Goal: Transaction & Acquisition: Purchase product/service

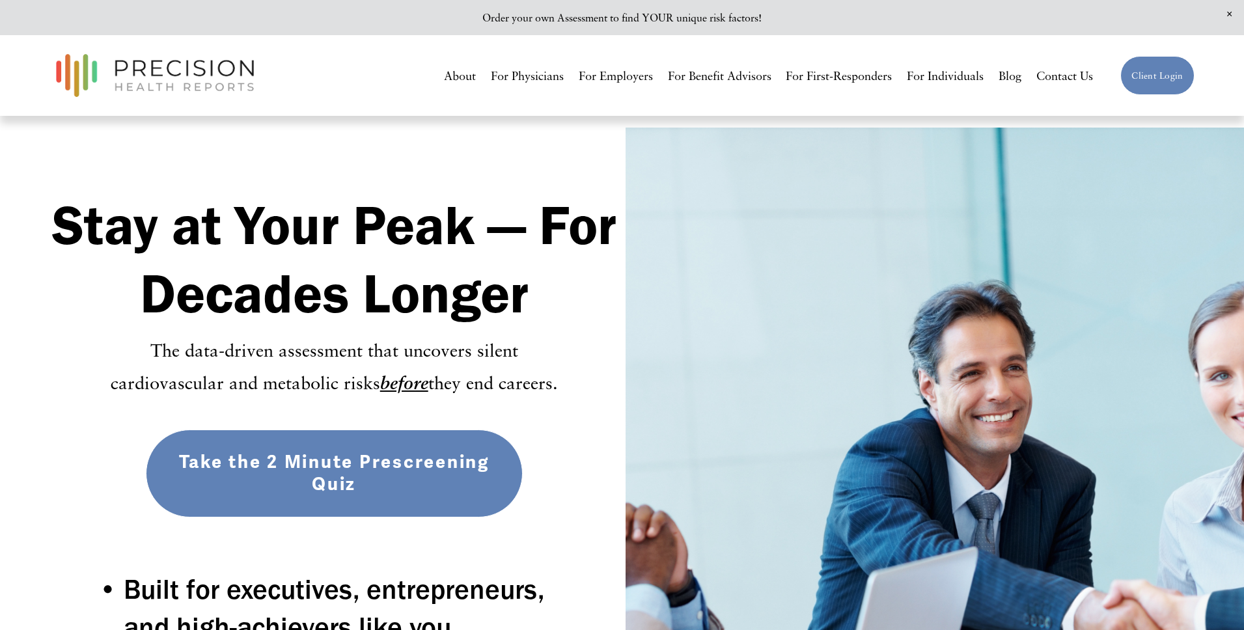
click at [331, 467] on link "Take the 2 Minute Prescreening Quiz" at bounding box center [334, 474] width 377 height 88
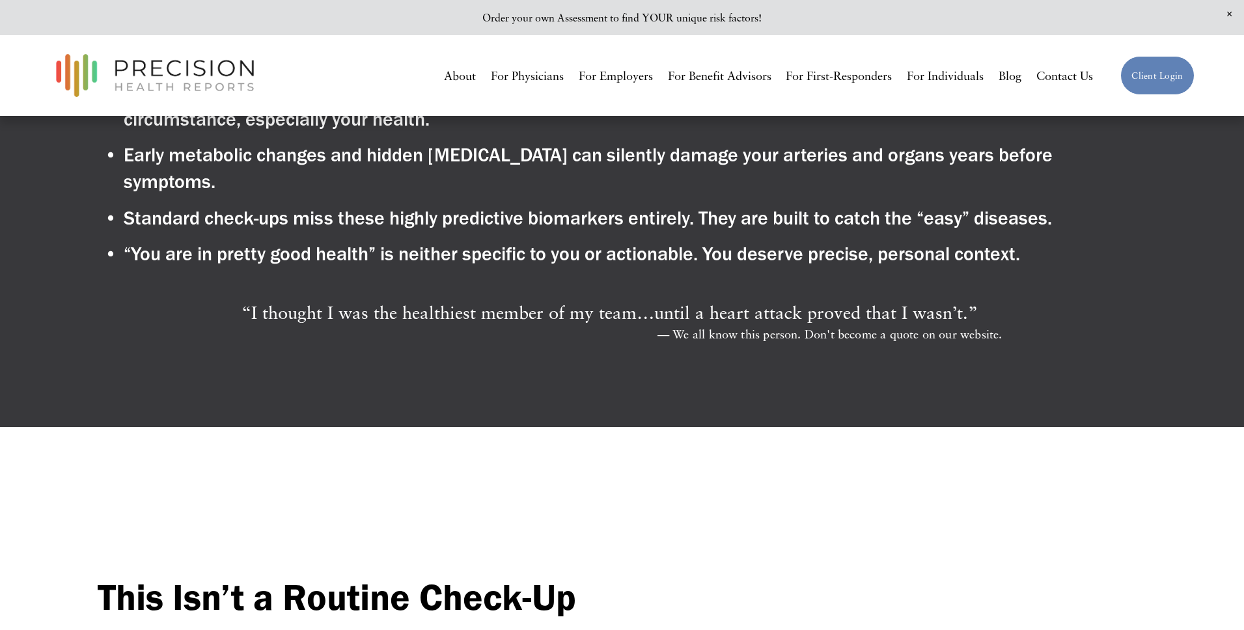
scroll to position [898, 0]
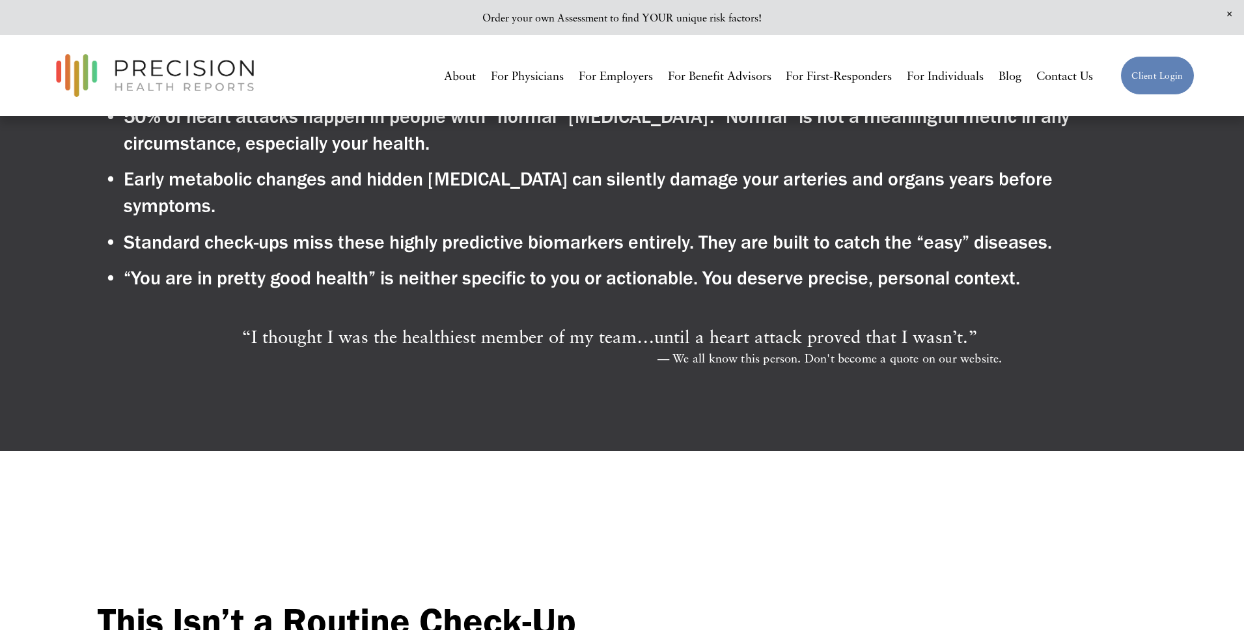
click at [990, 321] on blockquote "“ I thought I was the healthiest member of my team…until a heart attack proved …" at bounding box center [622, 336] width 760 height 32
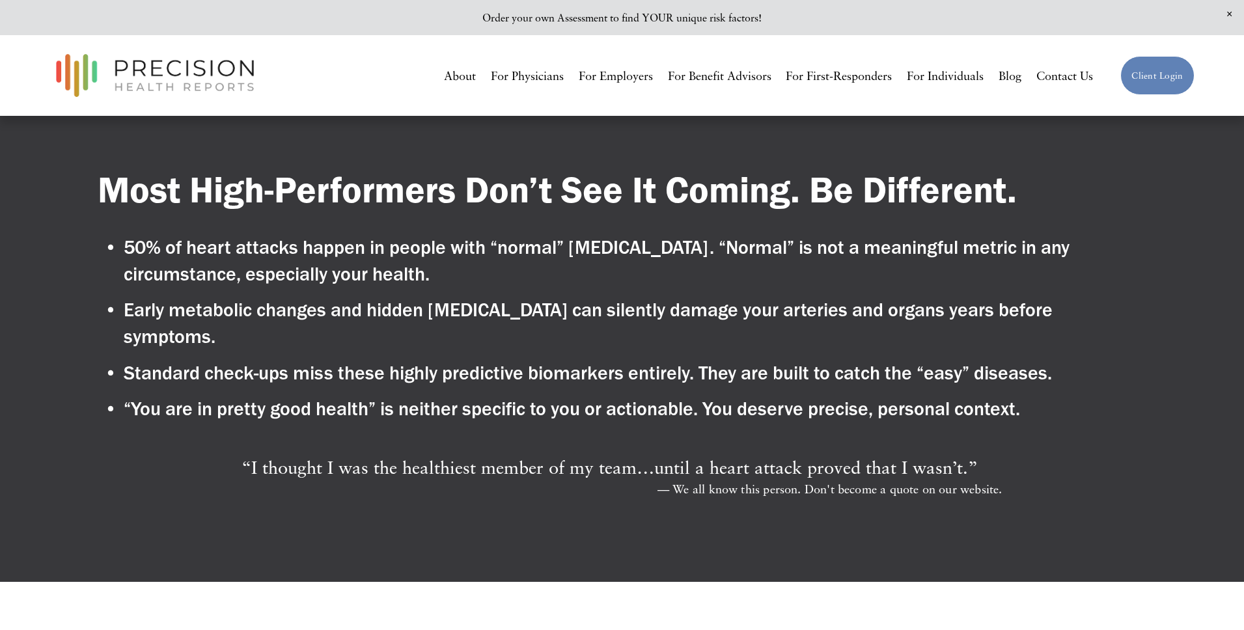
scroll to position [792, 0]
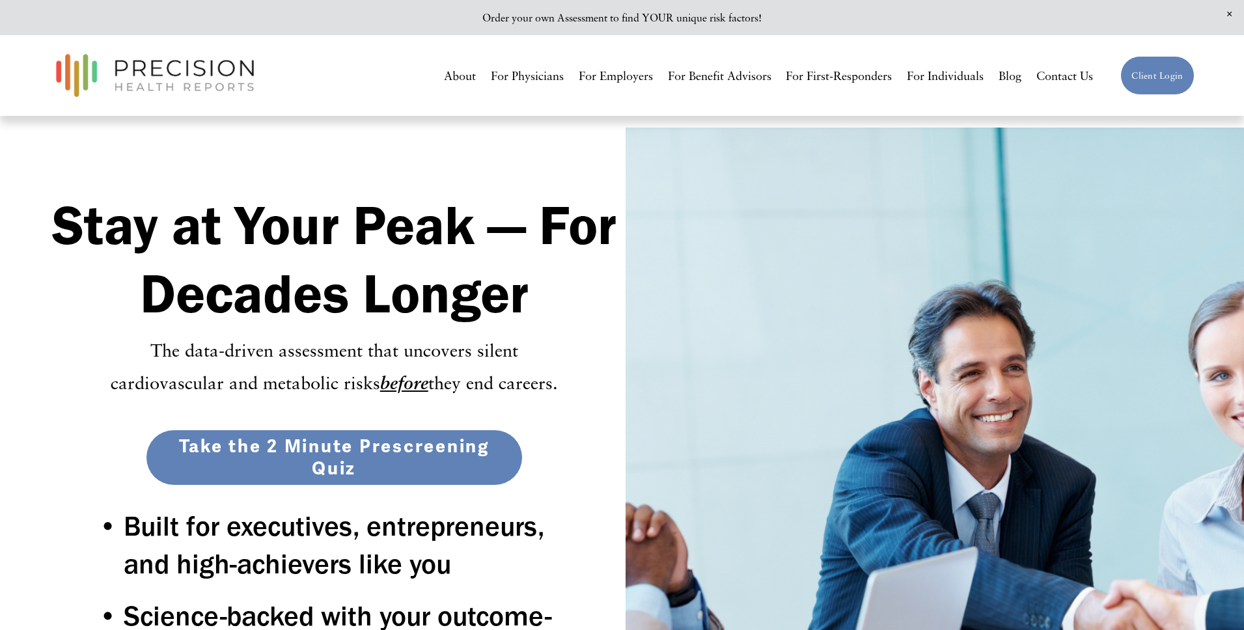
click at [352, 452] on link "Take the 2 Minute Prescreening Quiz" at bounding box center [334, 458] width 377 height 57
click at [311, 460] on link "Take the 2 Minute Prescreening Quiz" at bounding box center [334, 458] width 377 height 57
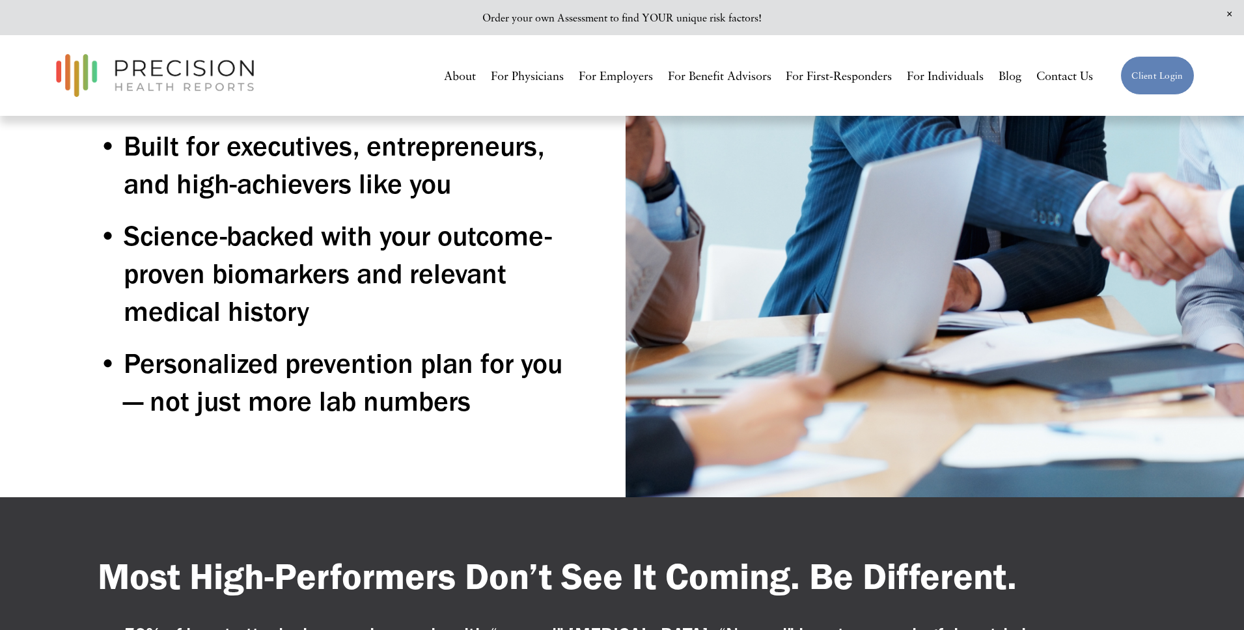
scroll to position [522, 0]
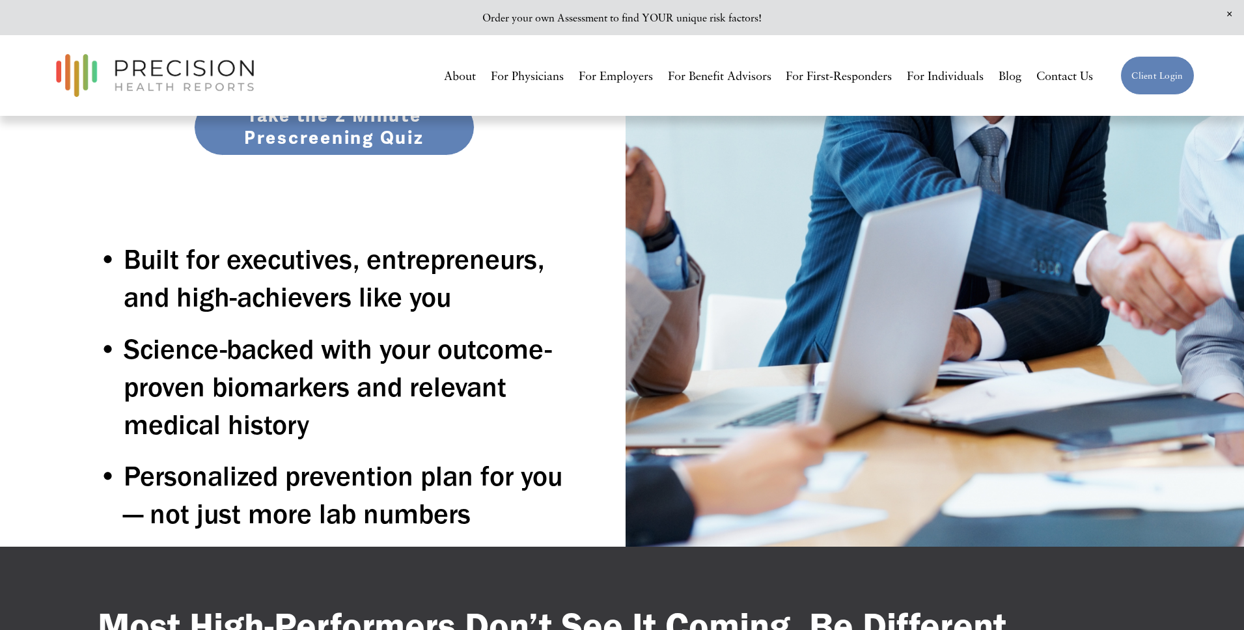
scroll to position [425, 0]
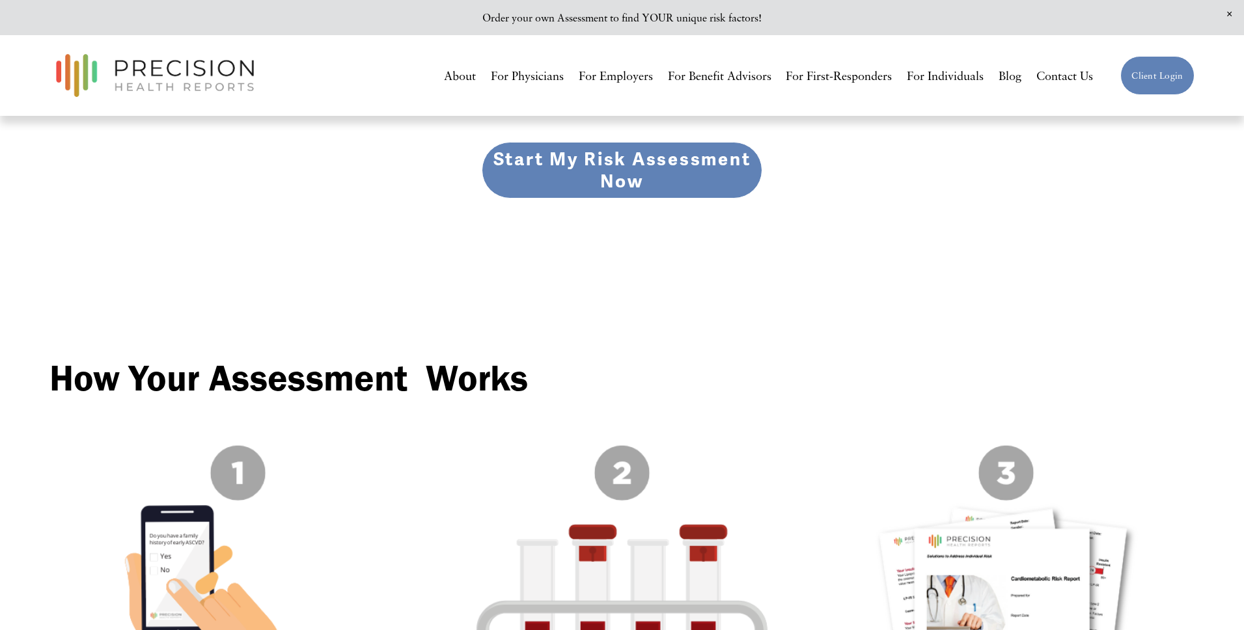
scroll to position [2744, 0]
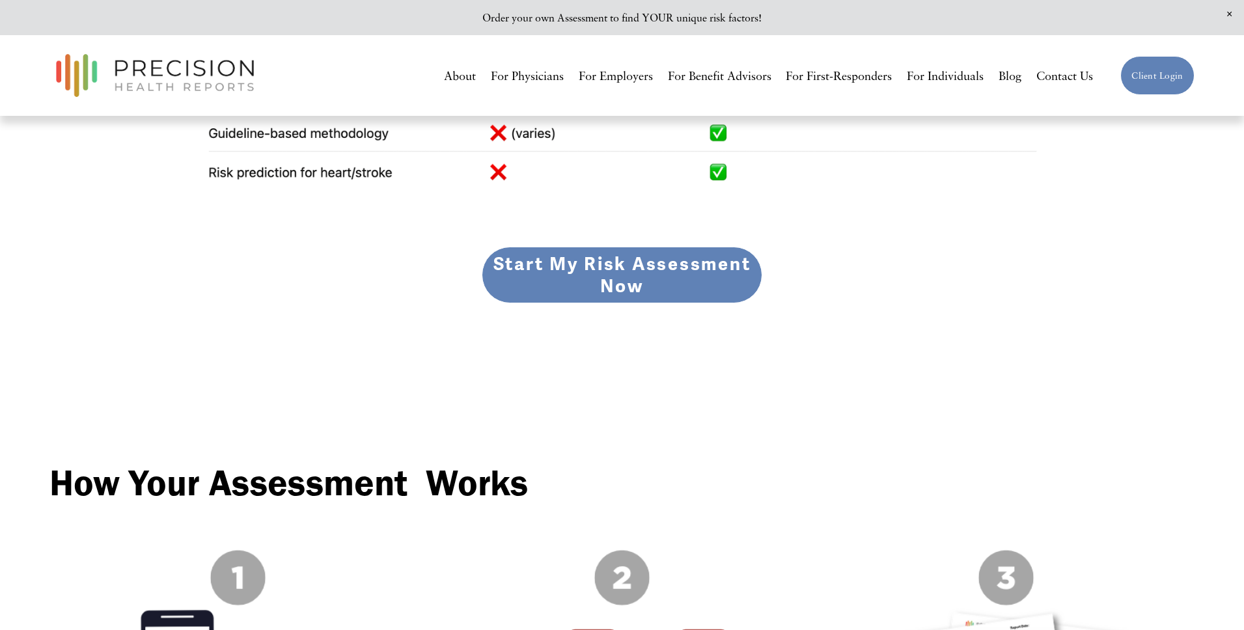
click at [563, 277] on link "Start My Risk Assessment Now" at bounding box center [622, 275] width 281 height 57
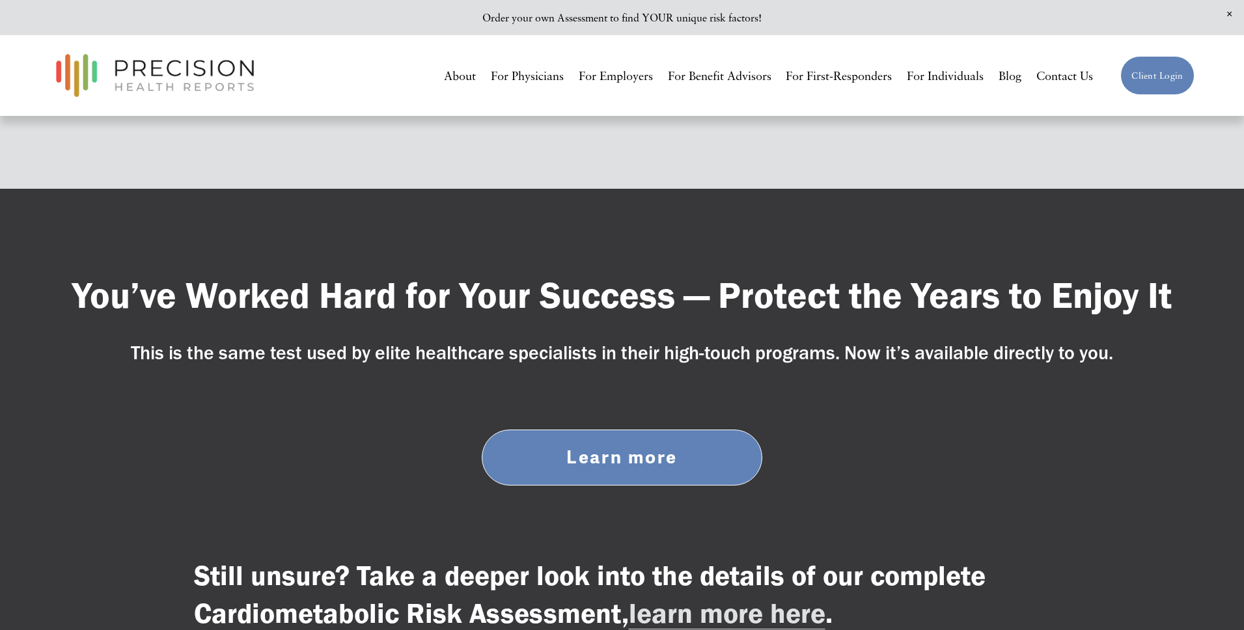
scroll to position [5382, 0]
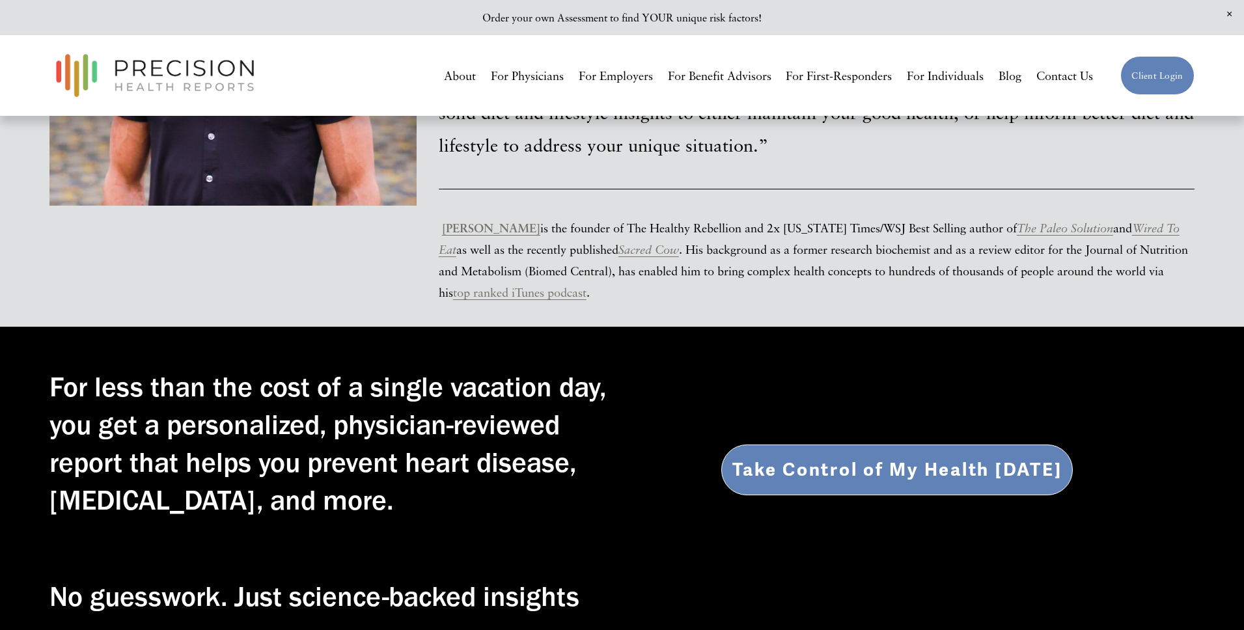
click at [826, 459] on span "Take Control of My Health [DATE]" at bounding box center [896, 470] width 329 height 22
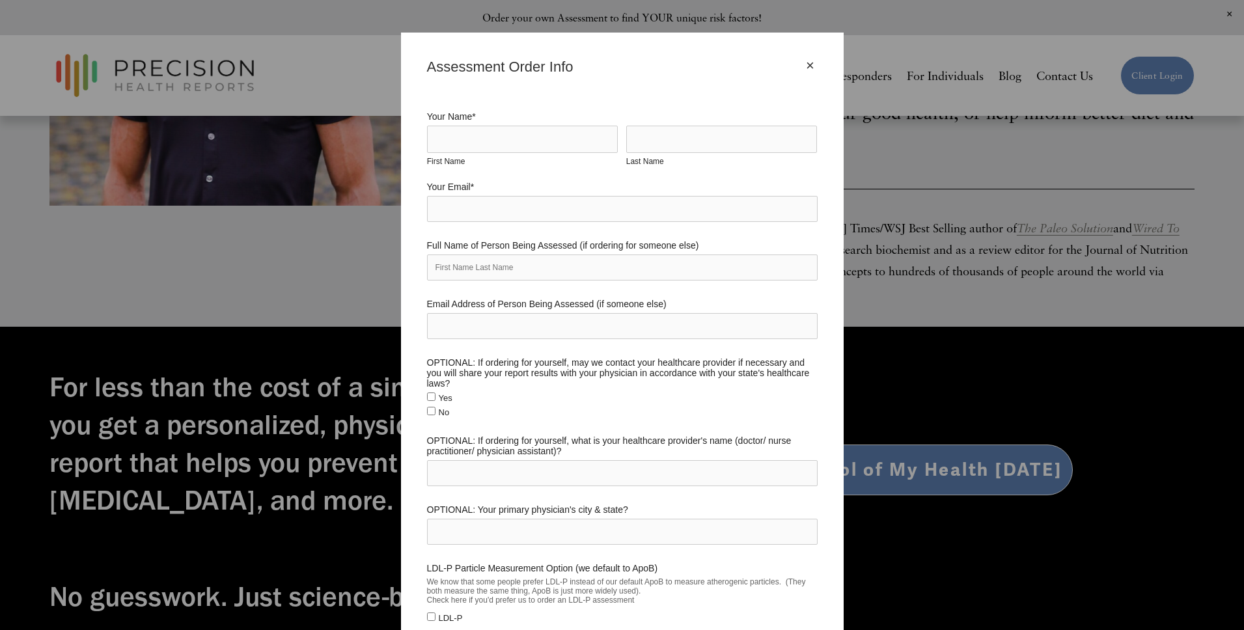
click at [813, 64] on div "×" at bounding box center [810, 66] width 14 height 14
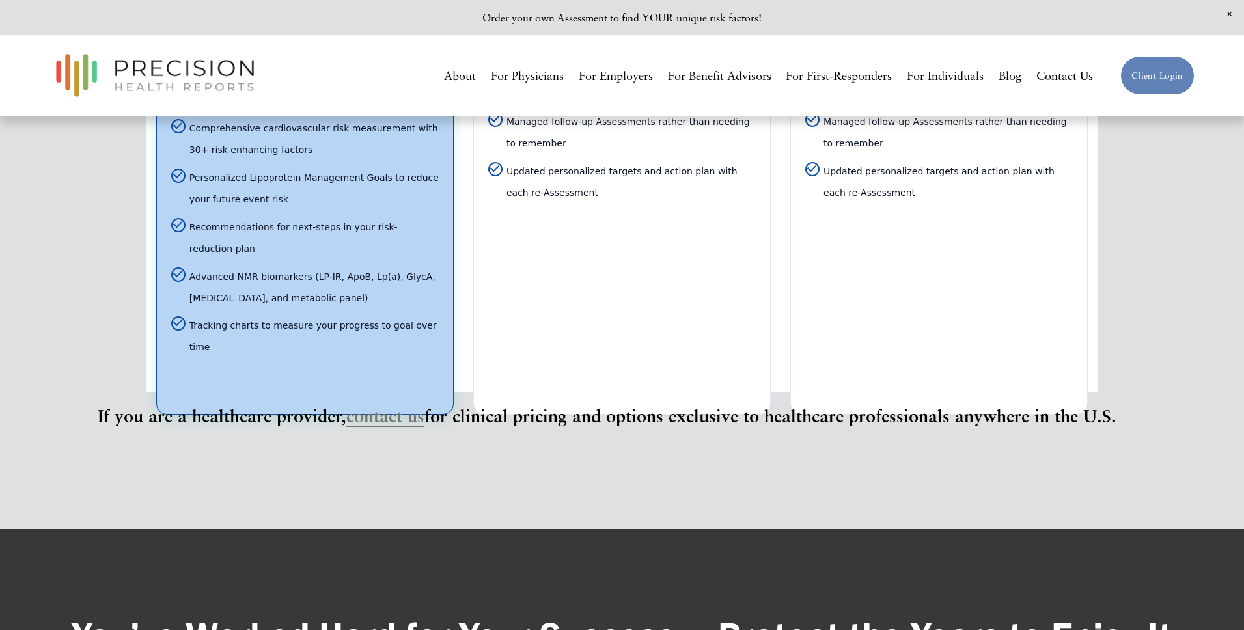
scroll to position [4195, 0]
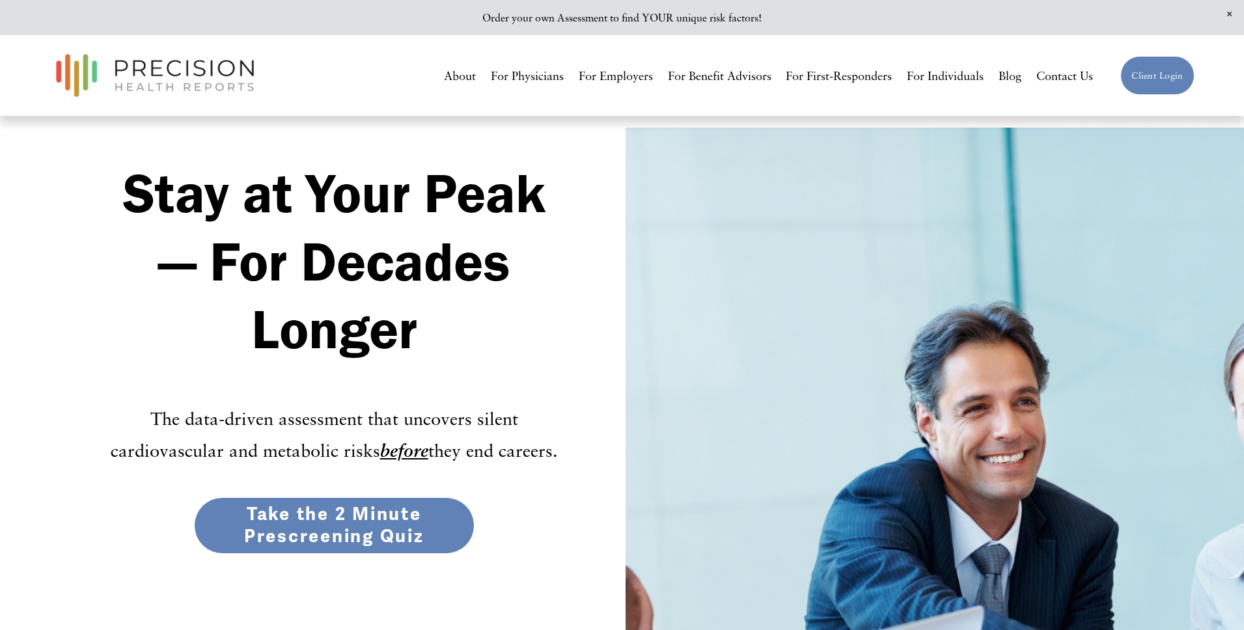
click at [322, 527] on link "Take the 2 Minute Prescreening Quiz" at bounding box center [334, 525] width 281 height 57
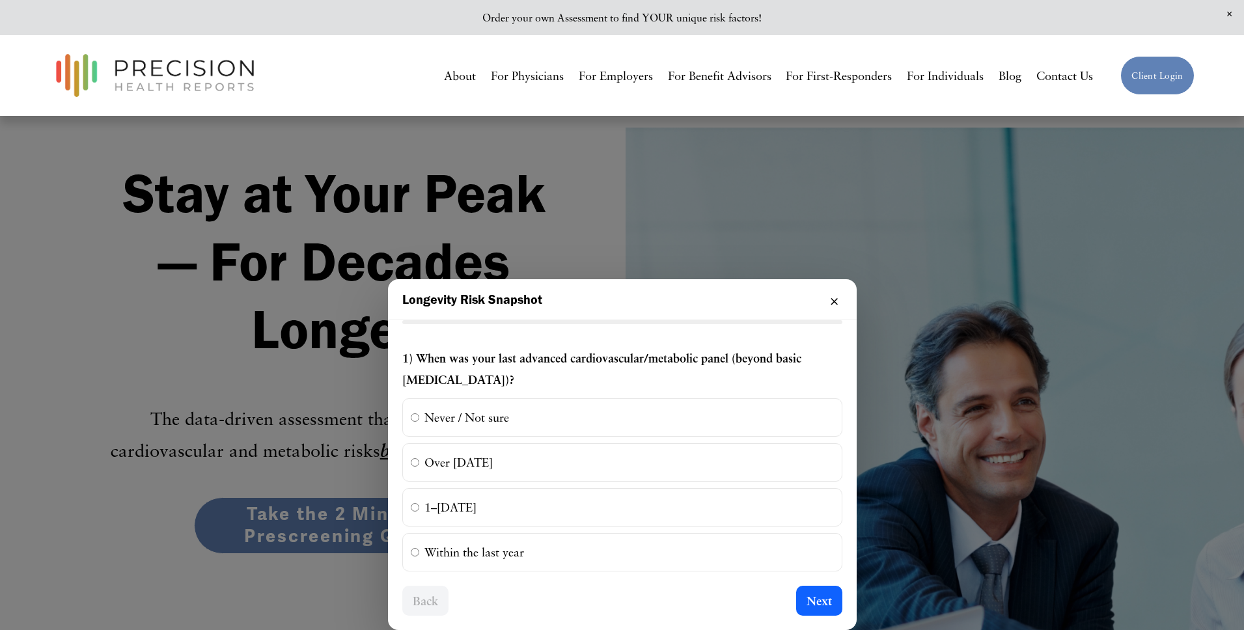
click at [501, 456] on label "Over [DATE]" at bounding box center [622, 462] width 440 height 38
click at [419, 458] on input "Over [DATE]" at bounding box center [415, 462] width 8 height 8
radio input "true"
click at [447, 508] on label "1–[DATE]" at bounding box center [622, 507] width 440 height 38
click at [419, 508] on input "1–[DATE]" at bounding box center [415, 507] width 8 height 8
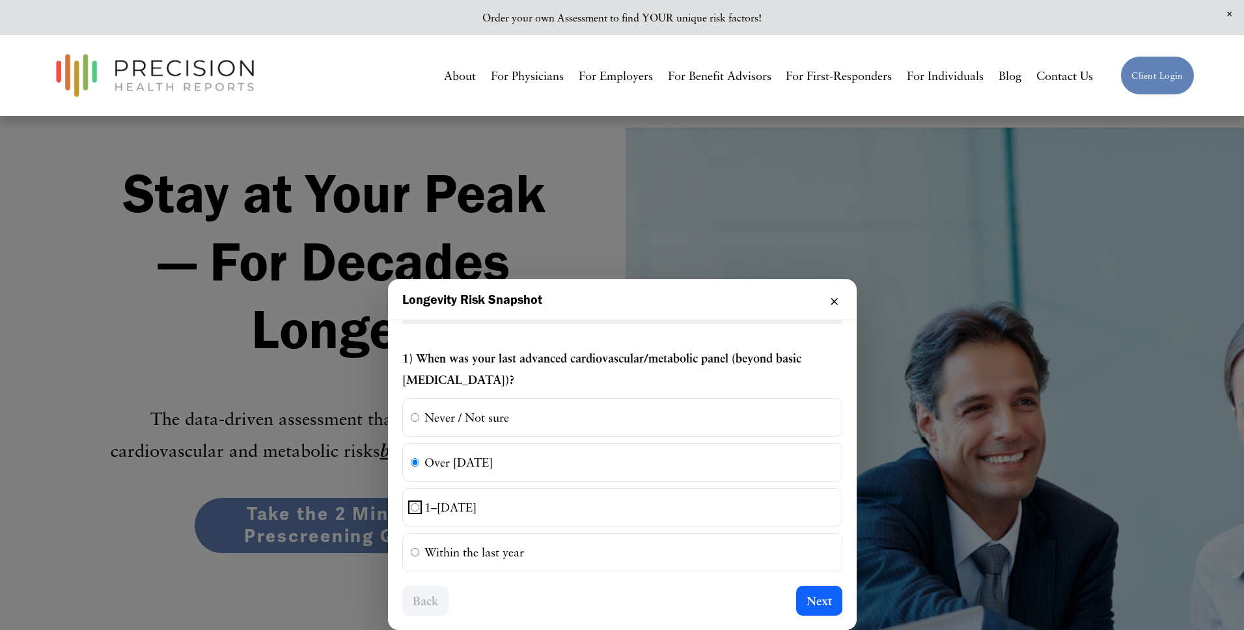
radio input "true"
click at [817, 602] on button "Next" at bounding box center [819, 601] width 46 height 30
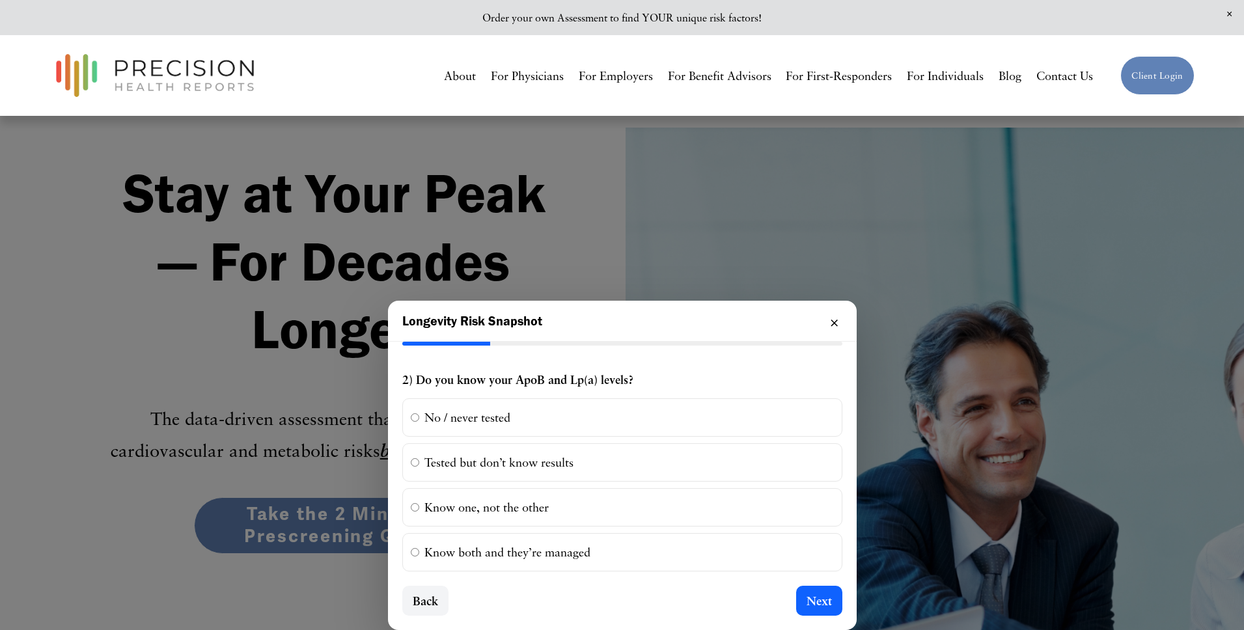
click at [450, 456] on label "Tested but don’t know results" at bounding box center [622, 462] width 440 height 38
click at [419, 458] on input "Tested but don’t know results" at bounding box center [415, 462] width 8 height 8
radio input "true"
click at [501, 508] on label "Know one, not the other" at bounding box center [622, 507] width 440 height 38
click at [419, 508] on input "Know one, not the other" at bounding box center [415, 507] width 8 height 8
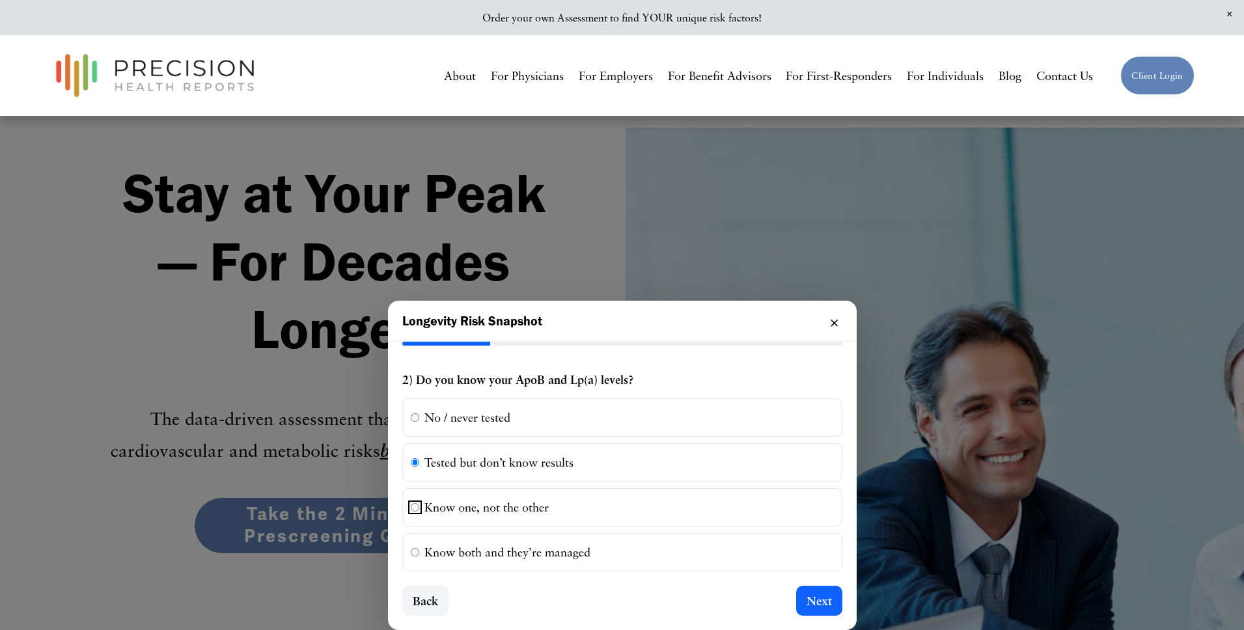
radio input "true"
click at [805, 598] on button "Next" at bounding box center [819, 601] width 46 height 30
click at [467, 421] on label "No, and I’m 40+" at bounding box center [622, 417] width 440 height 38
click at [419, 421] on input "No, and I’m 40+" at bounding box center [415, 417] width 8 height 8
radio input "true"
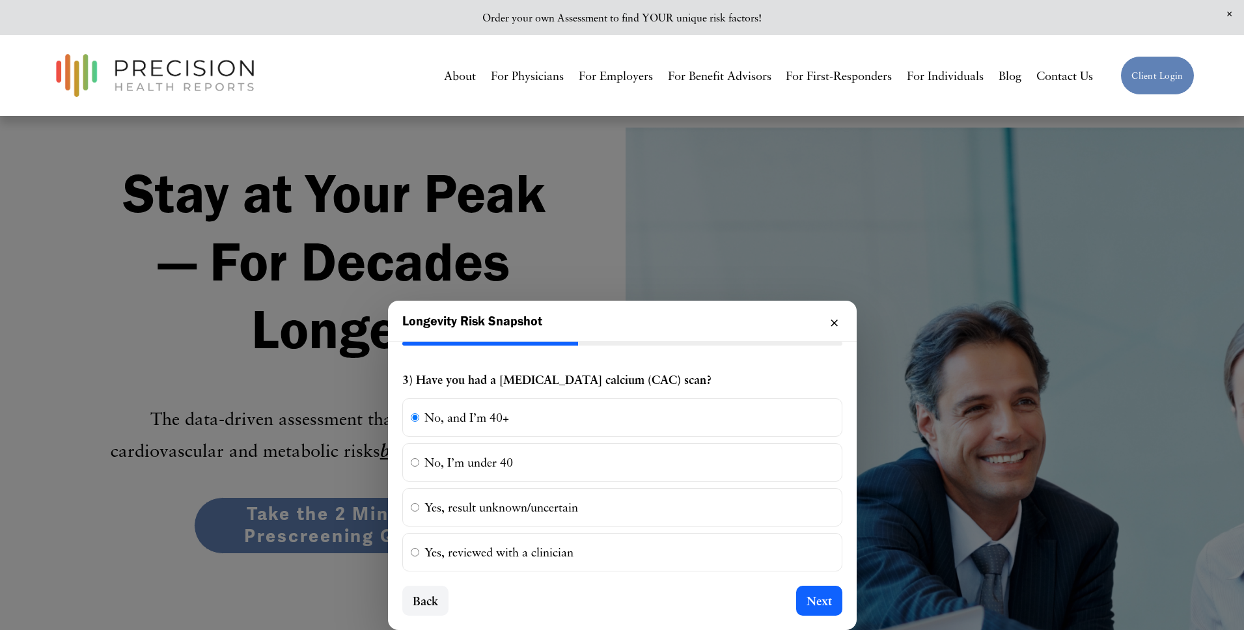
click at [467, 509] on label "Yes, result unknown/uncertain" at bounding box center [622, 507] width 440 height 38
click at [419, 509] on input "Yes, result unknown/uncertain" at bounding box center [415, 507] width 8 height 8
radio input "true"
click at [466, 548] on label "Yes, reviewed with a clinician" at bounding box center [622, 552] width 440 height 38
click at [419, 548] on input "Yes, reviewed with a clinician" at bounding box center [415, 552] width 8 height 8
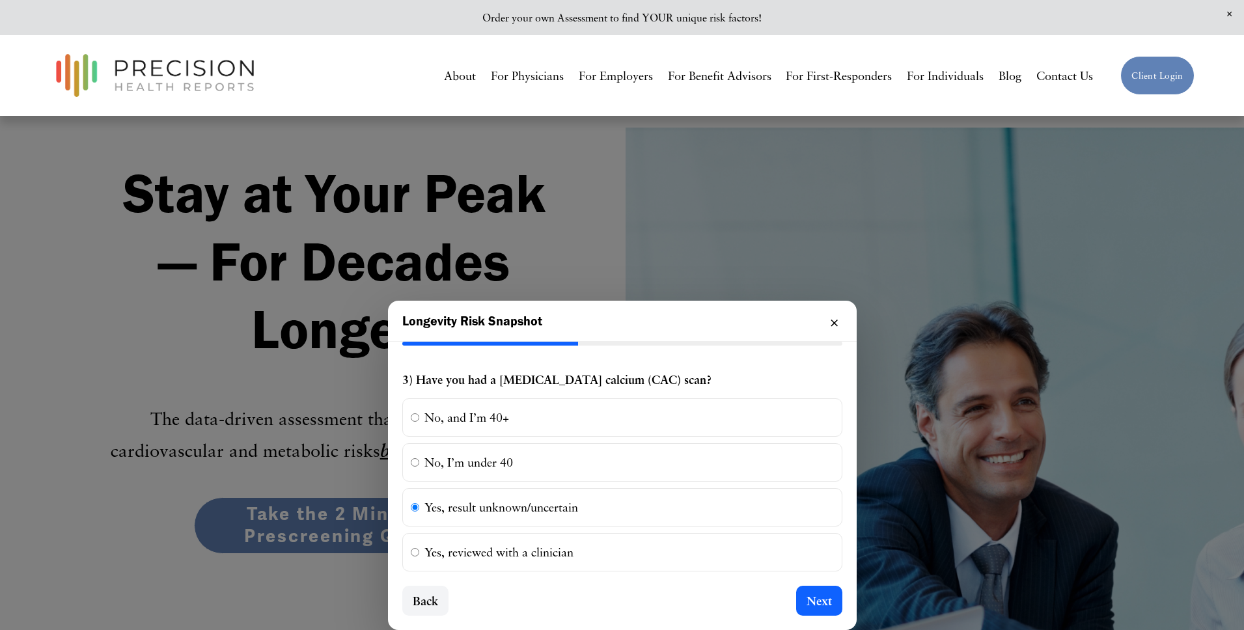
radio input "true"
click at [812, 598] on button "Next" at bounding box center [819, 601] width 46 height 30
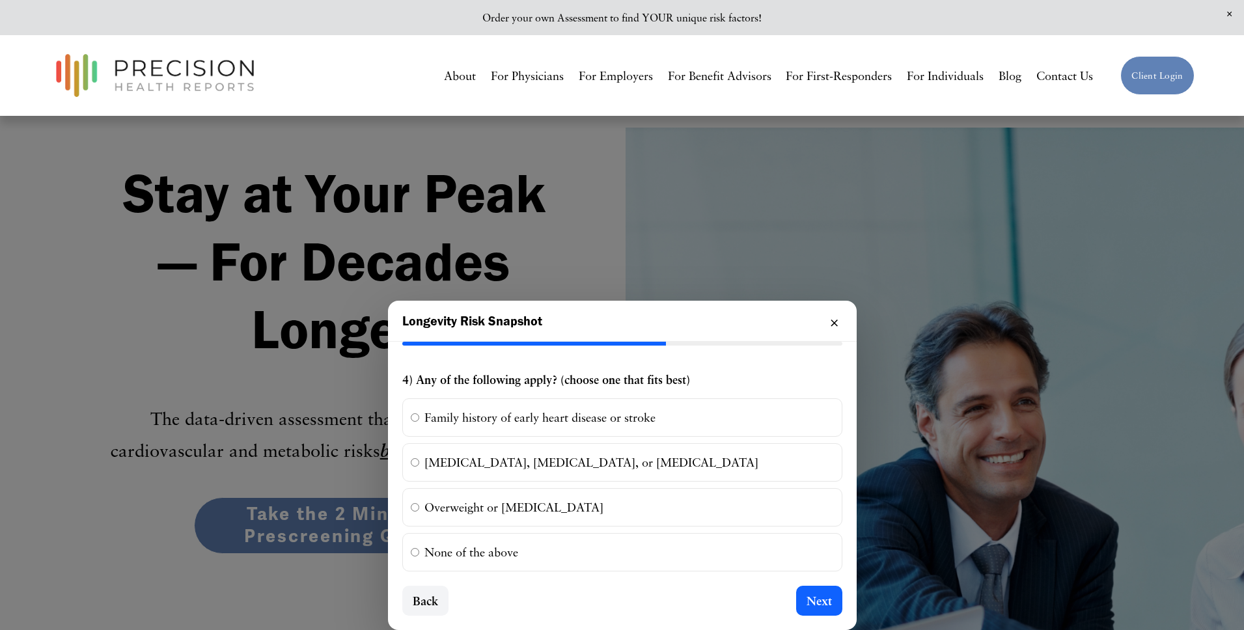
click at [533, 412] on label "Family history of early heart disease or stroke" at bounding box center [622, 417] width 440 height 38
click at [419, 413] on input "Family history of early heart disease or stroke" at bounding box center [415, 417] width 8 height 8
radio input "true"
click at [833, 607] on button "Next" at bounding box center [819, 601] width 46 height 30
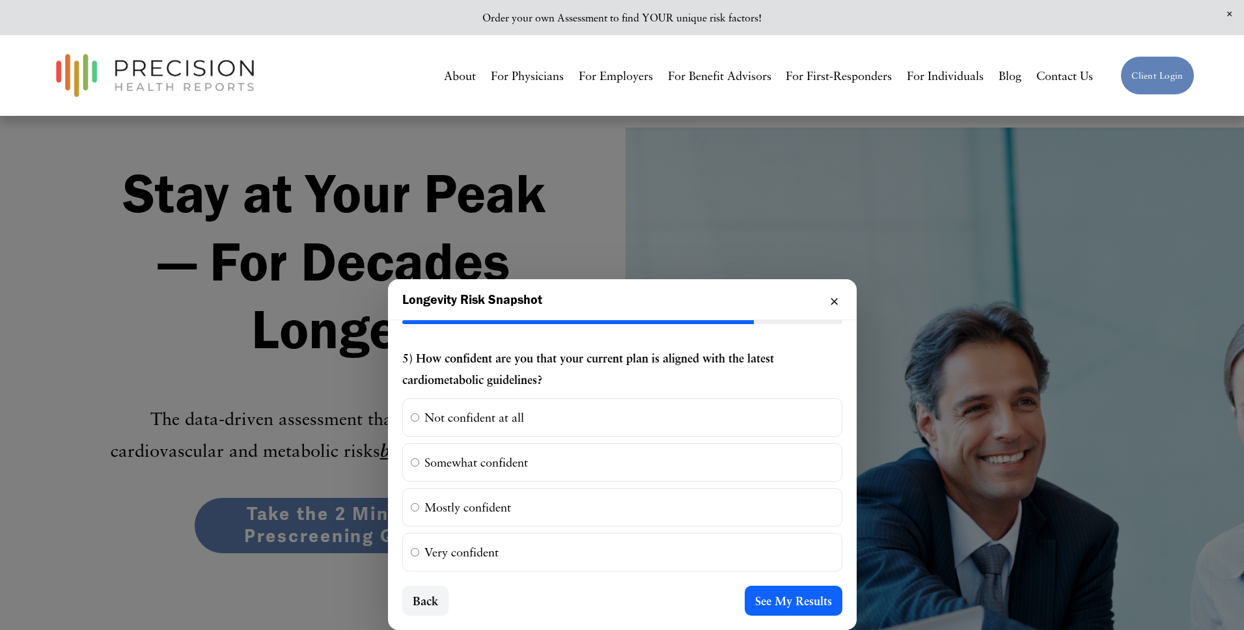
click at [465, 542] on label "Very confident" at bounding box center [622, 552] width 440 height 38
click at [419, 548] on input "Very confident" at bounding box center [415, 552] width 8 height 8
radio input "true"
click at [799, 595] on button "See My Results" at bounding box center [794, 601] width 98 height 30
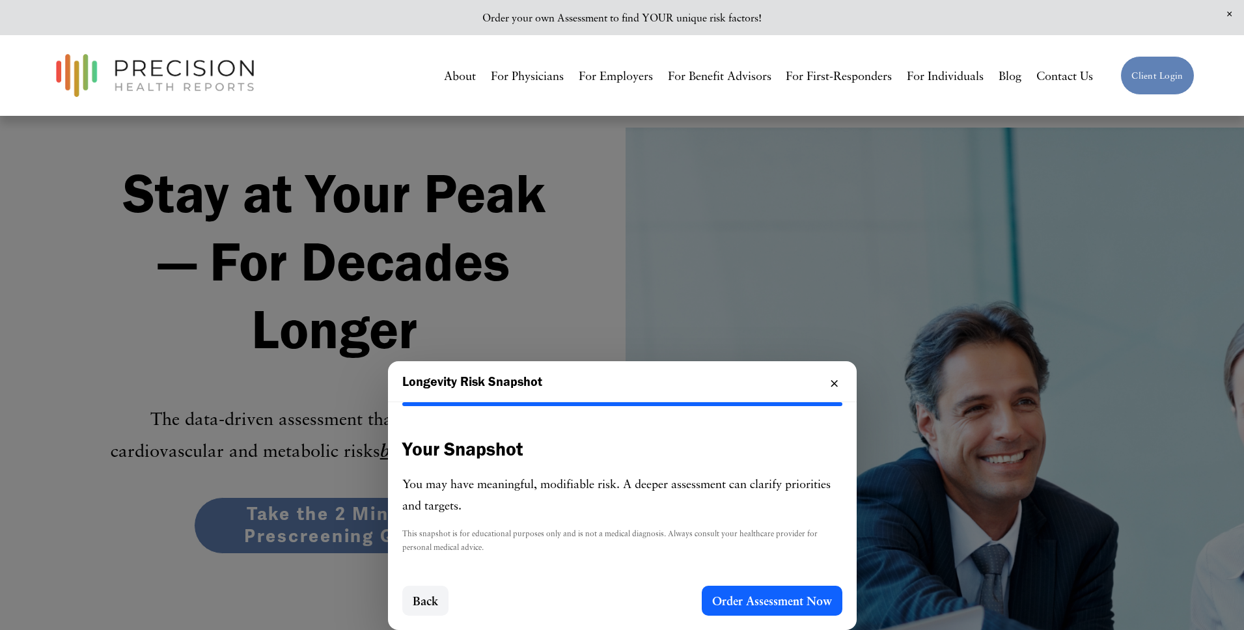
click at [773, 605] on button "Order Assessment Now" at bounding box center [772, 601] width 141 height 30
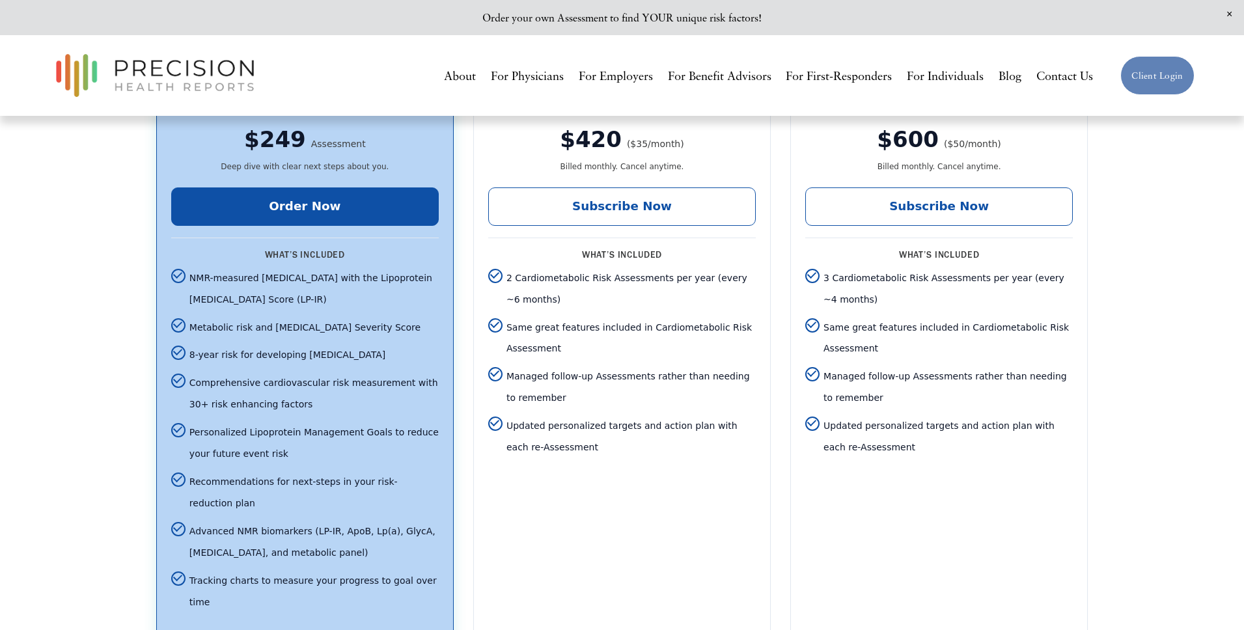
scroll to position [2413, 0]
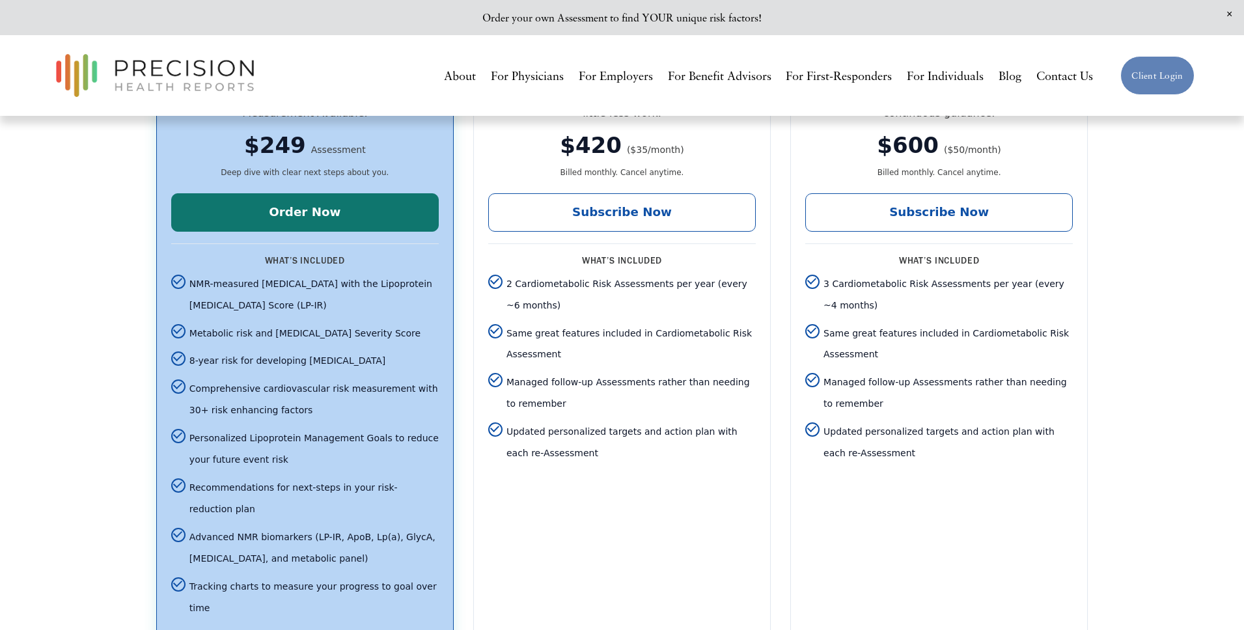
click at [326, 199] on link "Order Now" at bounding box center [305, 212] width 268 height 38
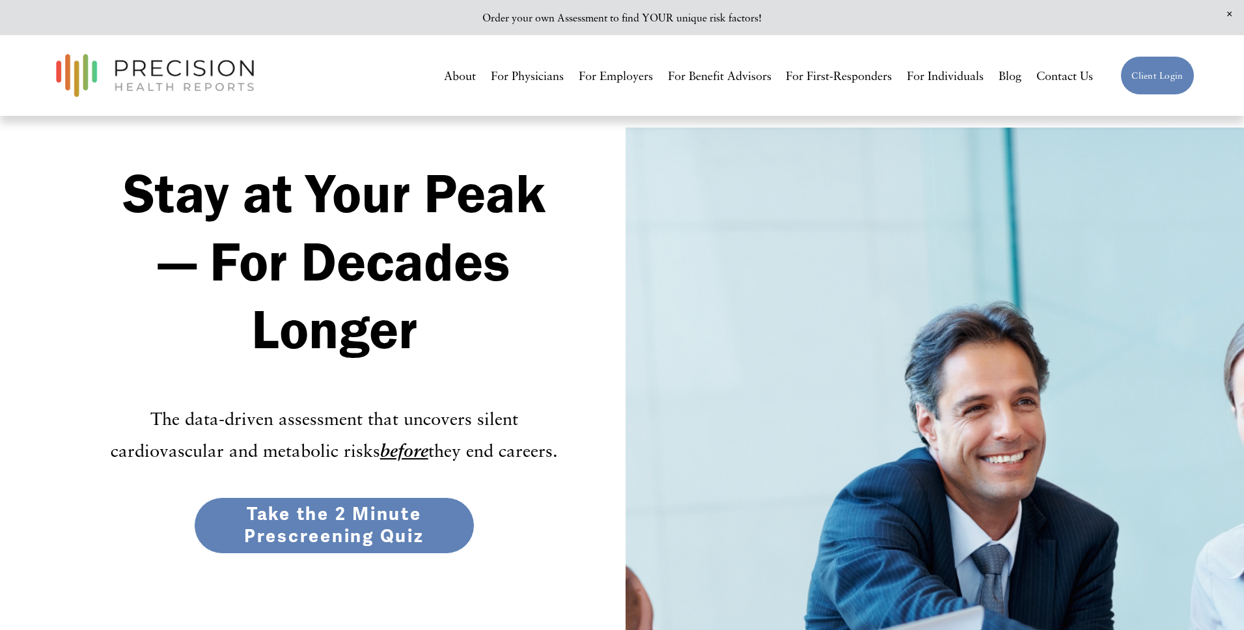
scroll to position [134, 0]
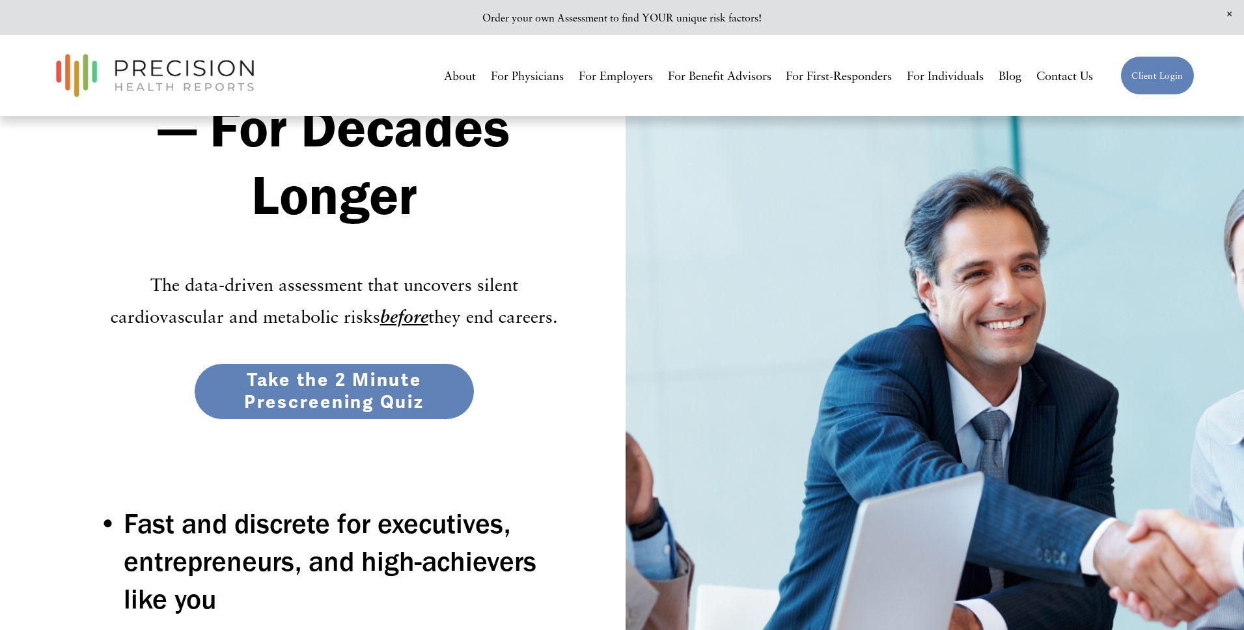
click at [340, 403] on link "Take the 2 Minute Prescreening Quiz" at bounding box center [334, 391] width 281 height 57
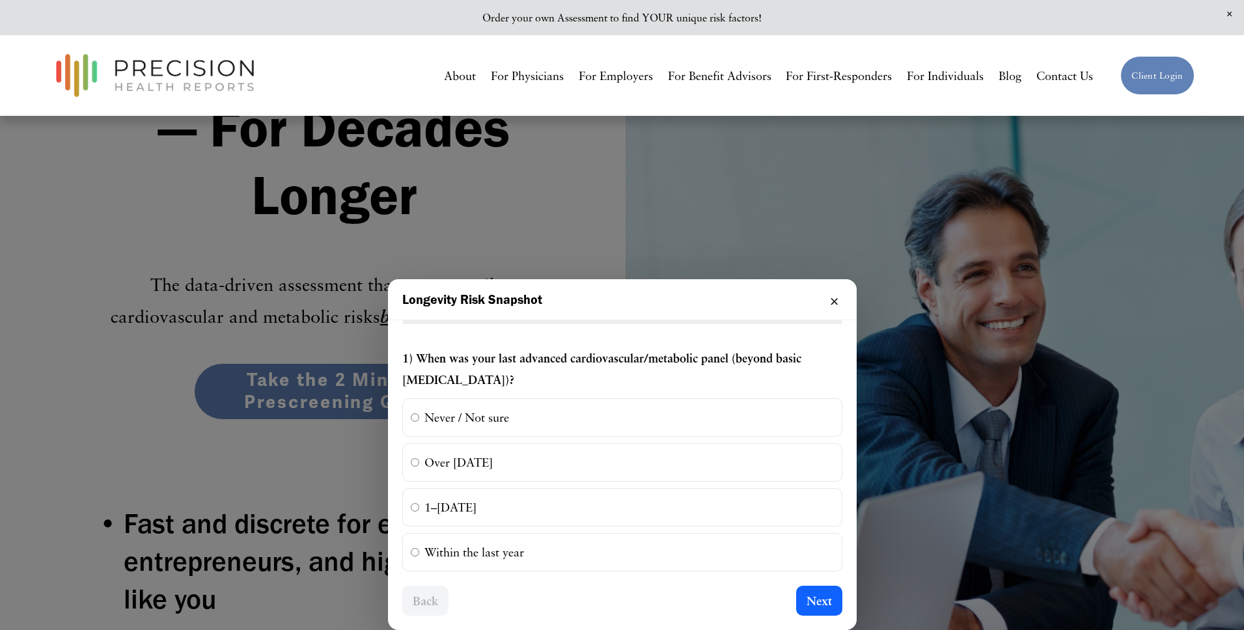
click at [469, 415] on label "Never / Not sure" at bounding box center [622, 417] width 440 height 38
click at [419, 415] on input "Never / Not sure" at bounding box center [415, 417] width 8 height 8
radio input "true"
click at [810, 601] on button "Next" at bounding box center [819, 601] width 46 height 30
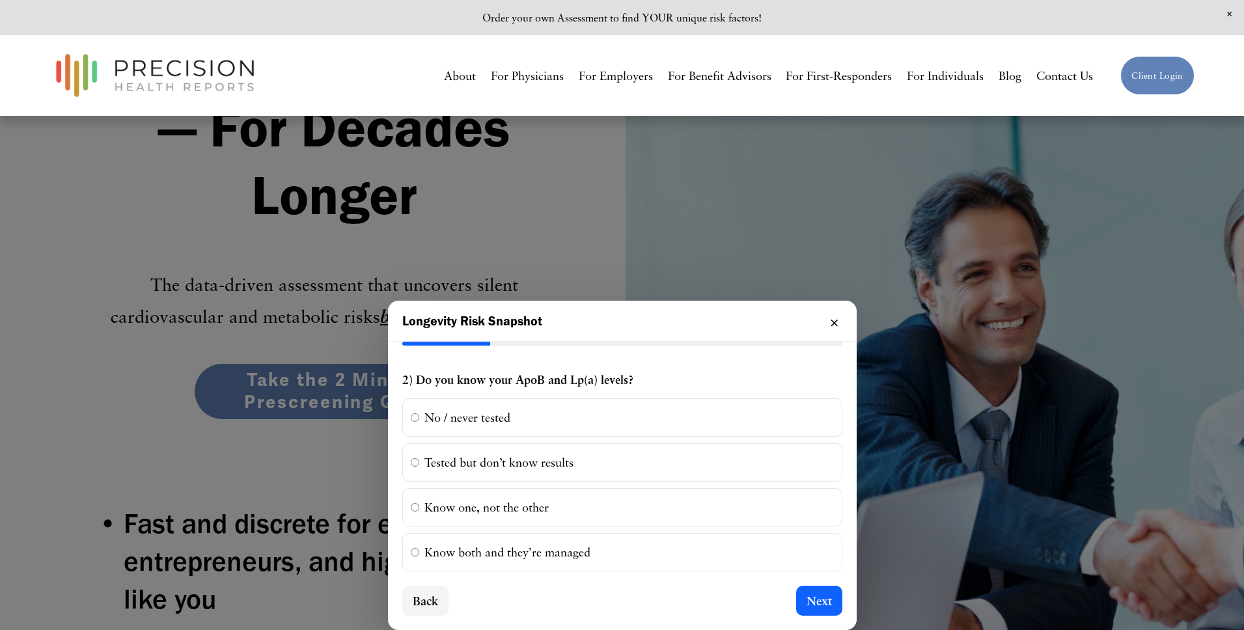
click at [462, 412] on label "No / never tested" at bounding box center [622, 417] width 440 height 38
click at [419, 413] on input "No / never tested" at bounding box center [415, 417] width 8 height 8
radio input "true"
click at [846, 600] on div "Back Next" at bounding box center [622, 608] width 469 height 44
click at [814, 594] on button "Next" at bounding box center [819, 601] width 46 height 30
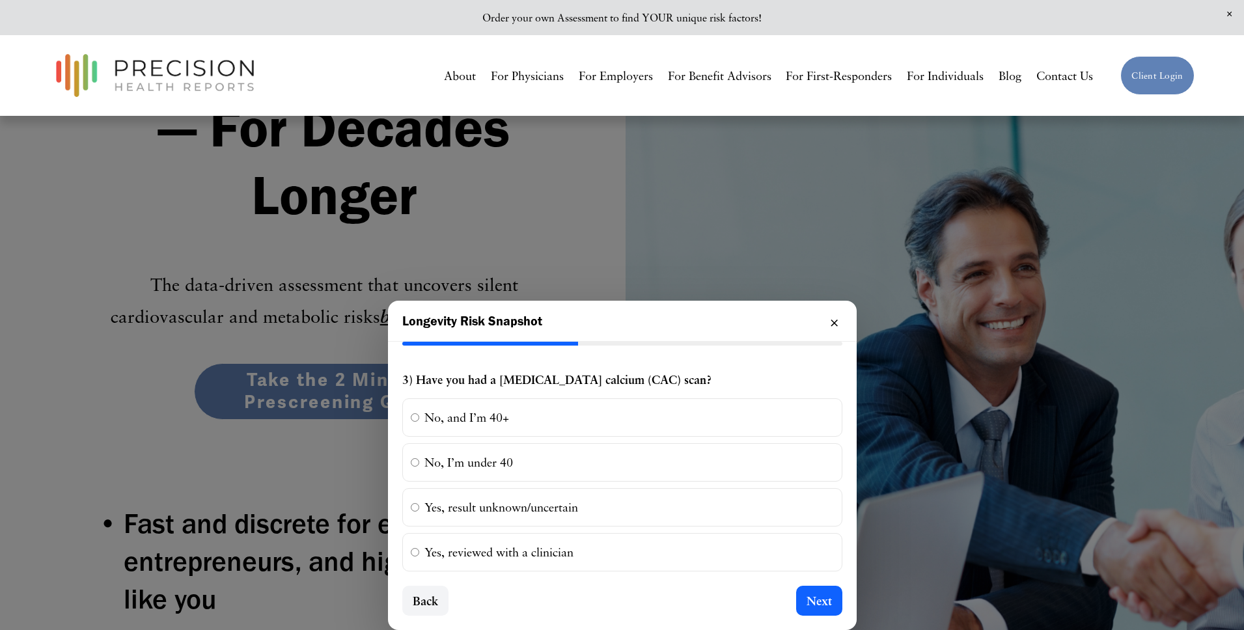
click at [463, 410] on label "No, and I’m 40+" at bounding box center [622, 417] width 440 height 38
click at [419, 413] on input "No, and I’m 40+" at bounding box center [415, 417] width 8 height 8
radio input "true"
click at [809, 594] on button "Next" at bounding box center [819, 601] width 46 height 30
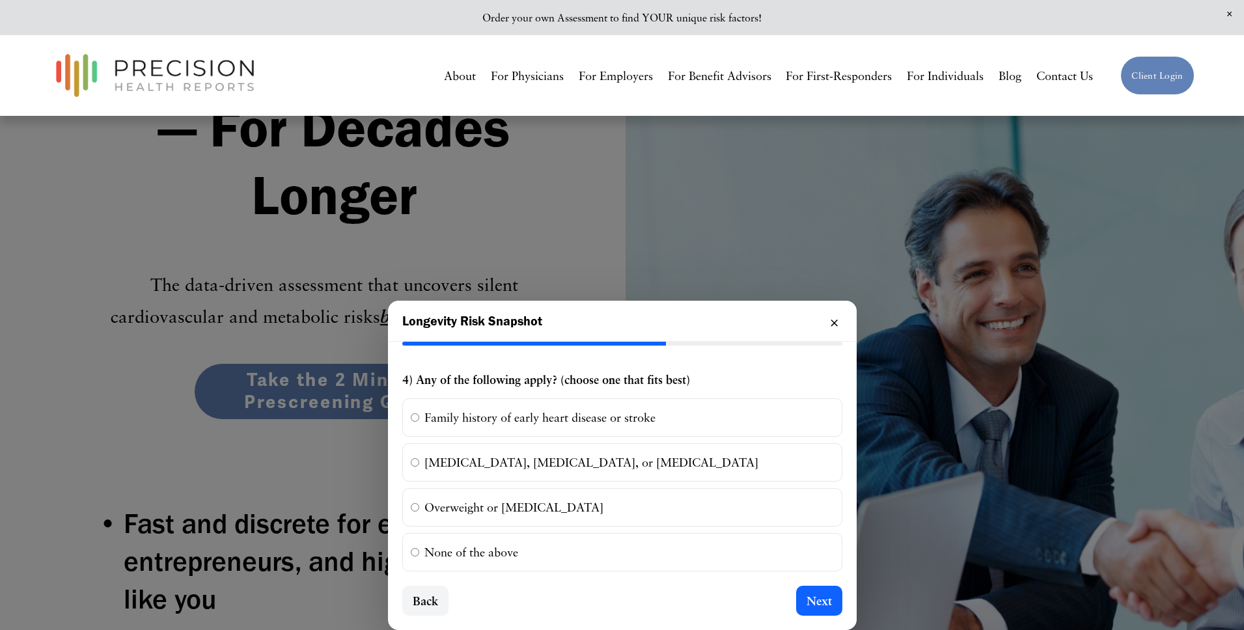
click at [477, 421] on label "Family history of early heart disease or stroke" at bounding box center [622, 417] width 440 height 38
click at [419, 421] on input "Family history of early heart disease or stroke" at bounding box center [415, 417] width 8 height 8
radio input "true"
click at [813, 596] on button "Next" at bounding box center [819, 601] width 46 height 30
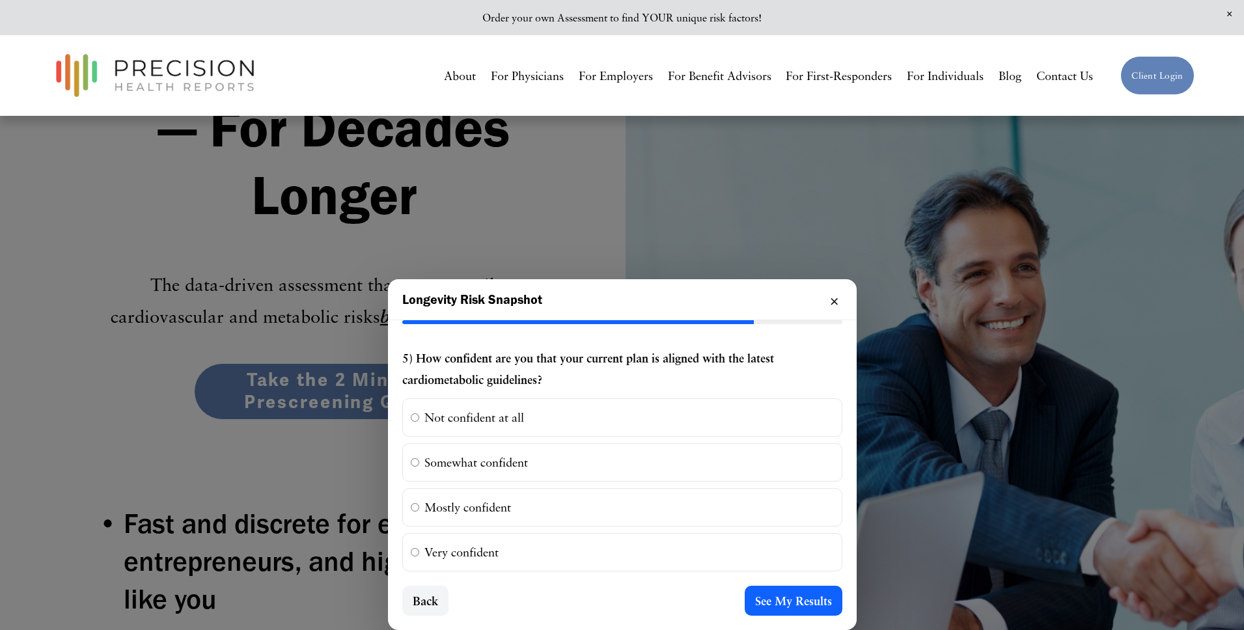
click at [484, 423] on label "Not confident at all" at bounding box center [622, 417] width 440 height 38
click at [419, 422] on input "Not confident at all" at bounding box center [415, 417] width 8 height 8
radio input "true"
click at [785, 605] on button "See My Results" at bounding box center [794, 601] width 98 height 30
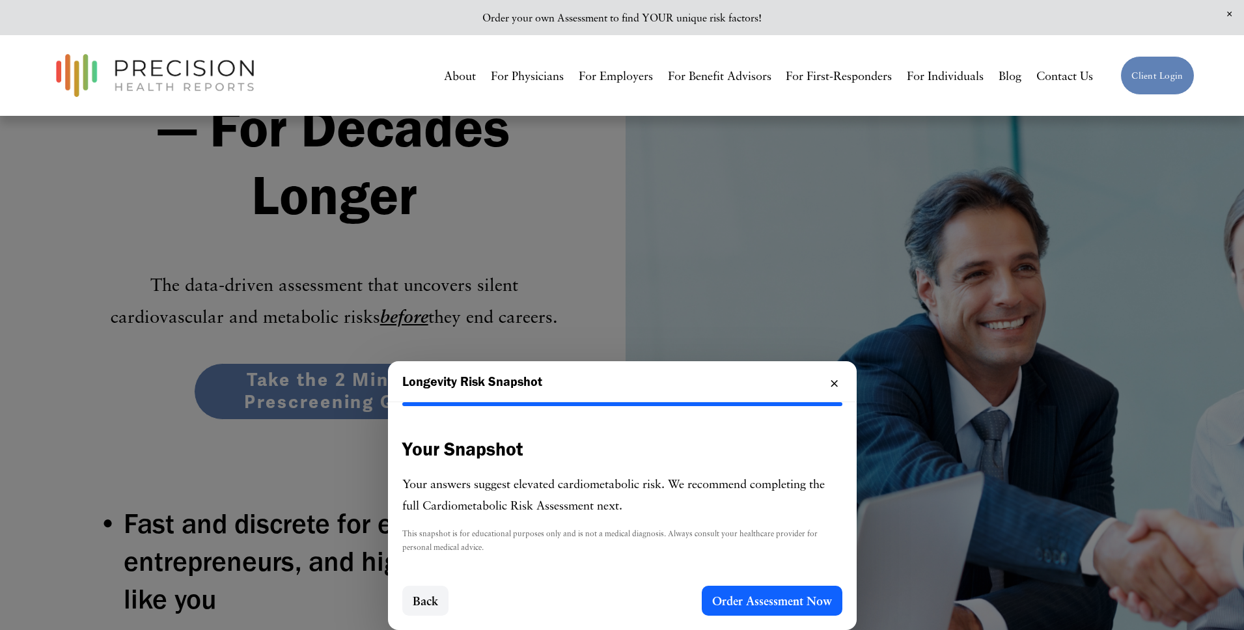
click at [768, 595] on button "Order Assessment Now" at bounding box center [772, 601] width 141 height 30
click at [771, 601] on button "Order Assessment Now" at bounding box center [772, 601] width 141 height 30
click at [794, 589] on button "Order Assessment Now" at bounding box center [772, 601] width 141 height 30
click at [786, 598] on button "Order Assessment Now" at bounding box center [772, 601] width 141 height 30
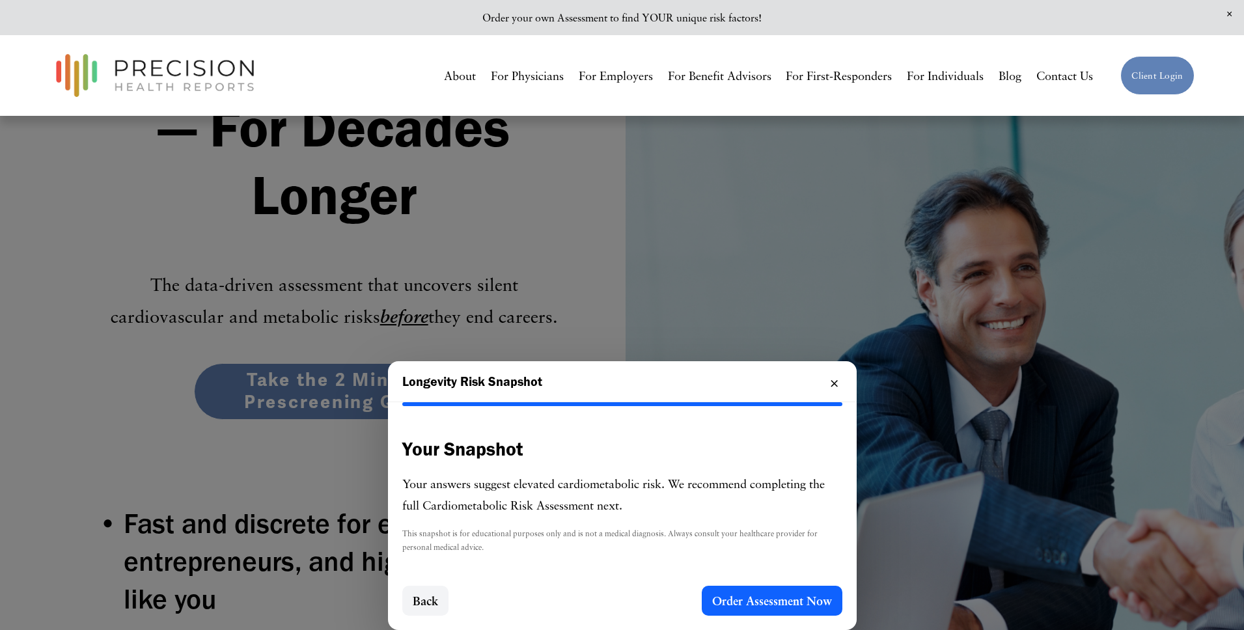
click at [786, 598] on button "Order Assessment Now" at bounding box center [772, 601] width 141 height 30
click at [426, 602] on button "Back" at bounding box center [425, 601] width 46 height 30
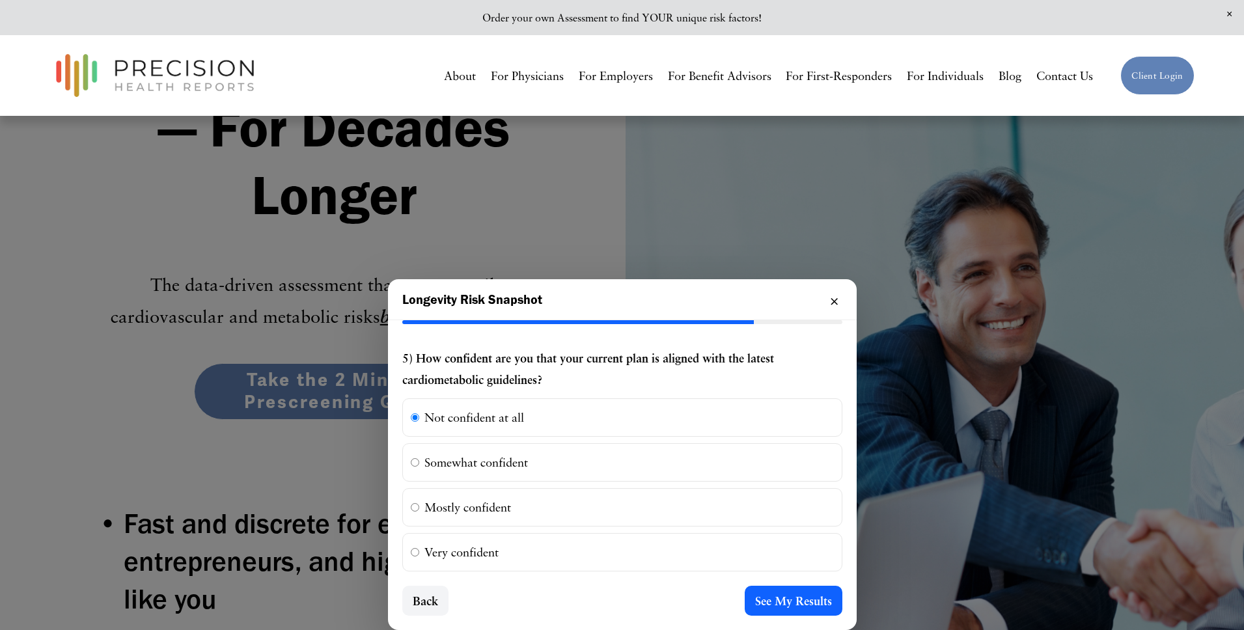
click at [768, 609] on button "See My Results" at bounding box center [794, 601] width 98 height 30
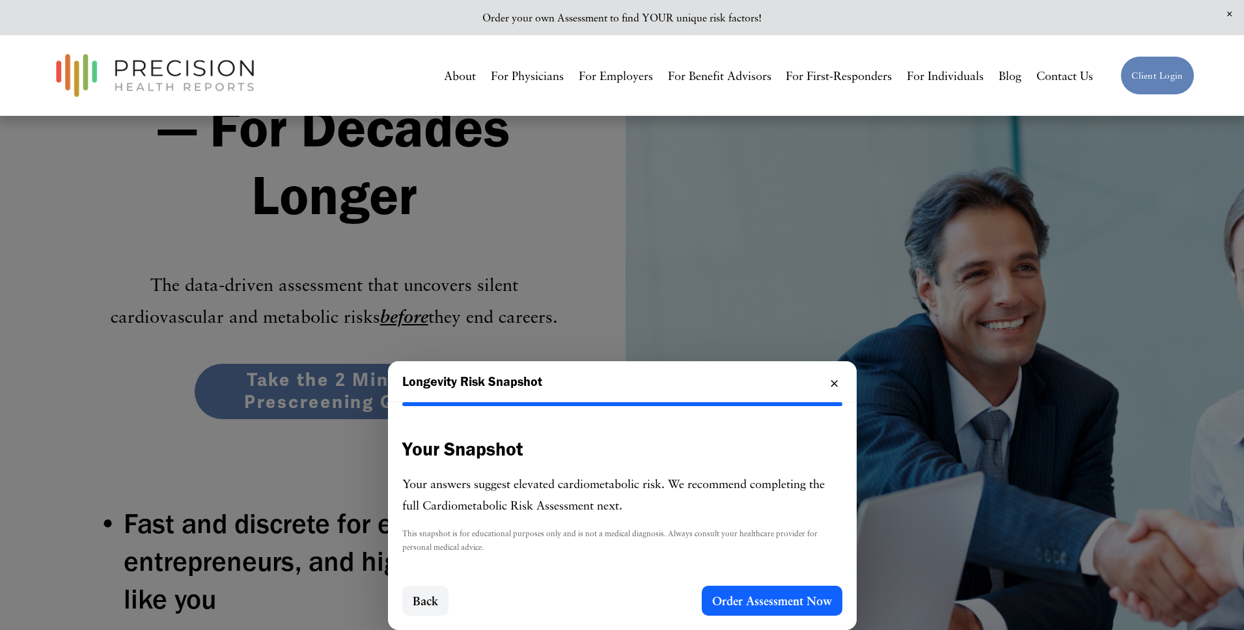
click at [769, 602] on button "Order Assessment Now" at bounding box center [772, 601] width 141 height 30
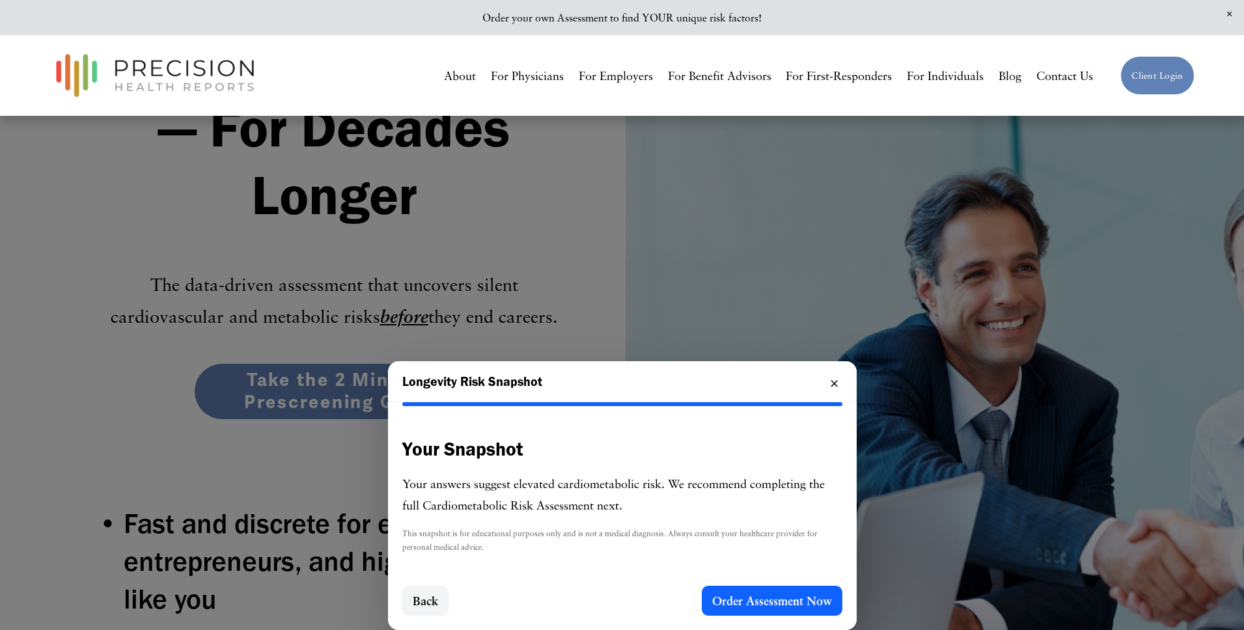
click at [437, 605] on button "Back" at bounding box center [425, 601] width 46 height 30
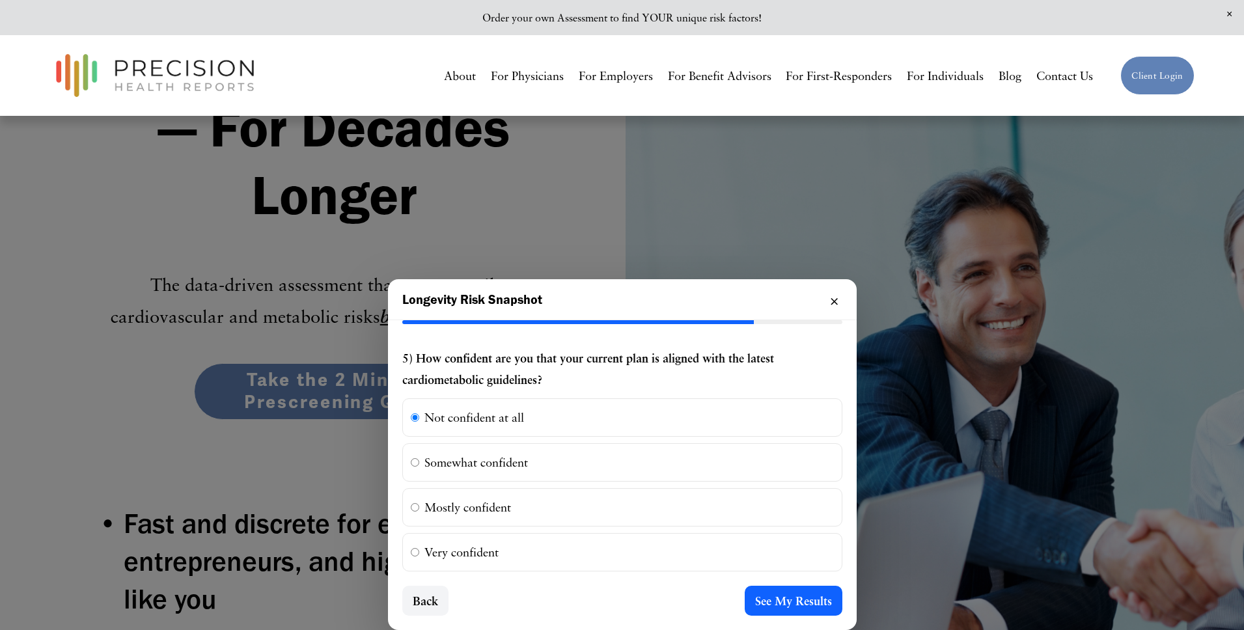
click at [810, 592] on button "See My Results" at bounding box center [794, 601] width 98 height 30
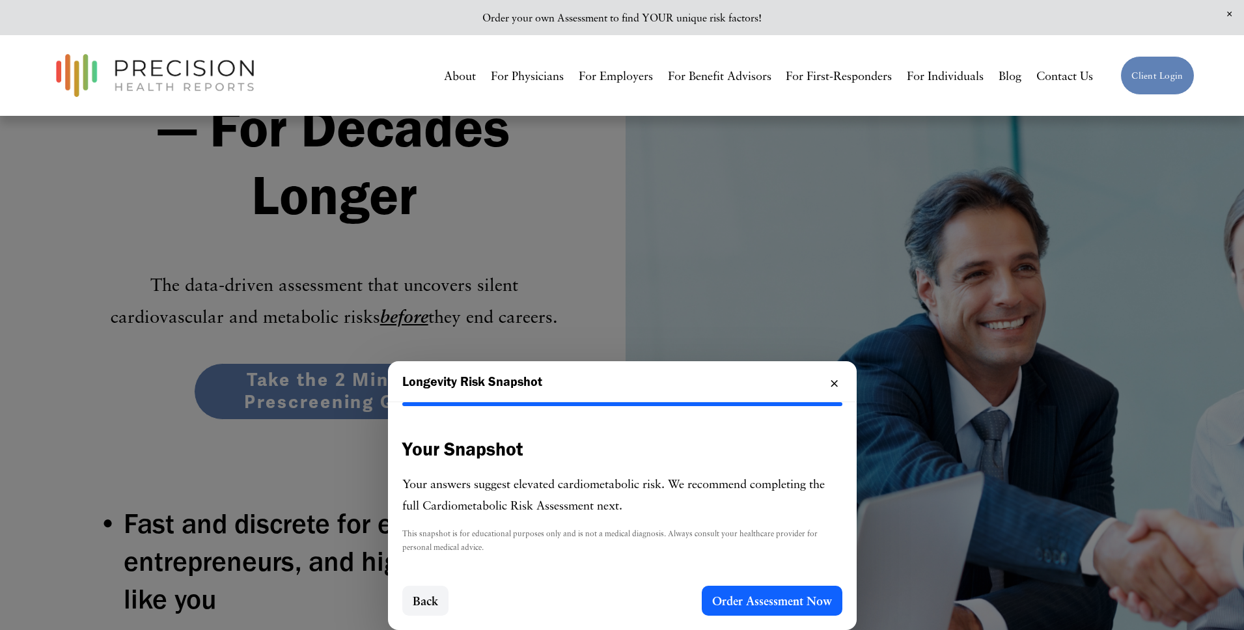
click at [766, 605] on button "Order Assessment Now" at bounding box center [772, 601] width 141 height 30
click at [740, 598] on button "Order Assessment Now" at bounding box center [772, 601] width 141 height 30
click at [830, 384] on button "×" at bounding box center [834, 381] width 16 height 17
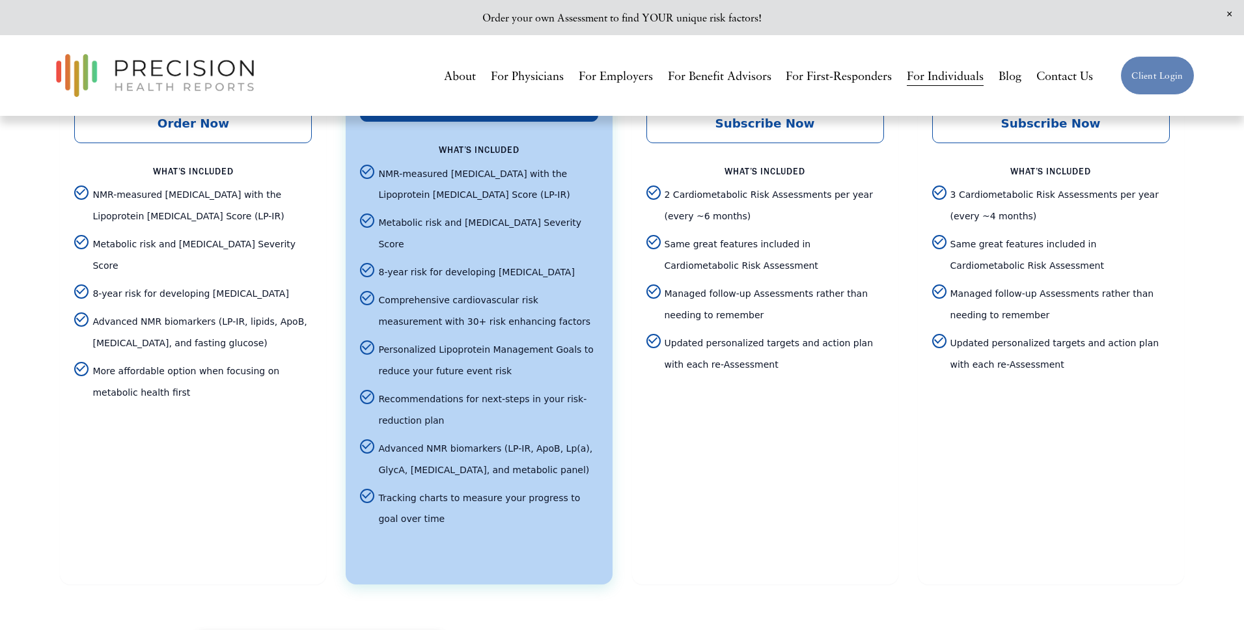
scroll to position [2362, 0]
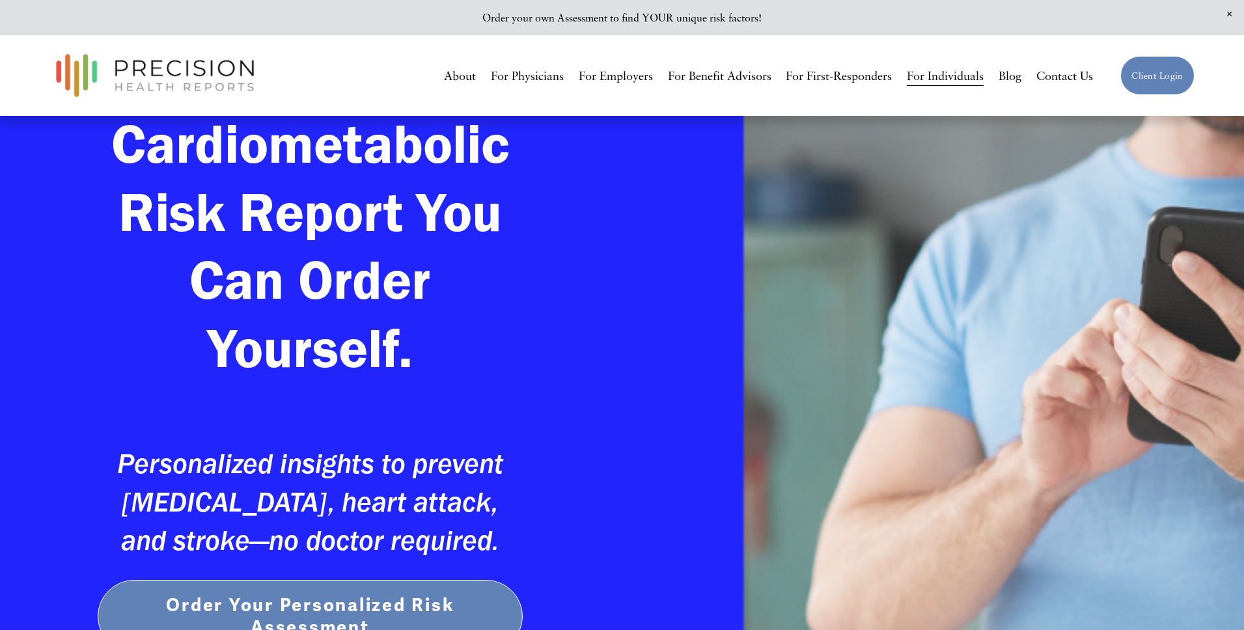
scroll to position [247, 0]
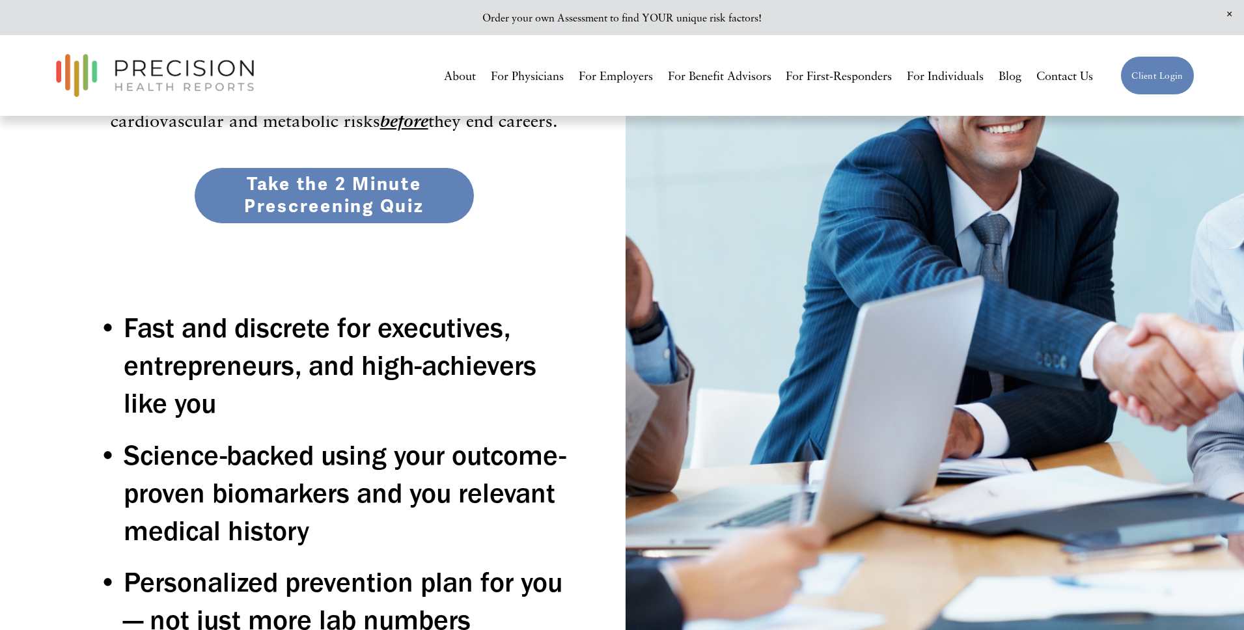
scroll to position [347, 0]
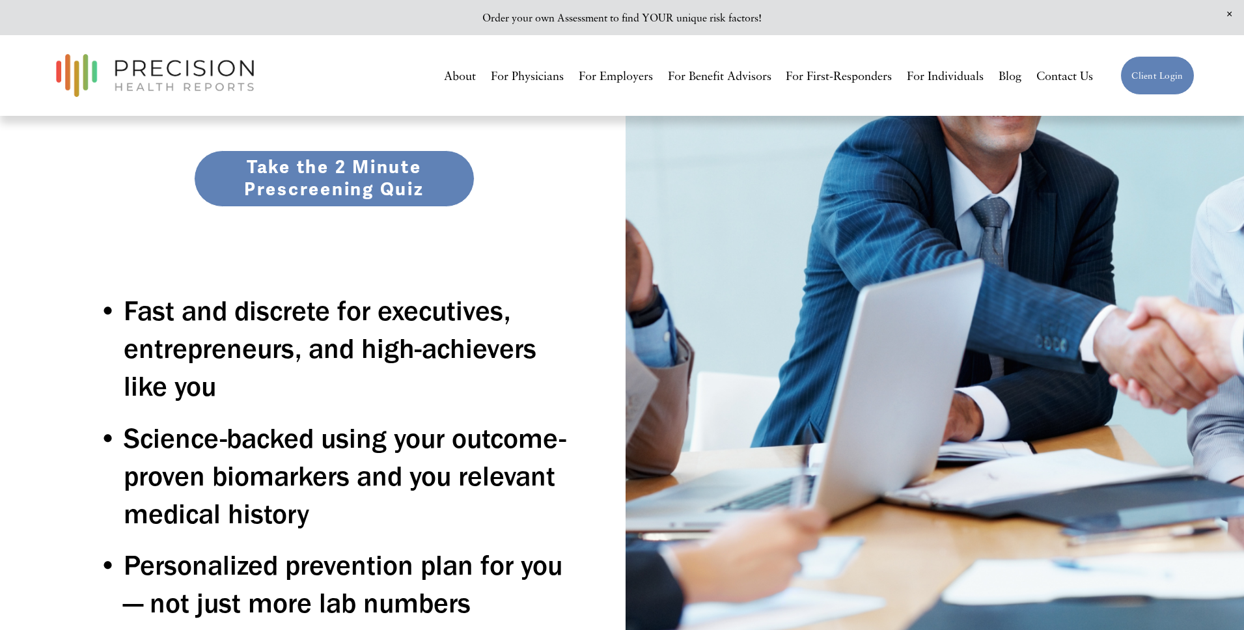
click at [322, 190] on link "Take the 2 Minute Prescreening Quiz" at bounding box center [334, 178] width 281 height 57
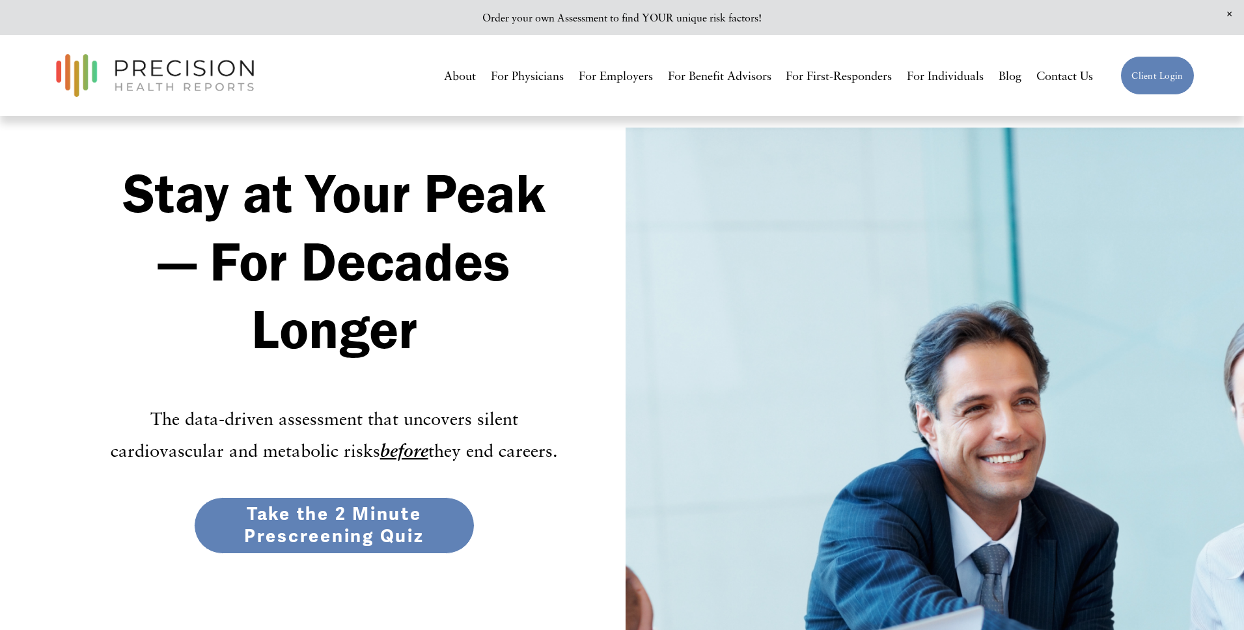
click at [343, 516] on link "Take the 2 Minute Prescreening Quiz" at bounding box center [334, 525] width 281 height 57
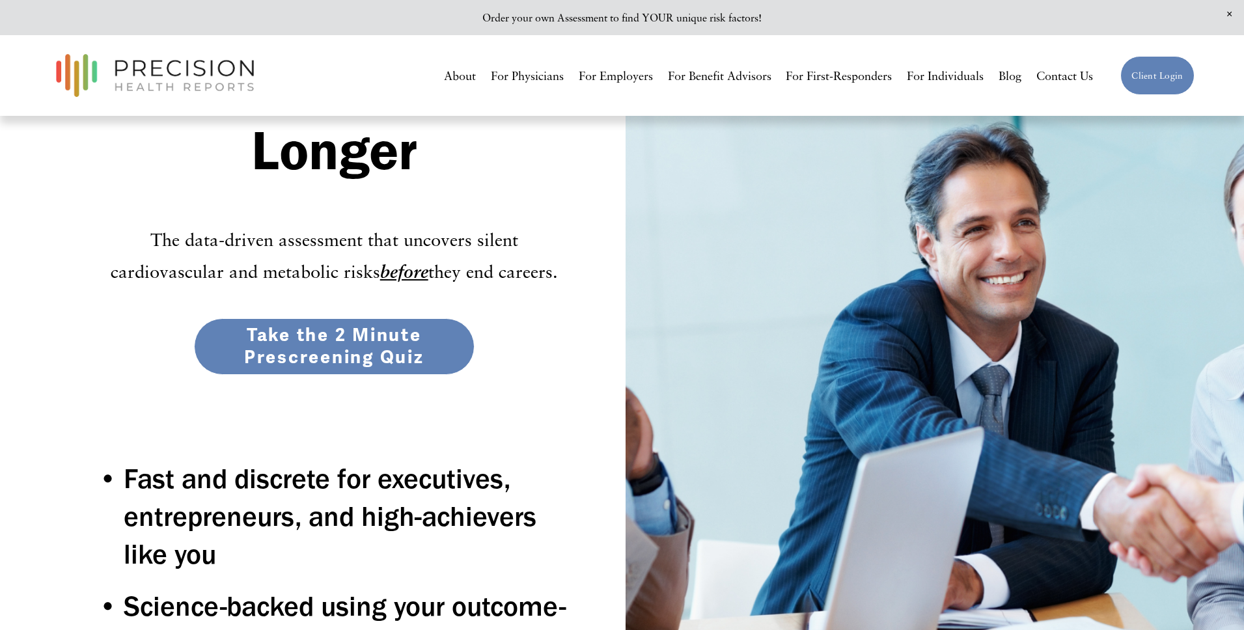
scroll to position [209, 0]
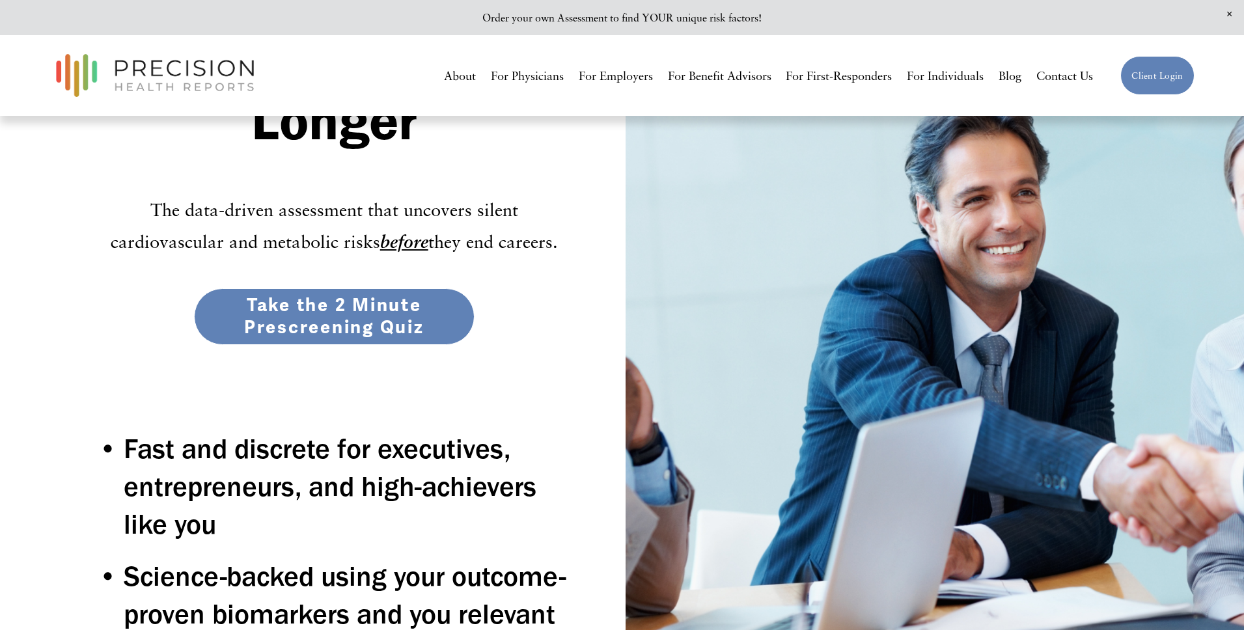
click at [291, 316] on link "Take the 2 Minute Prescreening Quiz" at bounding box center [334, 316] width 281 height 57
click at [341, 326] on link "Take the 2 Minute Prescreening Quiz" at bounding box center [334, 316] width 281 height 57
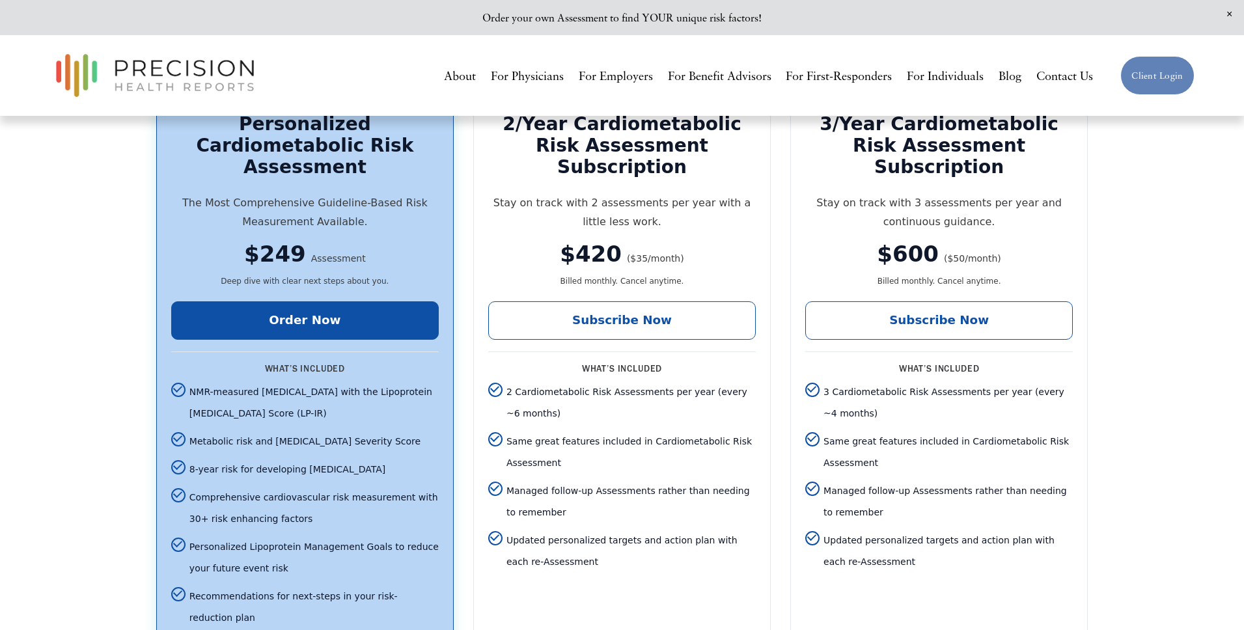
scroll to position [3773, 0]
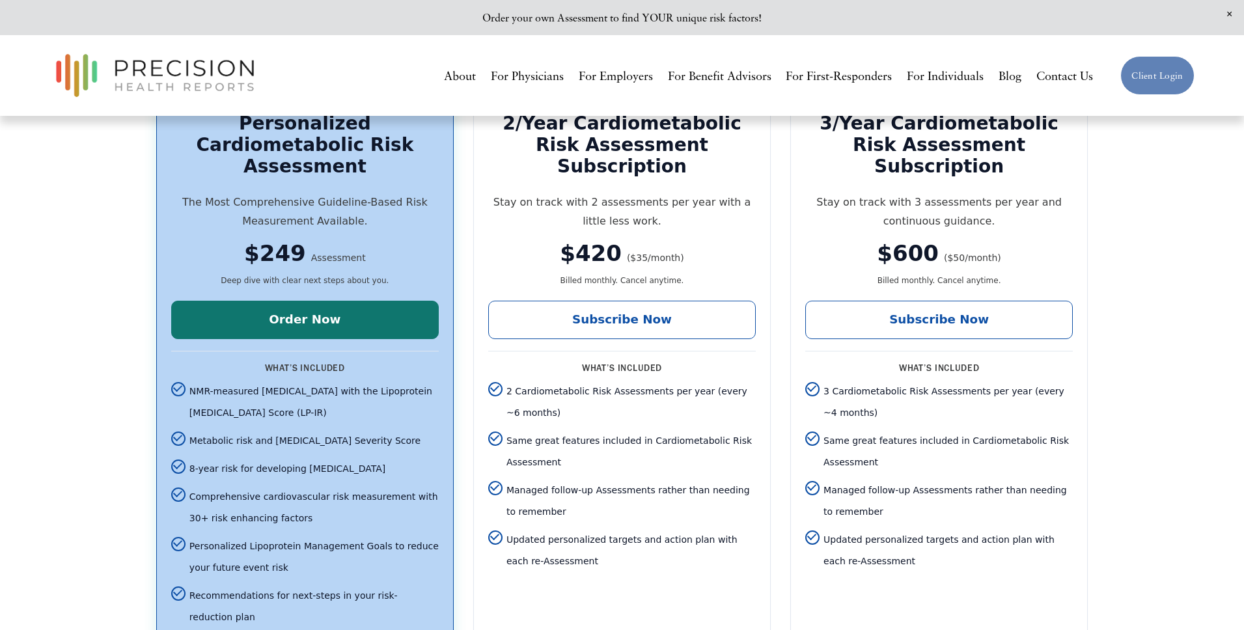
click at [332, 308] on link "Order Now" at bounding box center [305, 320] width 268 height 38
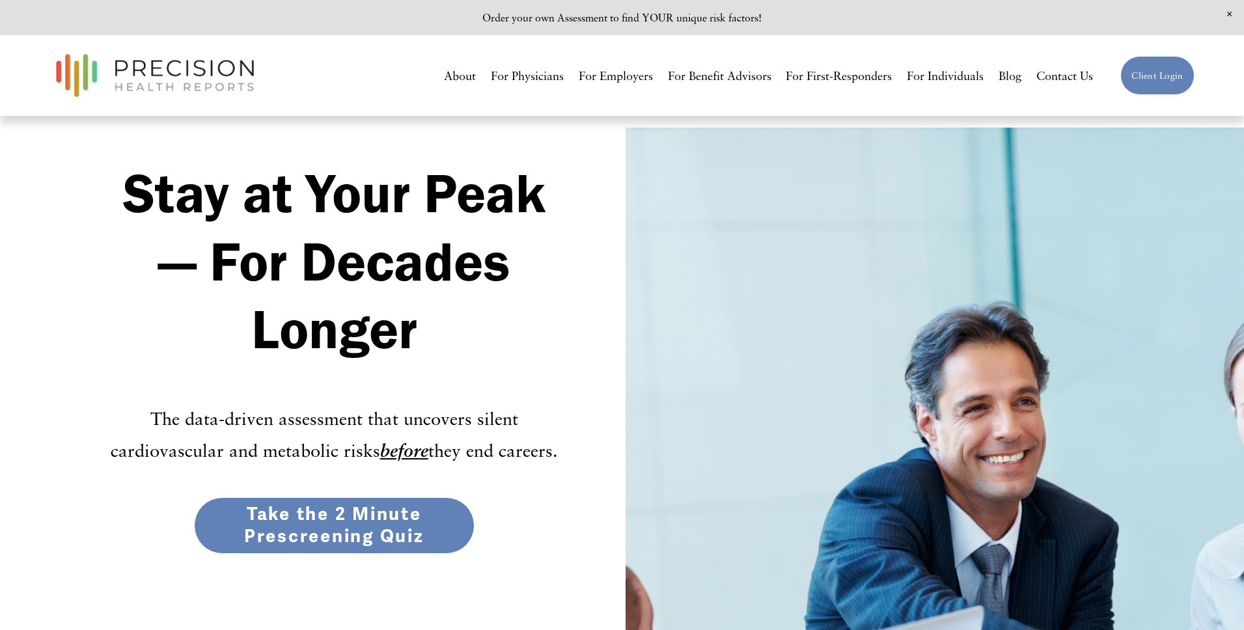
click at [357, 527] on link "Take the 2 Minute Prescreening Quiz" at bounding box center [334, 525] width 281 height 57
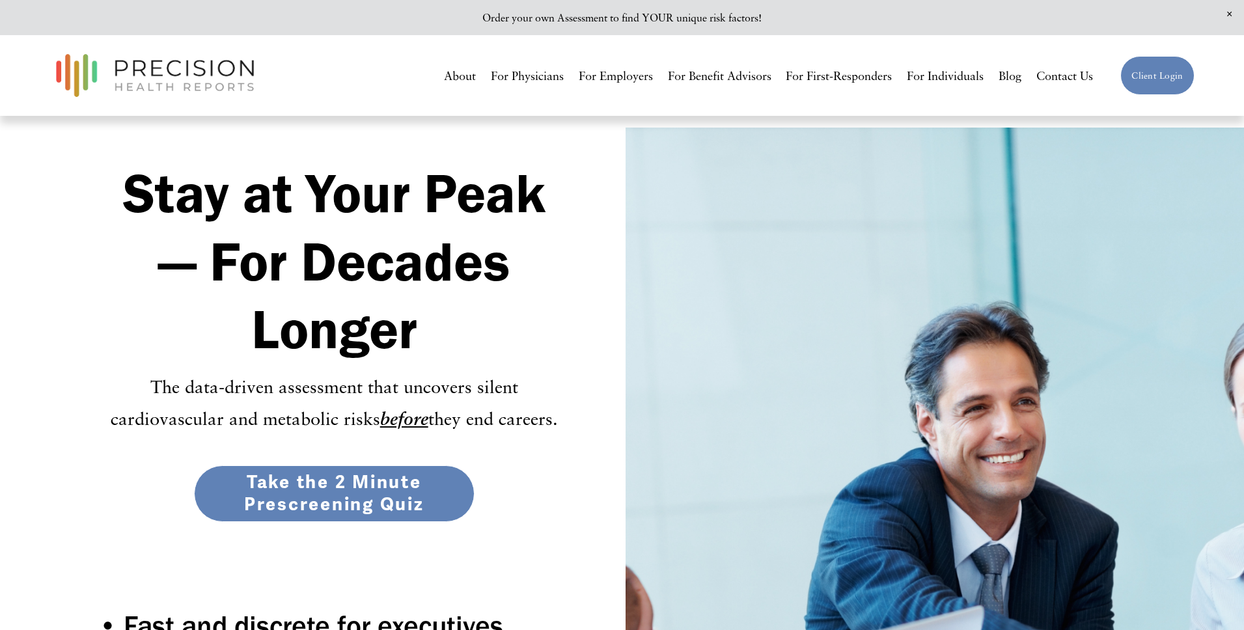
click at [359, 472] on link "Take the 2 Minute Prescreening Quiz" at bounding box center [334, 493] width 281 height 57
click at [342, 494] on link "Take the 2 Minute Prescreening Quiz" at bounding box center [334, 493] width 281 height 57
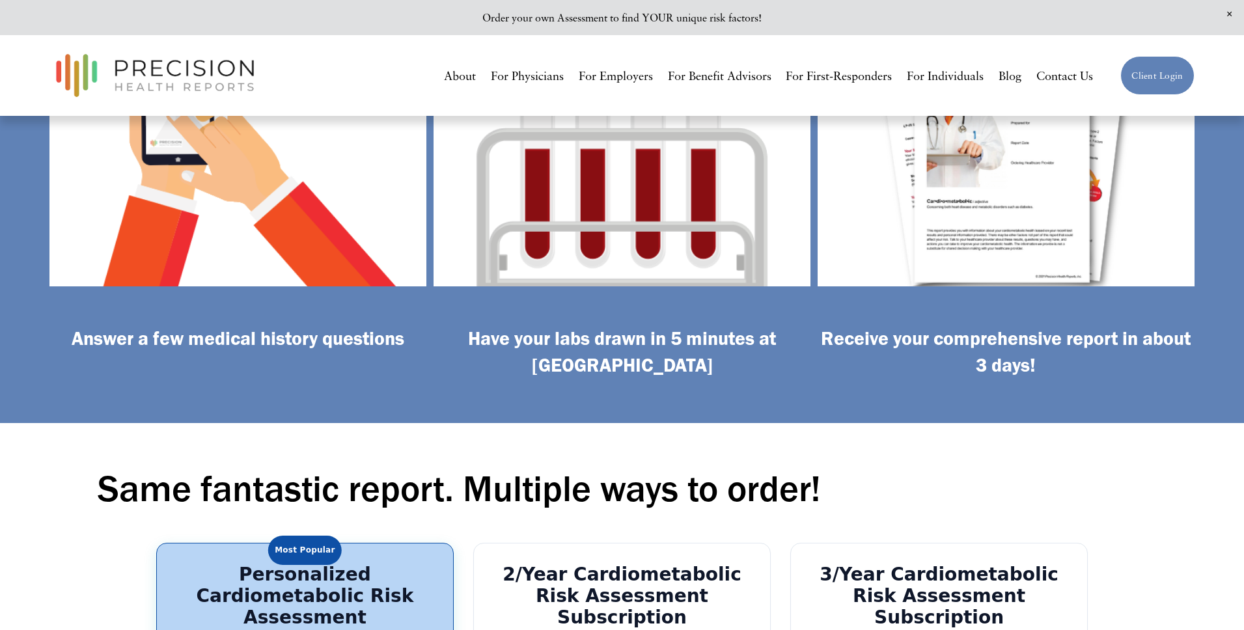
scroll to position [3266, 0]
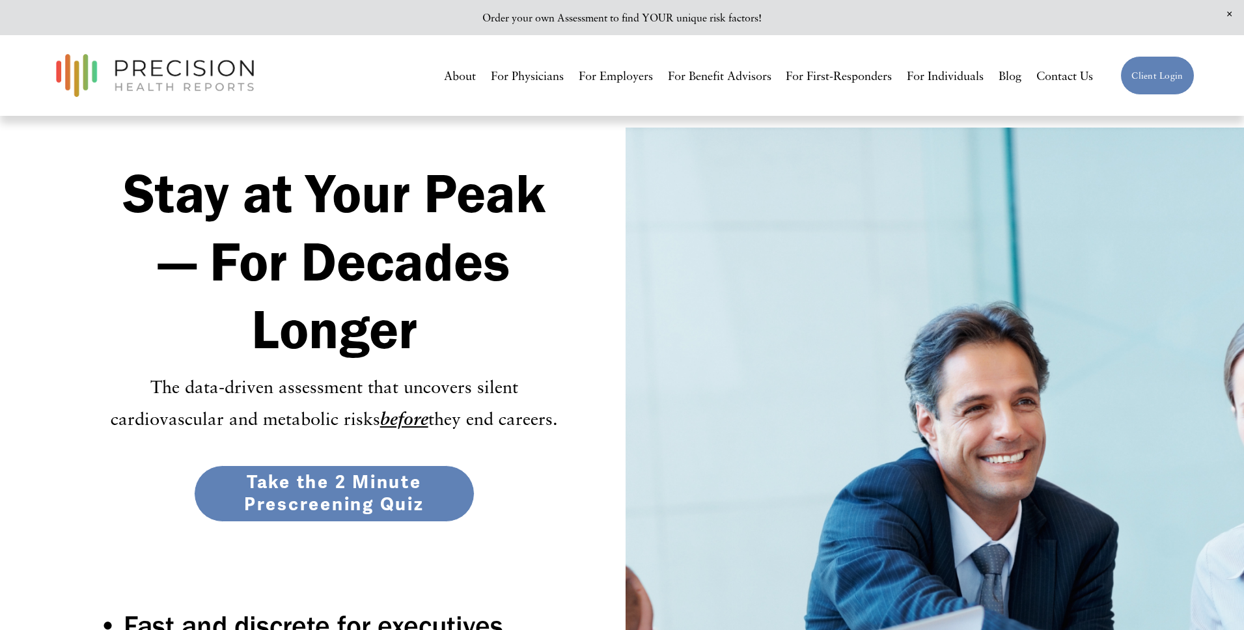
click at [361, 501] on link "Take the 2 Minute Prescreening Quiz" at bounding box center [334, 493] width 281 height 57
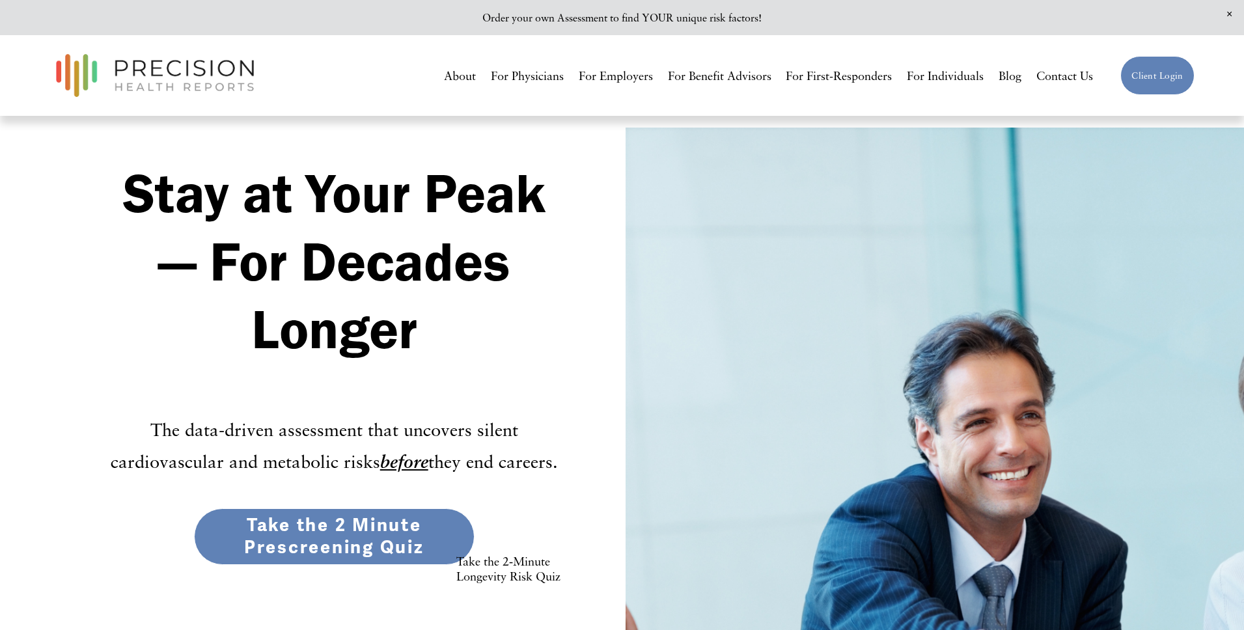
click at [518, 564] on link "Take the 2‑Minute Longevity Risk Quiz" at bounding box center [526, 568] width 185 height 57
click at [503, 585] on link "Take the 2‑Minute Longevity Risk Quiz" at bounding box center [526, 568] width 185 height 57
click at [322, 524] on link "Take the 2 Minute Prescreening Quiz" at bounding box center [334, 536] width 281 height 57
click at [335, 519] on link "Take the 2 Minute Prescreening Quiz" at bounding box center [334, 536] width 281 height 57
click at [312, 534] on link "Take the 2 Minute Prescreening Quiz" at bounding box center [334, 536] width 281 height 57
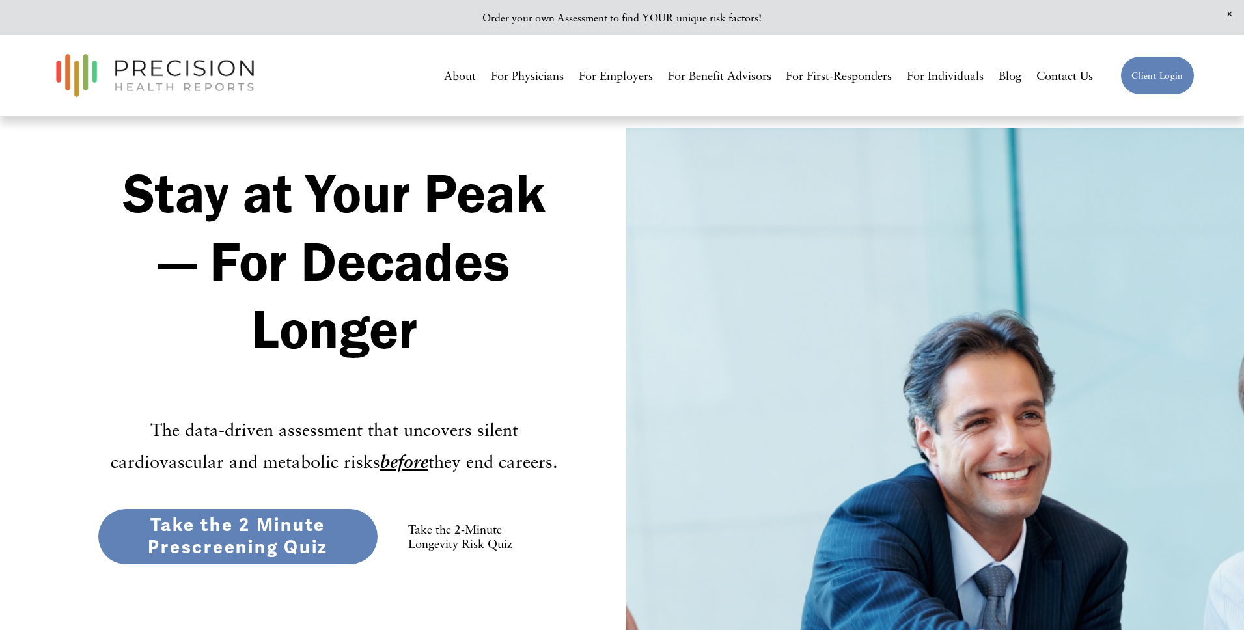
click at [464, 540] on link "Take the 2-Minute Longevity Risk Quiz" at bounding box center [477, 536] width 185 height 56
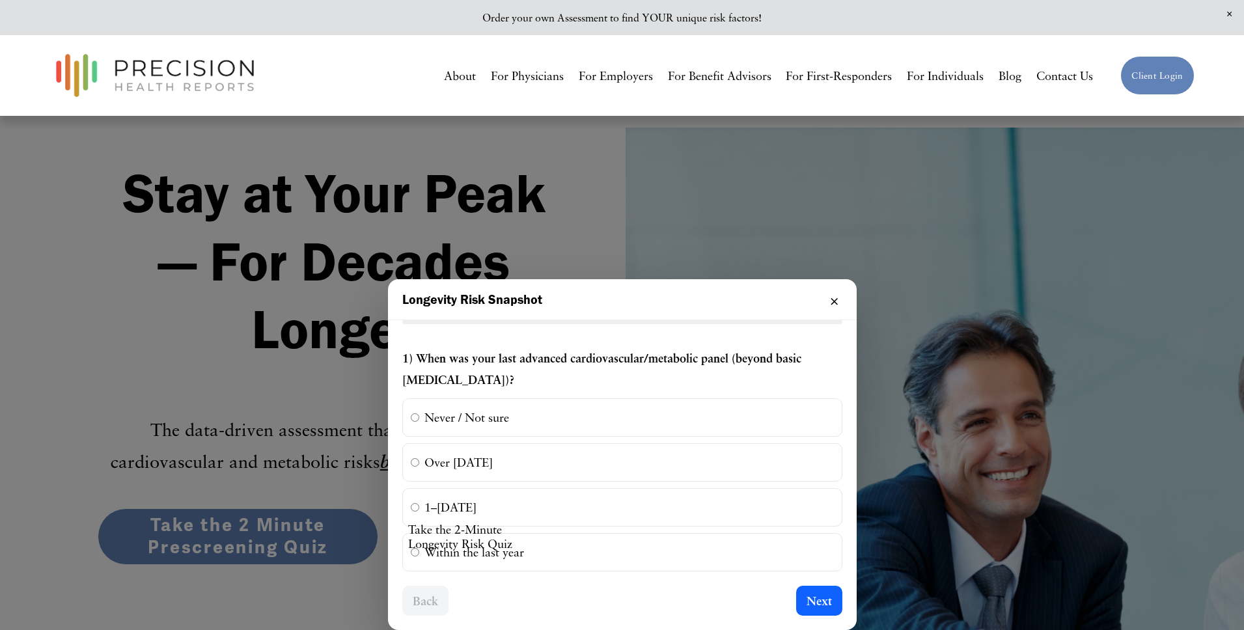
click at [830, 301] on button "×" at bounding box center [834, 299] width 16 height 17
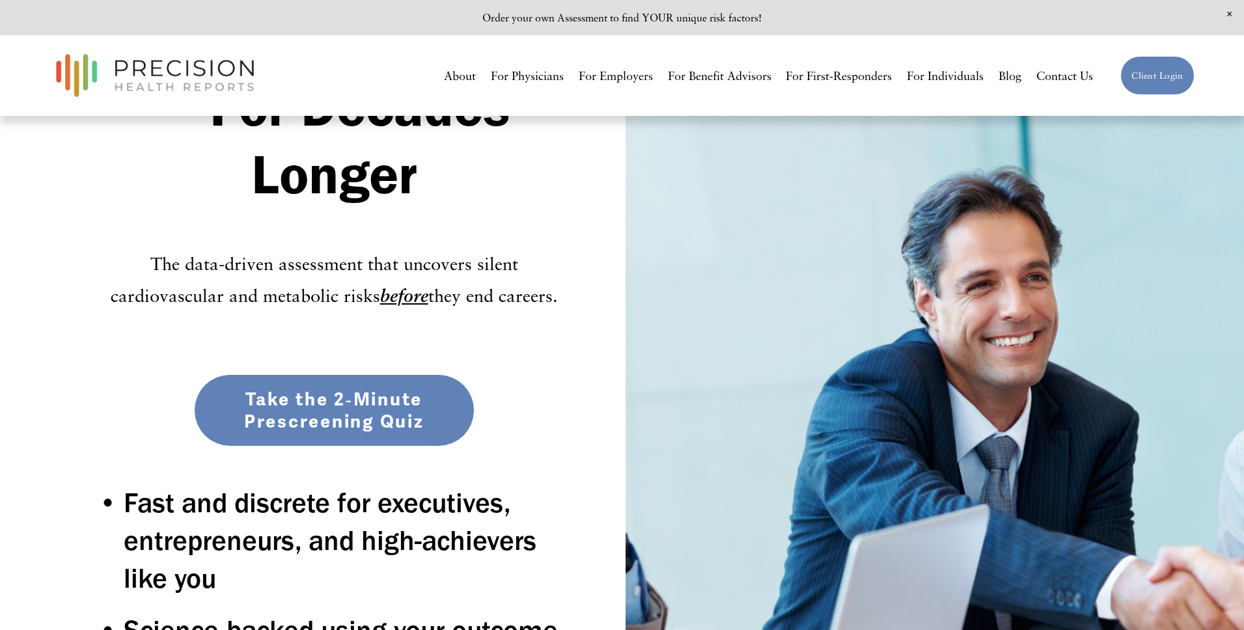
scroll to position [161, 0]
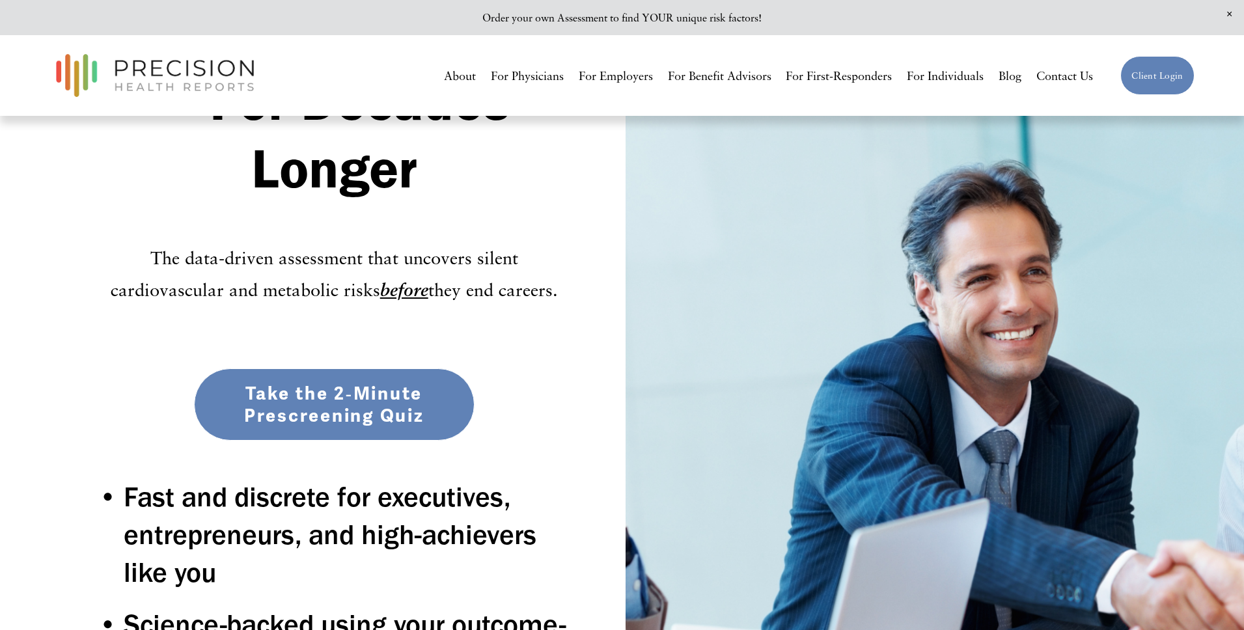
click at [332, 400] on link "Take the 2‑Minute Prescreening Quiz" at bounding box center [334, 404] width 281 height 73
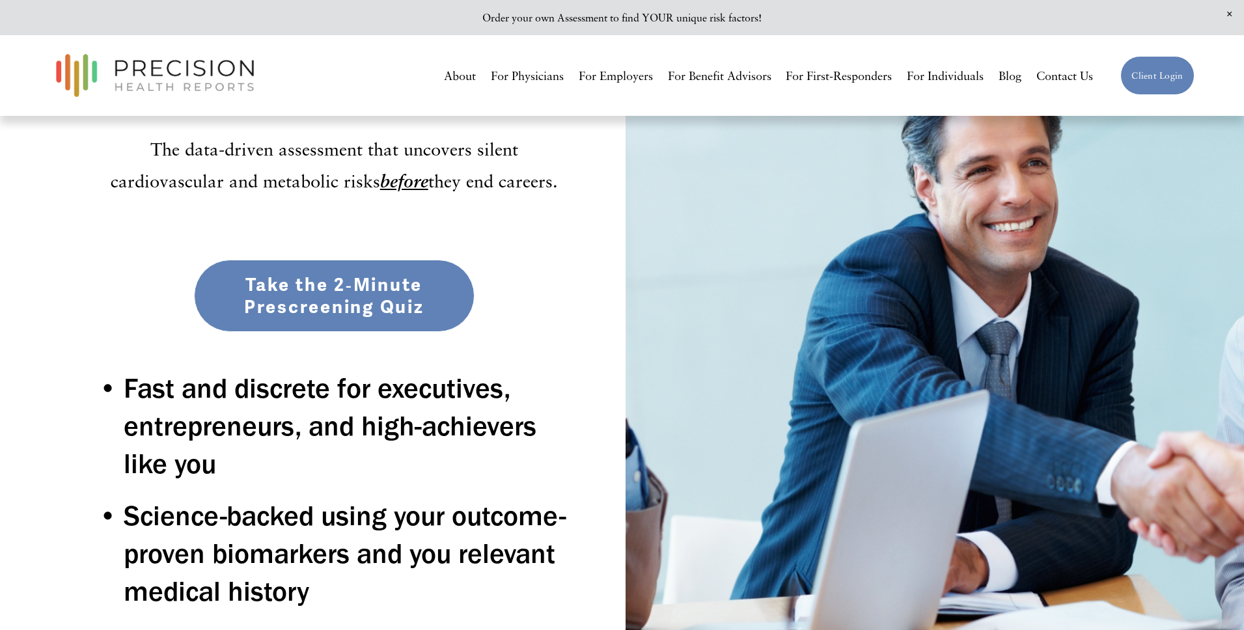
scroll to position [245, 0]
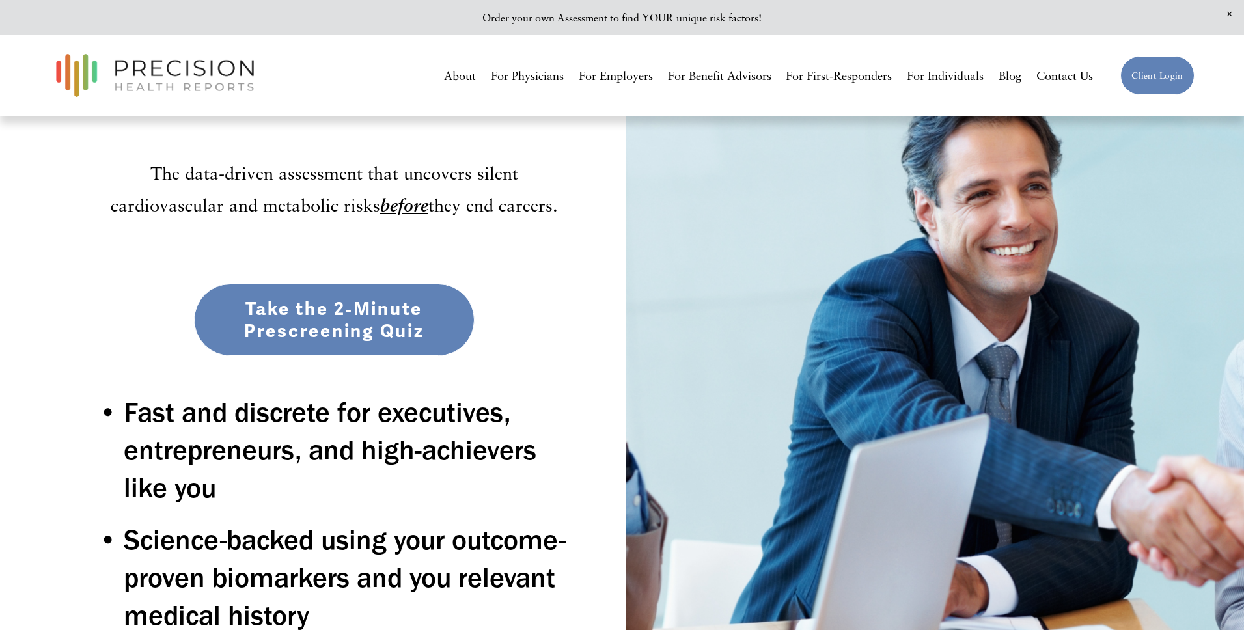
click at [298, 311] on link "Take the 2‑Minute Prescreening Quiz" at bounding box center [334, 320] width 281 height 73
click at [330, 309] on link "Take the 2‑Minute Prescreening Quiz" at bounding box center [334, 320] width 281 height 73
click at [325, 303] on link "Take the 2‑Minute Prescreening Quiz" at bounding box center [334, 320] width 281 height 73
click at [306, 337] on link "Take the 2‑Minute Prescreening Quiz" at bounding box center [334, 320] width 281 height 73
click at [301, 317] on link "Take the 2‑Minute Prescreening Quiz" at bounding box center [334, 320] width 281 height 73
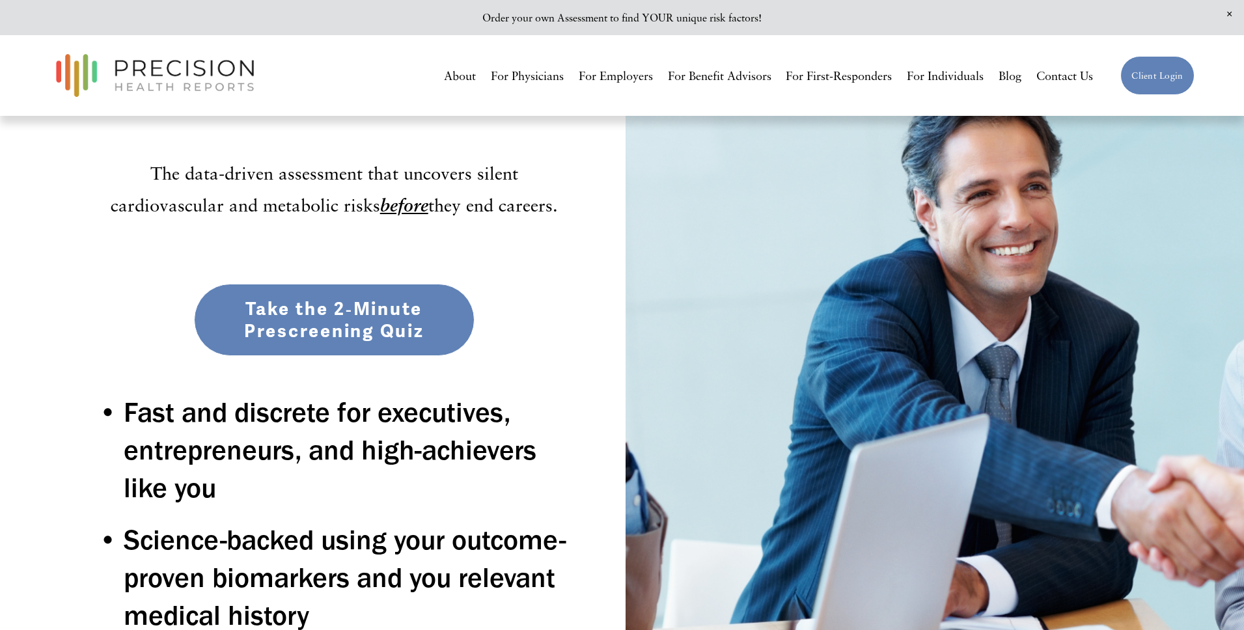
click at [314, 218] on p "The data-driven assessment that uncovers silent cardiovascular and metabolic ri…" at bounding box center [334, 189] width 473 height 65
click at [325, 259] on div "Stay at Your Peak — For Decades Longer The data-driven assessment that uncovers…" at bounding box center [622, 357] width 1244 height 951
click at [330, 273] on div "Stay at Your Peak — For Decades Longer The data-driven assessment that uncovers…" at bounding box center [622, 357] width 1244 height 951
click at [327, 294] on link "Take the 2‑Minute Prescreening Quiz" at bounding box center [334, 320] width 281 height 73
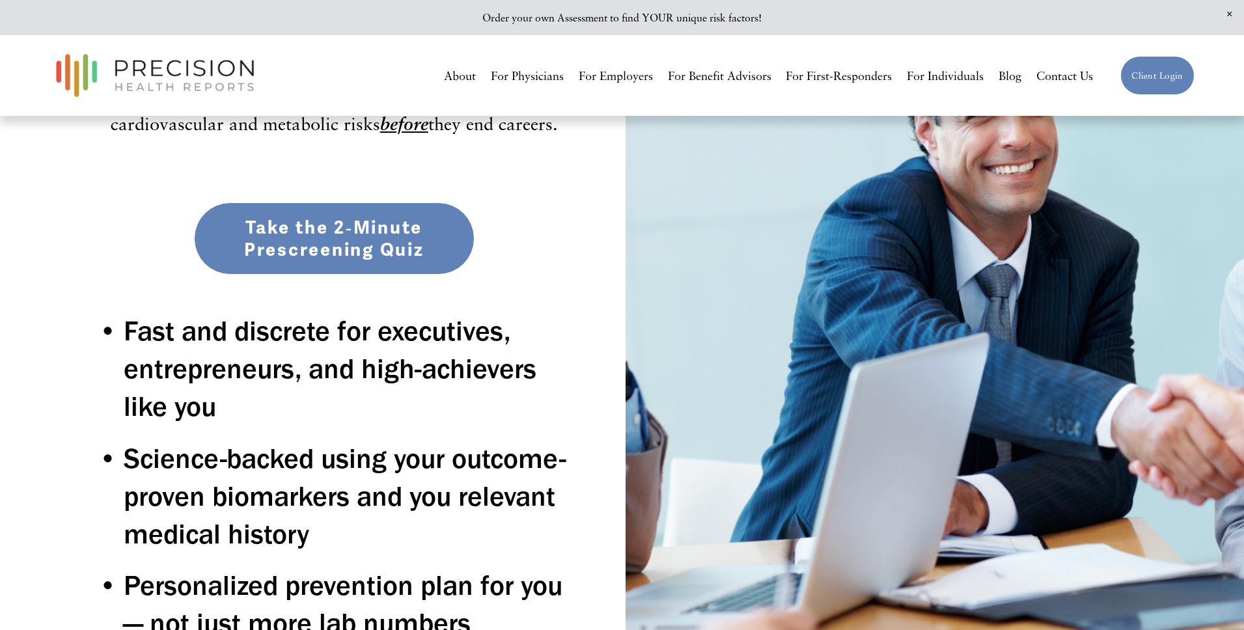
scroll to position [402, 0]
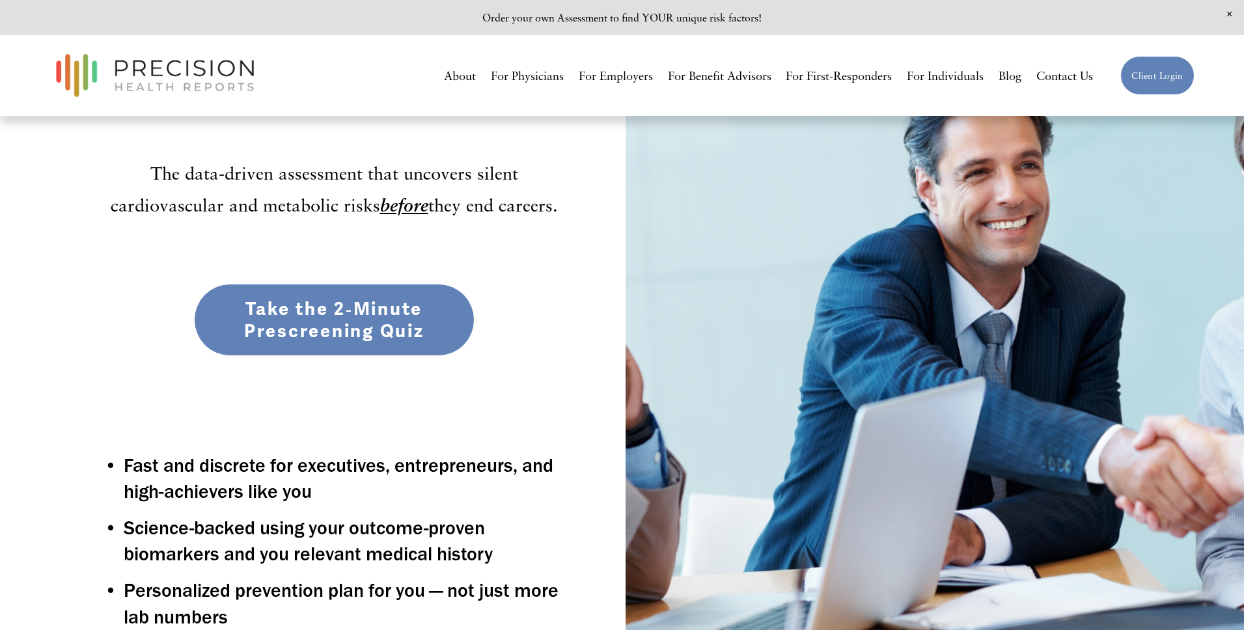
scroll to position [232, 0]
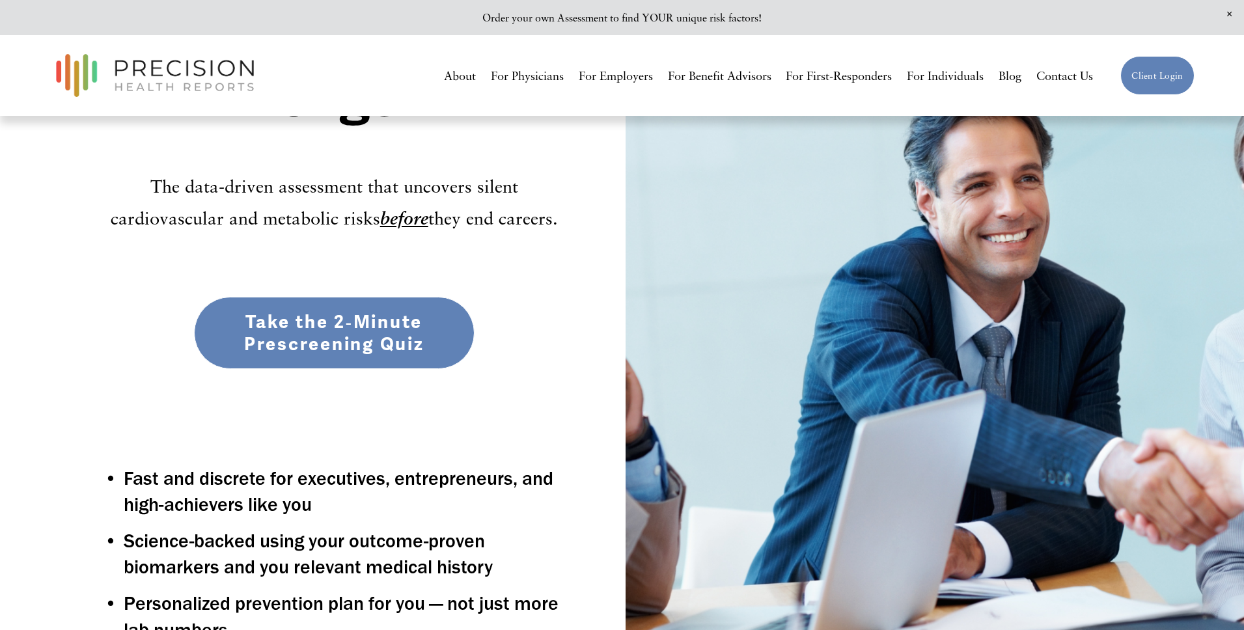
click at [326, 338] on link "Take the 2‑Minute Prescreening Quiz" at bounding box center [334, 333] width 281 height 73
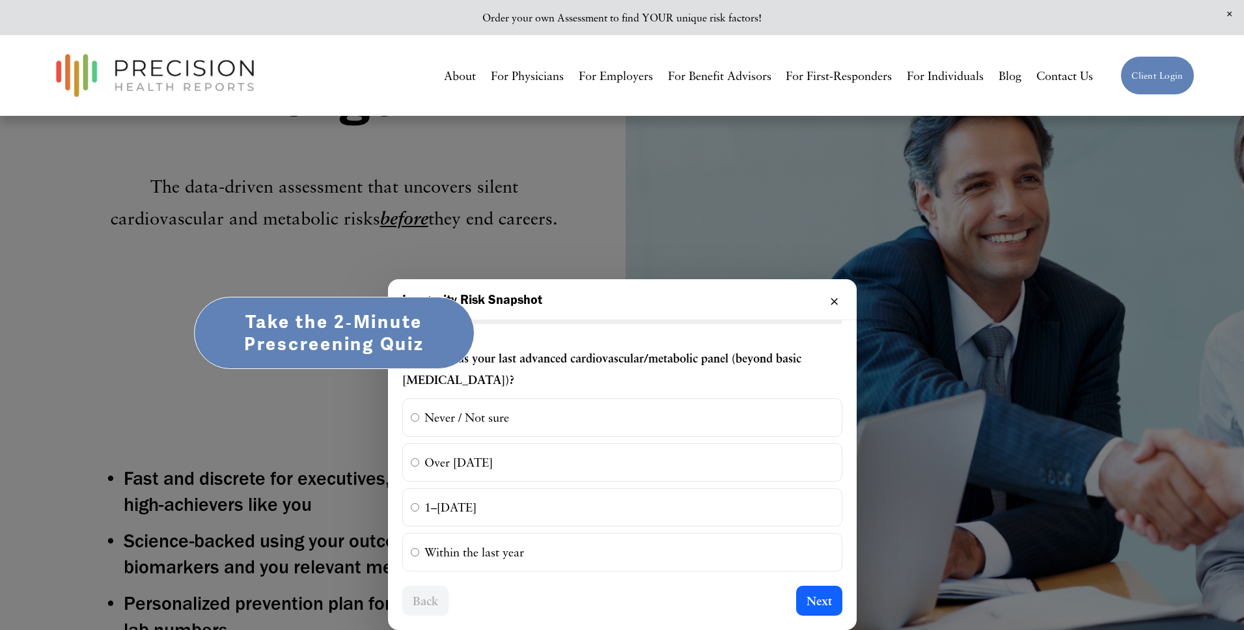
click at [460, 419] on label "Never / Not sure" at bounding box center [622, 417] width 440 height 38
click at [419, 419] on input "Never / Not sure" at bounding box center [415, 417] width 8 height 8
radio input "true"
click at [805, 603] on button "Next" at bounding box center [819, 601] width 46 height 30
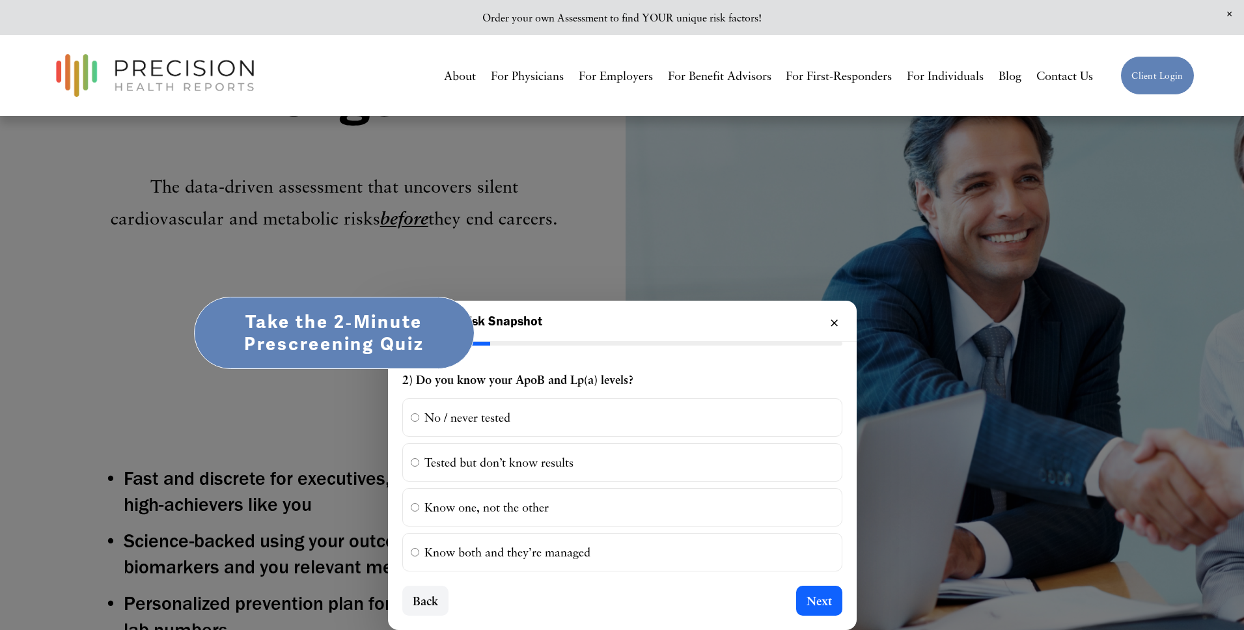
click at [805, 603] on button "Next" at bounding box center [819, 601] width 46 height 30
click at [463, 414] on label "No / never tested" at bounding box center [622, 417] width 440 height 38
click at [419, 414] on input "No / never tested" at bounding box center [415, 417] width 8 height 8
radio input "true"
click at [818, 592] on button "Next" at bounding box center [819, 601] width 46 height 30
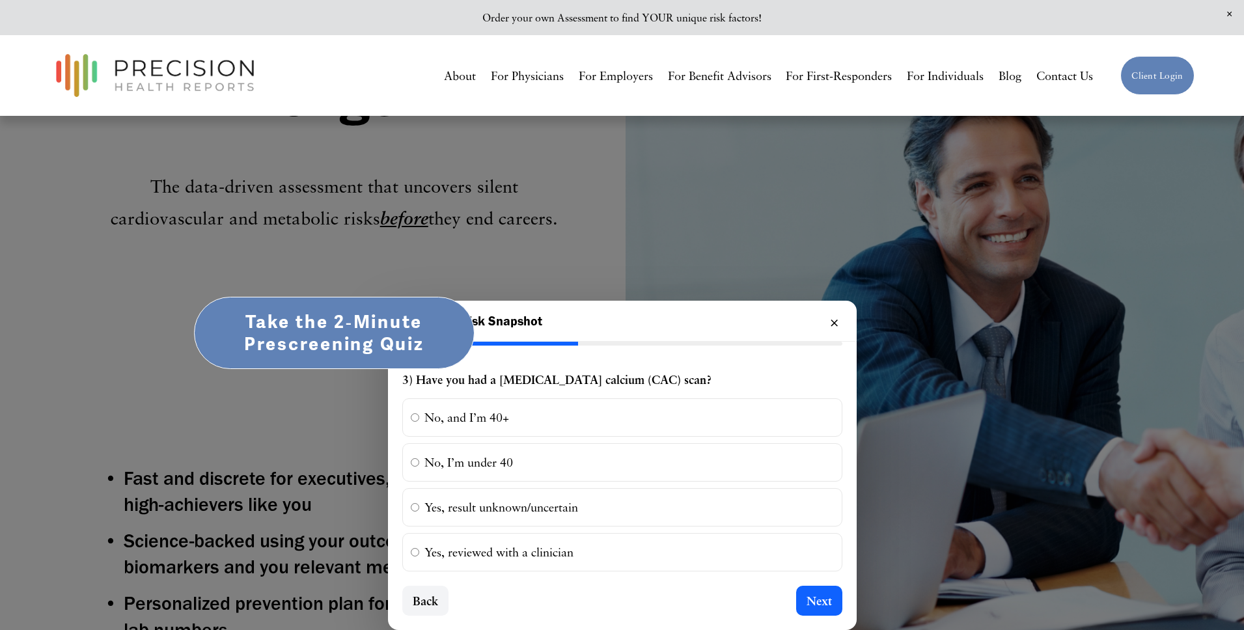
click at [469, 419] on label "No, and I’m 40+" at bounding box center [622, 417] width 440 height 38
click at [419, 419] on input "No, and I’m 40+" at bounding box center [415, 417] width 8 height 8
radio input "true"
click at [814, 606] on button "Next" at bounding box center [819, 601] width 46 height 30
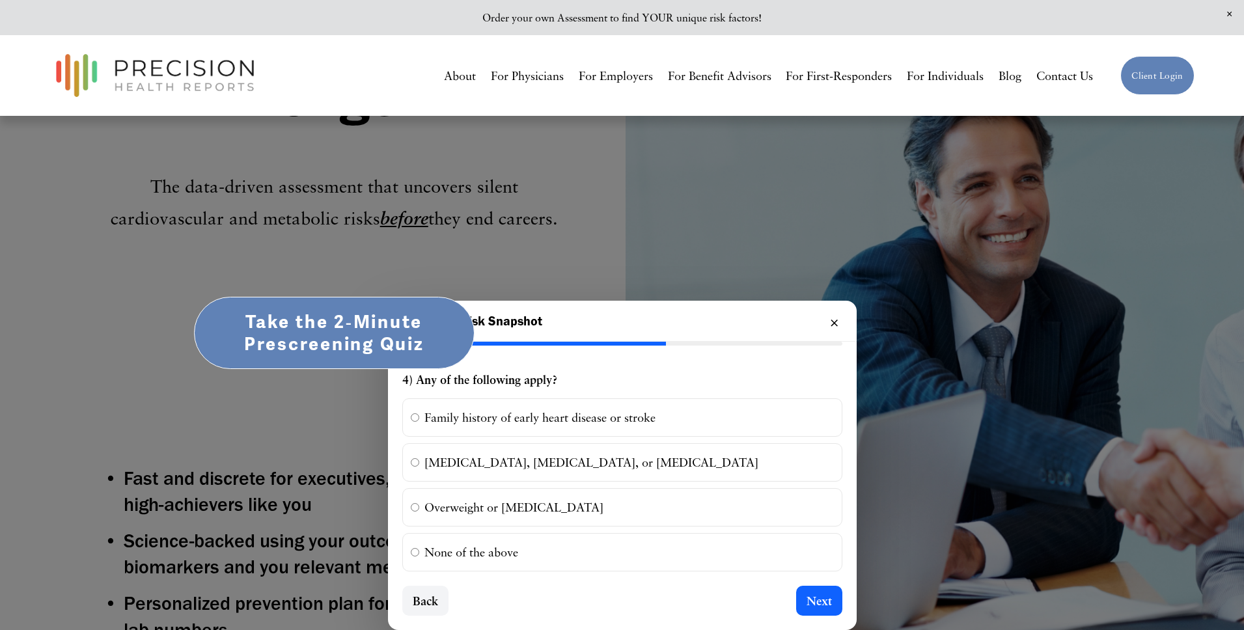
click at [437, 417] on label "Family history of early heart disease or stroke" at bounding box center [622, 417] width 440 height 38
click at [419, 417] on input "Family history of early heart disease or stroke" at bounding box center [415, 417] width 8 height 8
radio input "true"
click at [807, 602] on button "Next" at bounding box center [819, 601] width 46 height 30
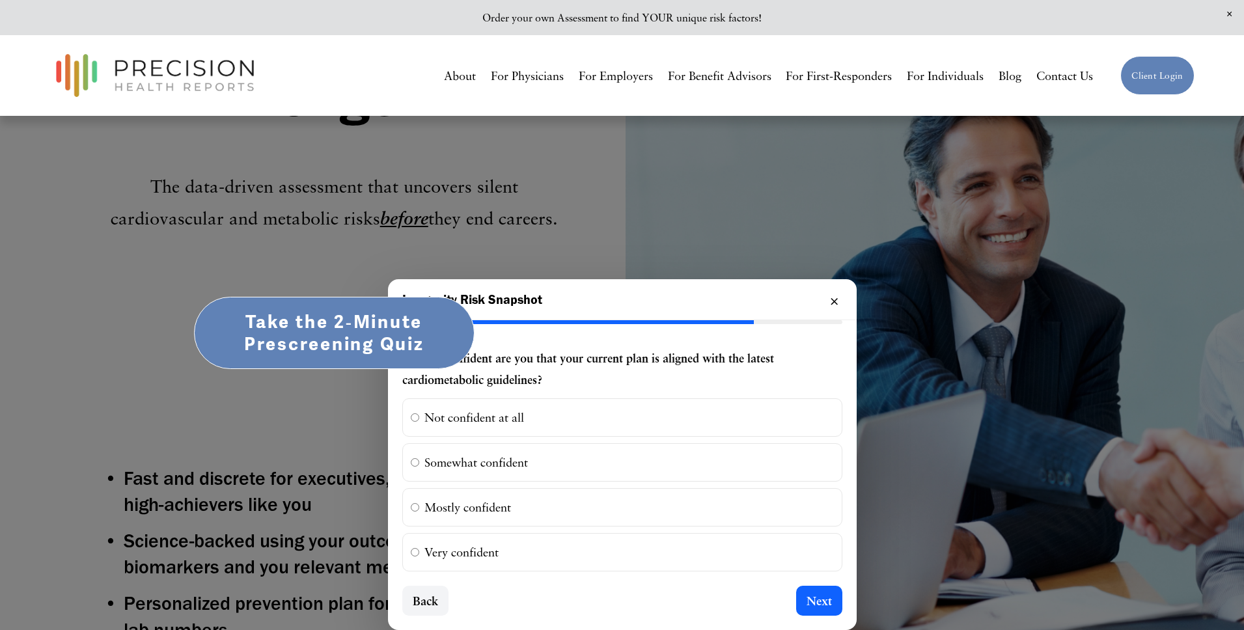
click at [470, 421] on label "Not confident at all" at bounding box center [622, 417] width 440 height 38
click at [419, 421] on input "Not confident at all" at bounding box center [415, 417] width 8 height 8
radio input "true"
click at [811, 603] on button "Next" at bounding box center [819, 601] width 46 height 30
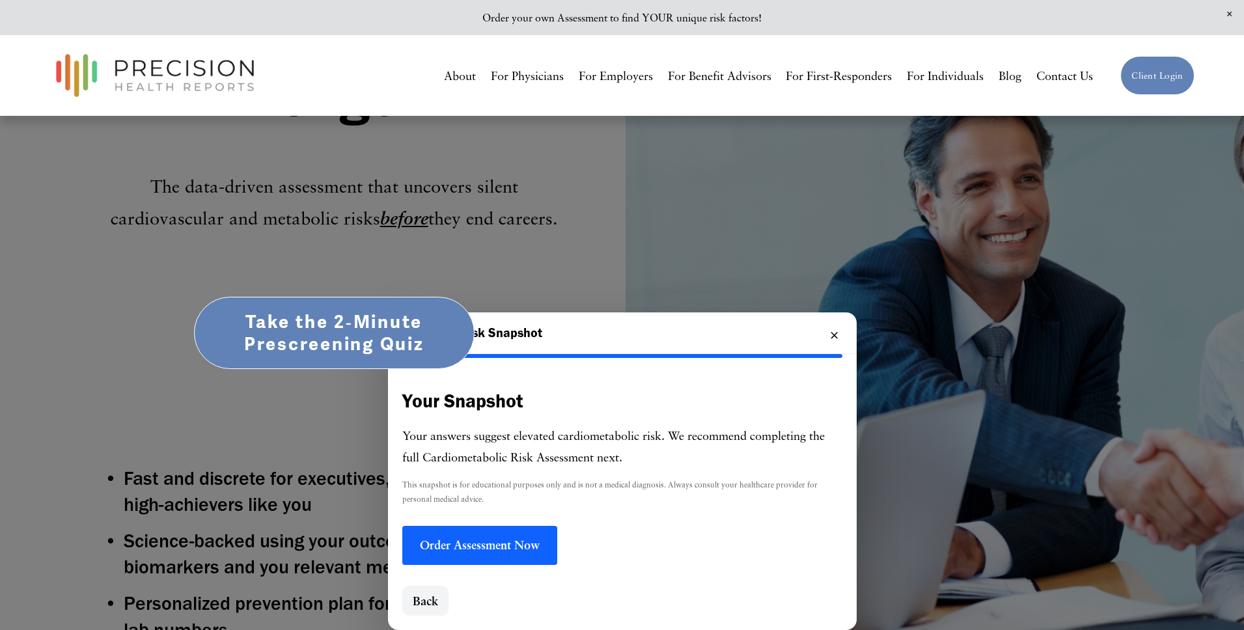
click at [833, 335] on button "×" at bounding box center [834, 333] width 16 height 17
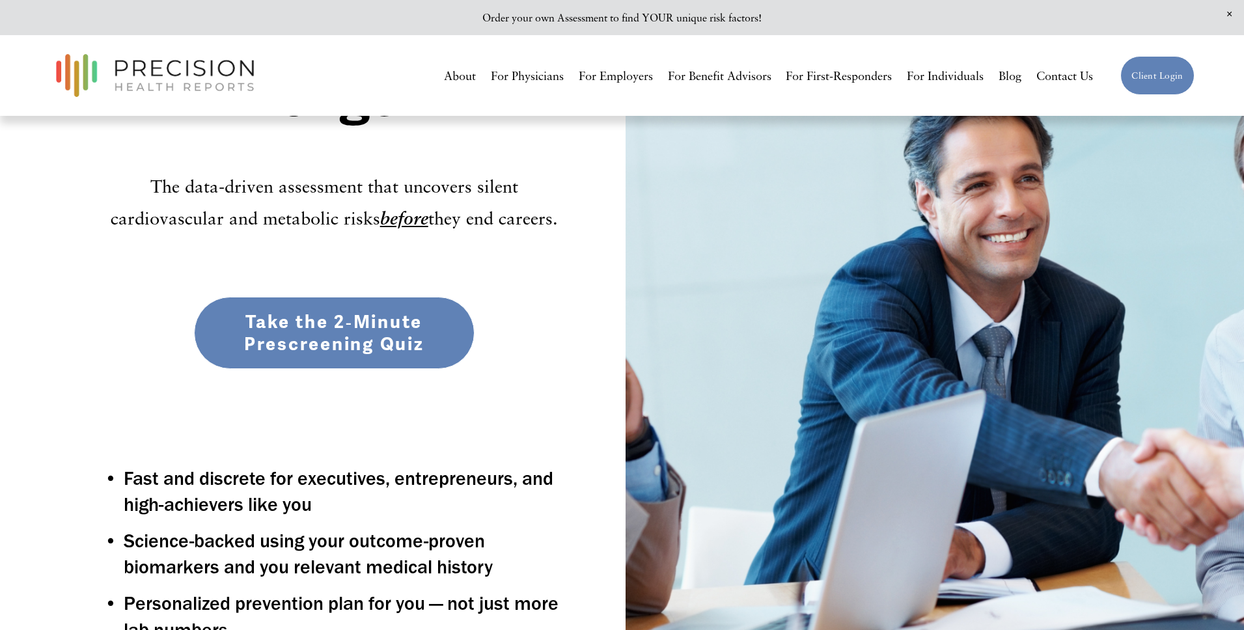
click at [85, 318] on div "Stay at Your Peak — For Decades Longer The data-driven assessment that uncovers…" at bounding box center [622, 337] width 1244 height 885
click at [338, 345] on link "Take the 2‑Minute Prescreening Quiz" at bounding box center [334, 333] width 281 height 73
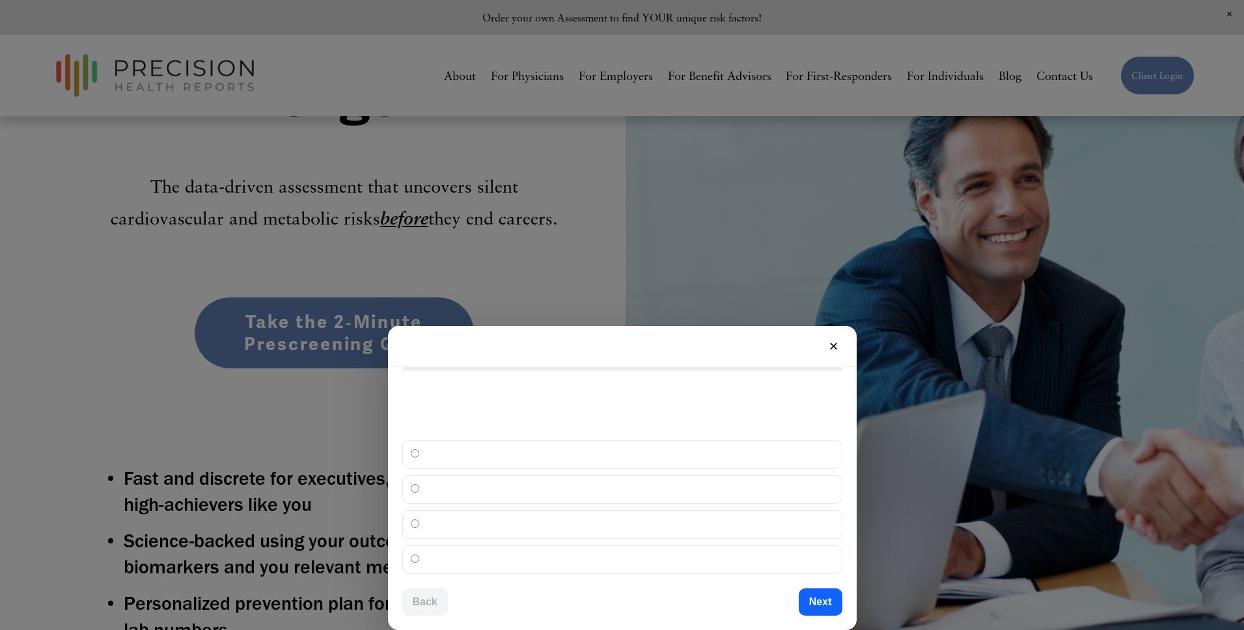
click at [833, 348] on button "×" at bounding box center [833, 346] width 17 height 17
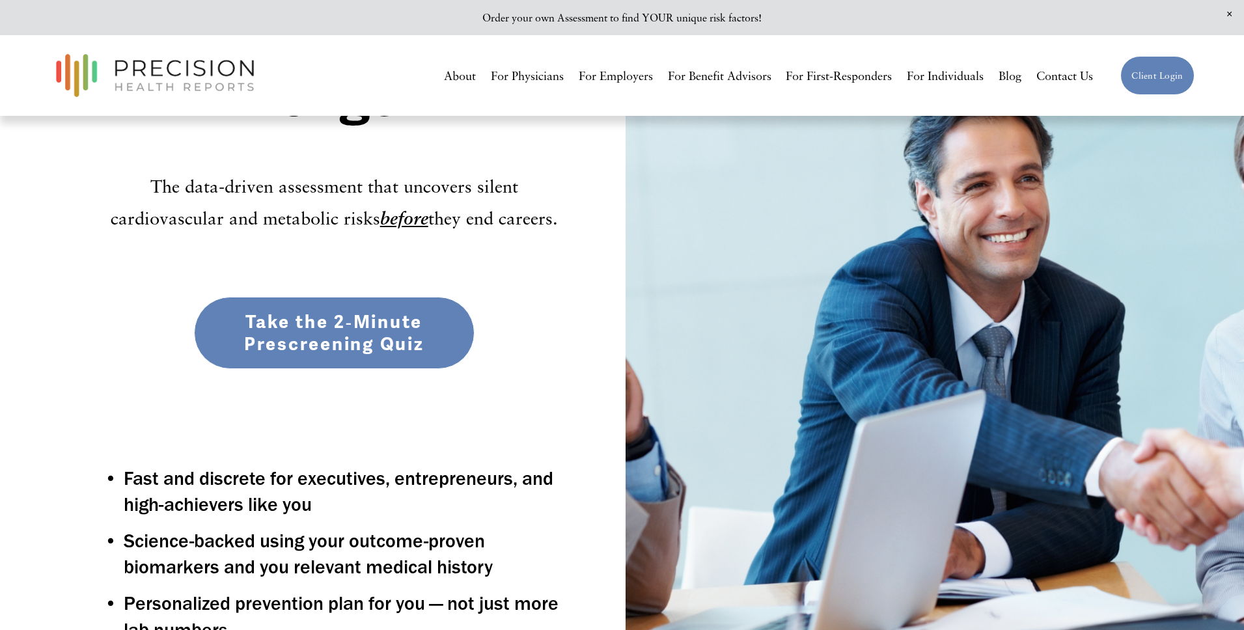
drag, startPoint x: 326, startPoint y: 411, endPoint x: 318, endPoint y: 337, distance: 74.0
click at [326, 409] on div "Stay at Your Peak — For Decades Longer The data-driven assessment that uncovers…" at bounding box center [622, 337] width 1244 height 885
click at [313, 316] on link "Take the 2‑Minute Prescreening Quiz" at bounding box center [334, 333] width 281 height 73
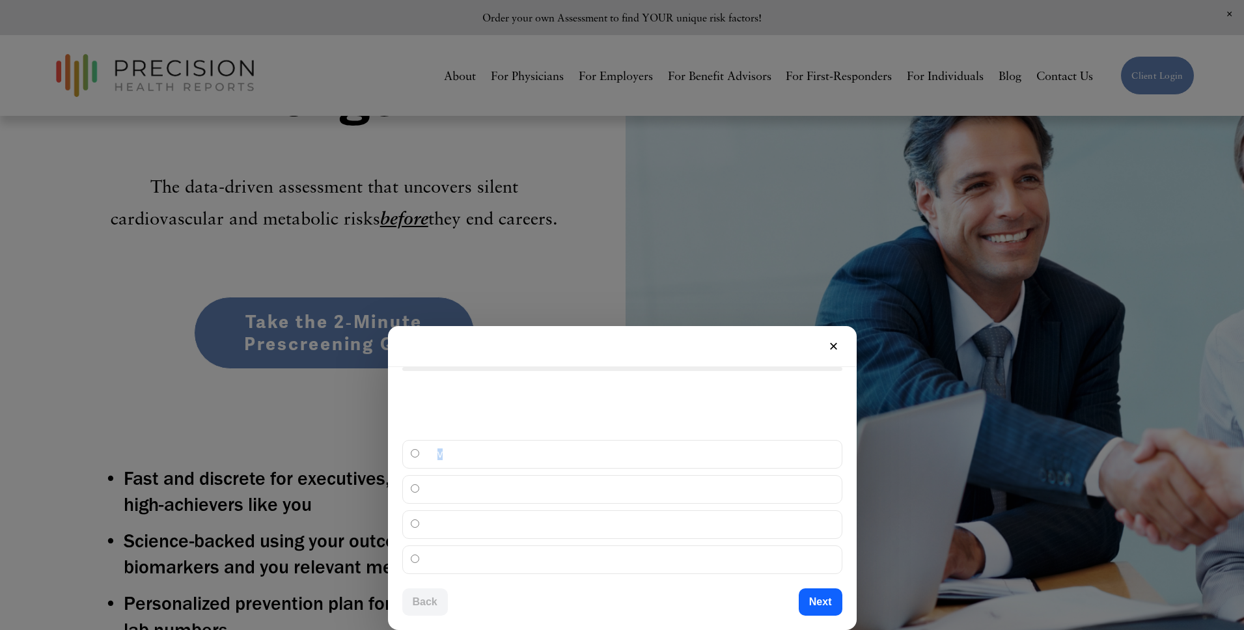
drag, startPoint x: 439, startPoint y: 458, endPoint x: 426, endPoint y: 456, distance: 12.6
click at [434, 458] on label "Never / Not sure" at bounding box center [622, 454] width 440 height 29
click at [419, 457] on label "Never / Not sure" at bounding box center [622, 454] width 440 height 29
click at [419, 457] on input "Never / Not sure" at bounding box center [415, 453] width 8 height 8
radio input "true"
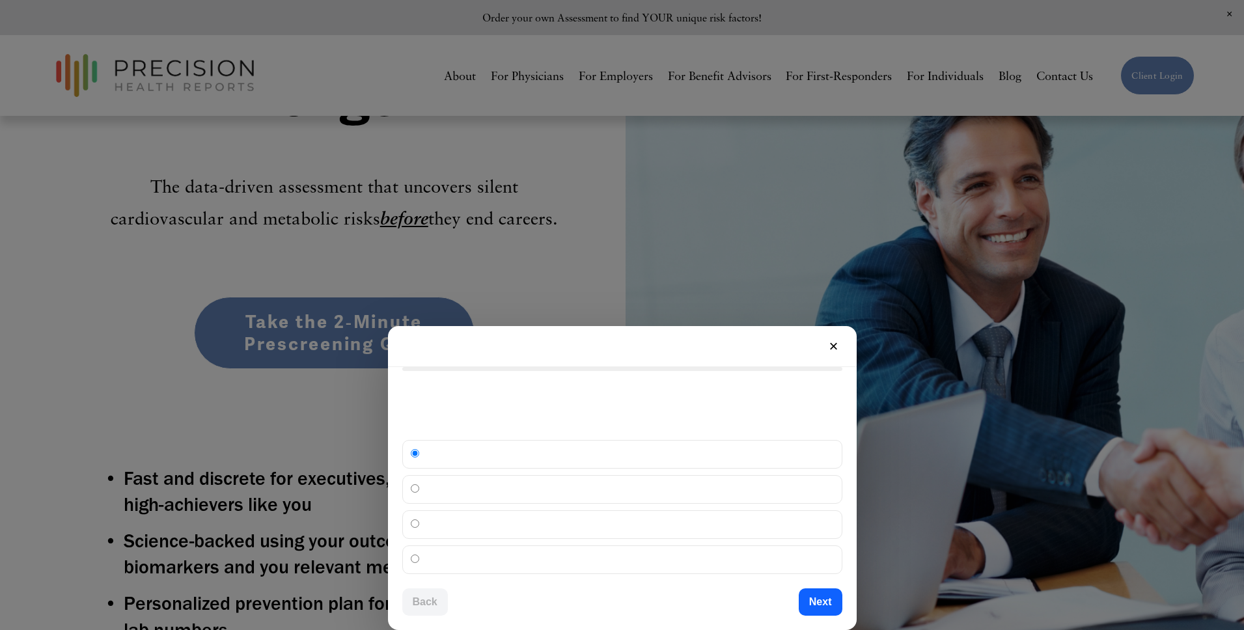
click at [828, 598] on button "Next" at bounding box center [821, 602] width 44 height 27
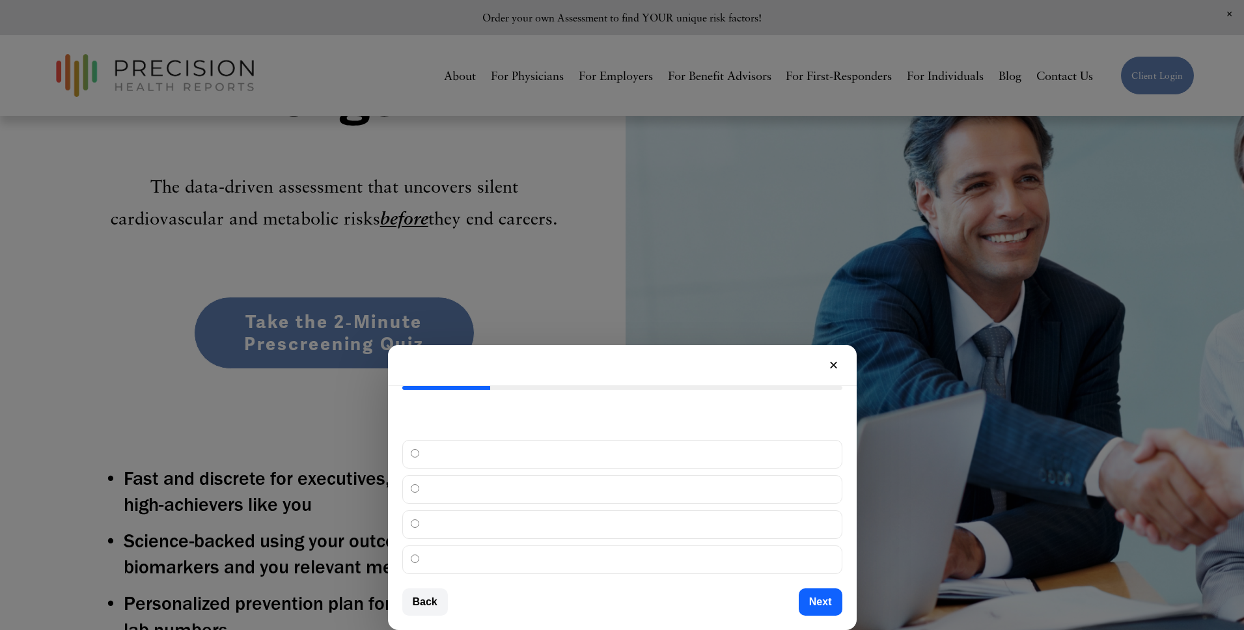
click at [417, 454] on input "No / never tested" at bounding box center [415, 453] width 8 height 8
radio input "true"
click at [820, 603] on button "Next" at bounding box center [821, 602] width 44 height 27
click at [835, 366] on button "×" at bounding box center [833, 365] width 17 height 17
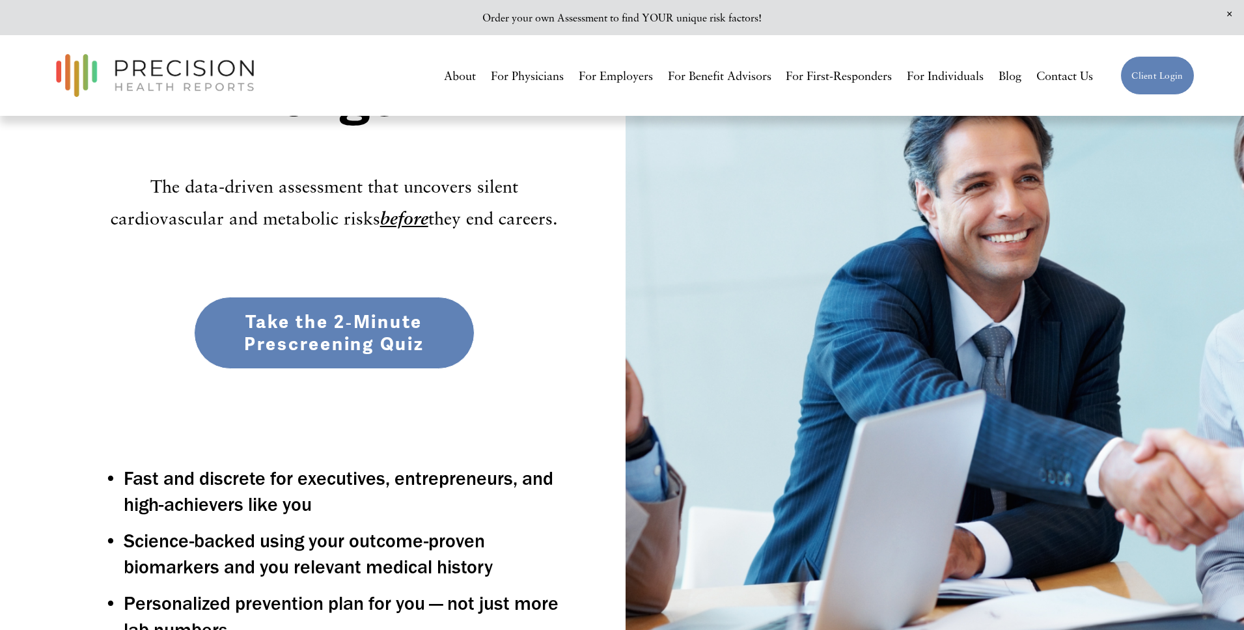
click at [98, 328] on div "Stay at Your Peak — For Decades Longer The data-driven assessment that uncovers…" at bounding box center [622, 337] width 1244 height 885
click at [292, 332] on link "Take the 2‑Minute Prescreening Quiz" at bounding box center [334, 333] width 281 height 73
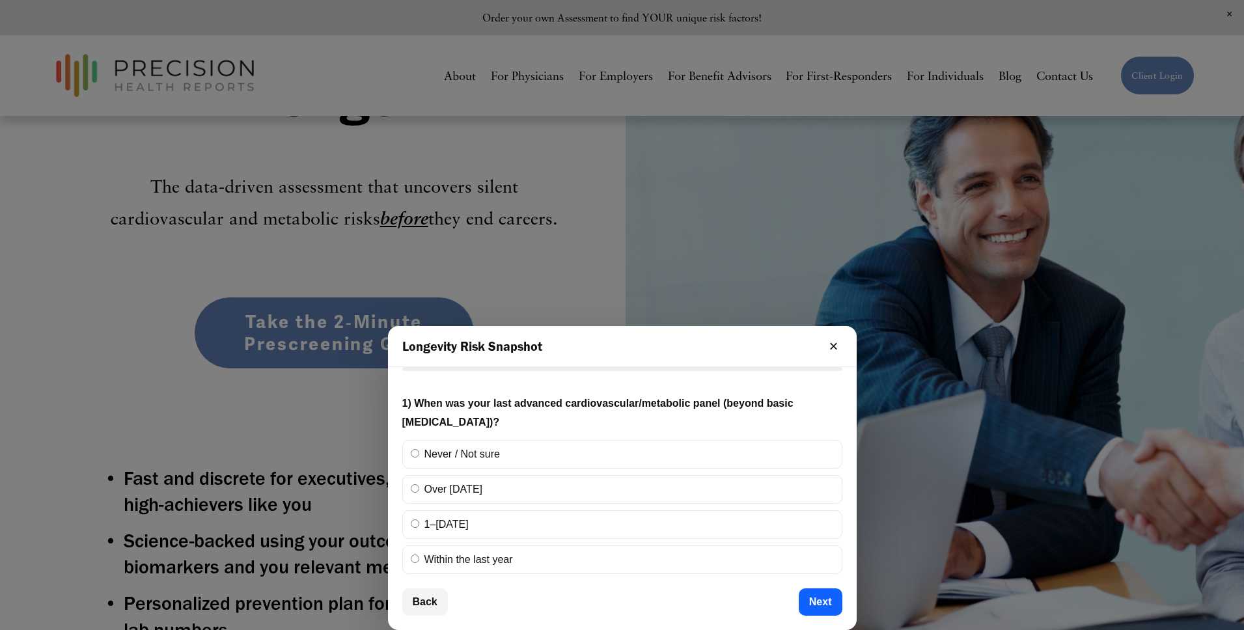
click at [474, 462] on label "Never / Not sure" at bounding box center [622, 454] width 440 height 29
click at [419, 458] on input "Never / Not sure" at bounding box center [415, 453] width 8 height 8
radio input "true"
click at [822, 600] on button "Next" at bounding box center [821, 602] width 44 height 27
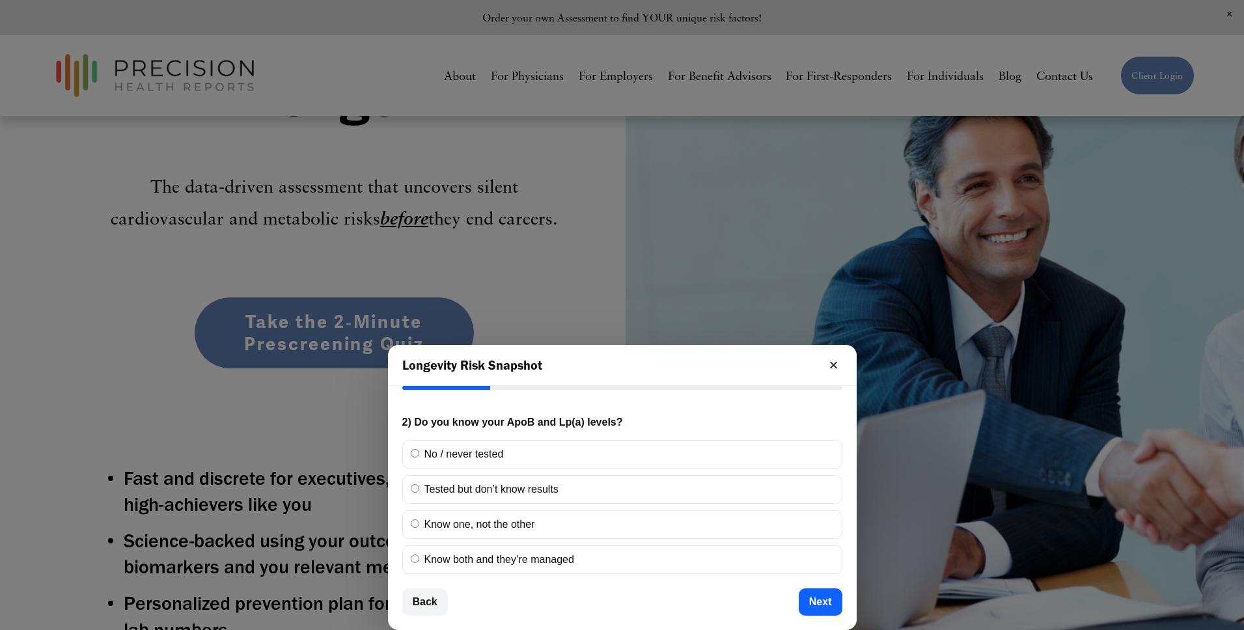
click at [458, 448] on label "No / never tested" at bounding box center [622, 454] width 440 height 29
click at [419, 449] on input "No / never tested" at bounding box center [415, 453] width 8 height 8
radio input "true"
click at [817, 602] on button "Next" at bounding box center [821, 602] width 44 height 27
click at [464, 450] on label "No, and I’m 40+" at bounding box center [622, 454] width 440 height 29
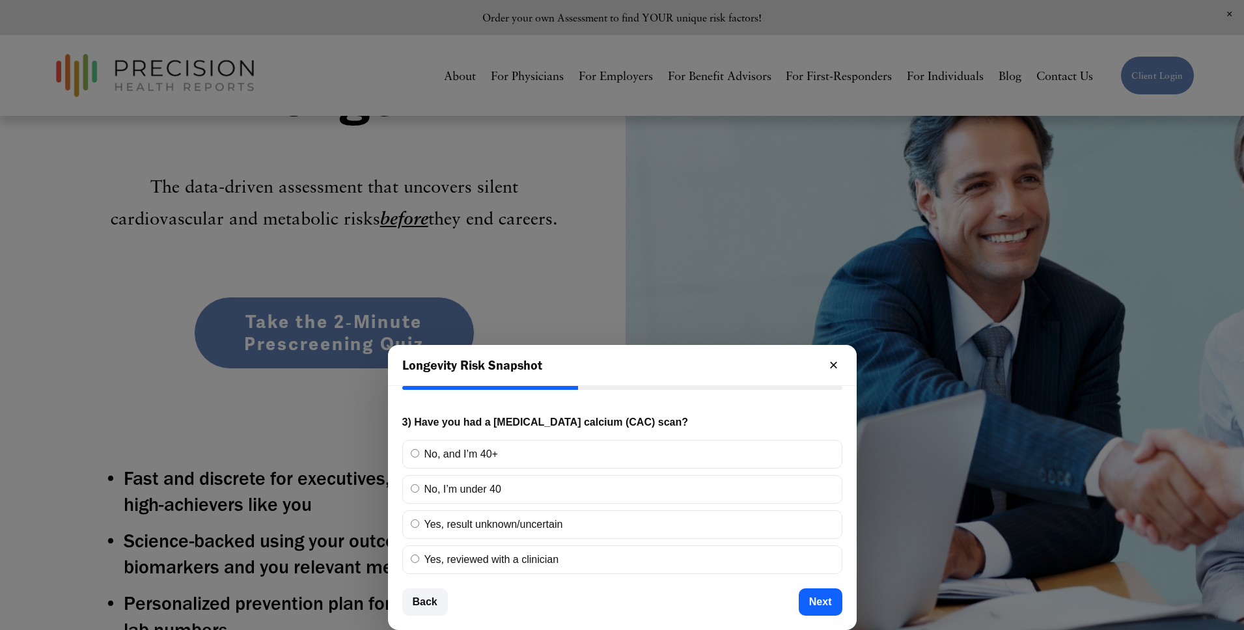
click at [419, 450] on input "No, and I’m 40+" at bounding box center [415, 453] width 8 height 8
radio input "true"
click at [827, 602] on button "Next" at bounding box center [821, 602] width 44 height 27
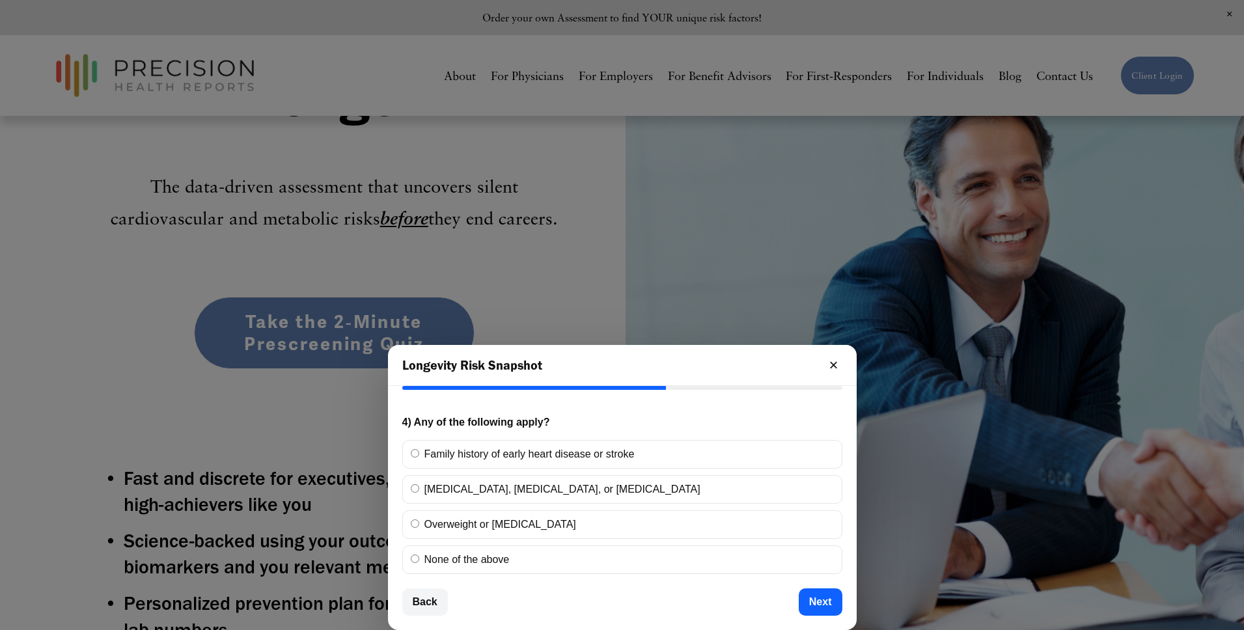
click at [486, 484] on label "High blood pressure, diabetes, or prediabetes" at bounding box center [622, 489] width 440 height 29
click at [419, 484] on input "High blood pressure, diabetes, or prediabetes" at bounding box center [415, 488] width 8 height 8
radio input "true"
click at [460, 455] on label "Family history of early heart disease or stroke" at bounding box center [622, 454] width 440 height 29
click at [419, 455] on input "Family history of early heart disease or stroke" at bounding box center [415, 453] width 8 height 8
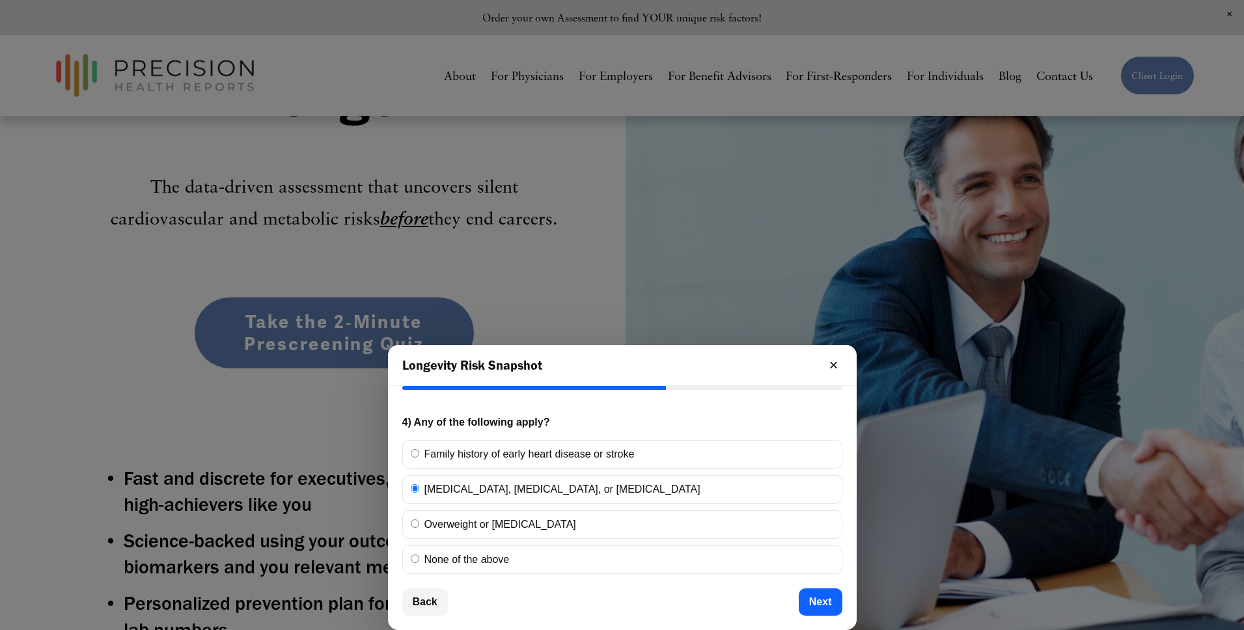
radio input "true"
click at [459, 486] on label "High blood pressure, diabetes, or prediabetes" at bounding box center [622, 489] width 440 height 29
click at [419, 486] on input "High blood pressure, diabetes, or prediabetes" at bounding box center [415, 488] width 8 height 8
radio input "true"
click at [816, 603] on button "Next" at bounding box center [821, 602] width 44 height 27
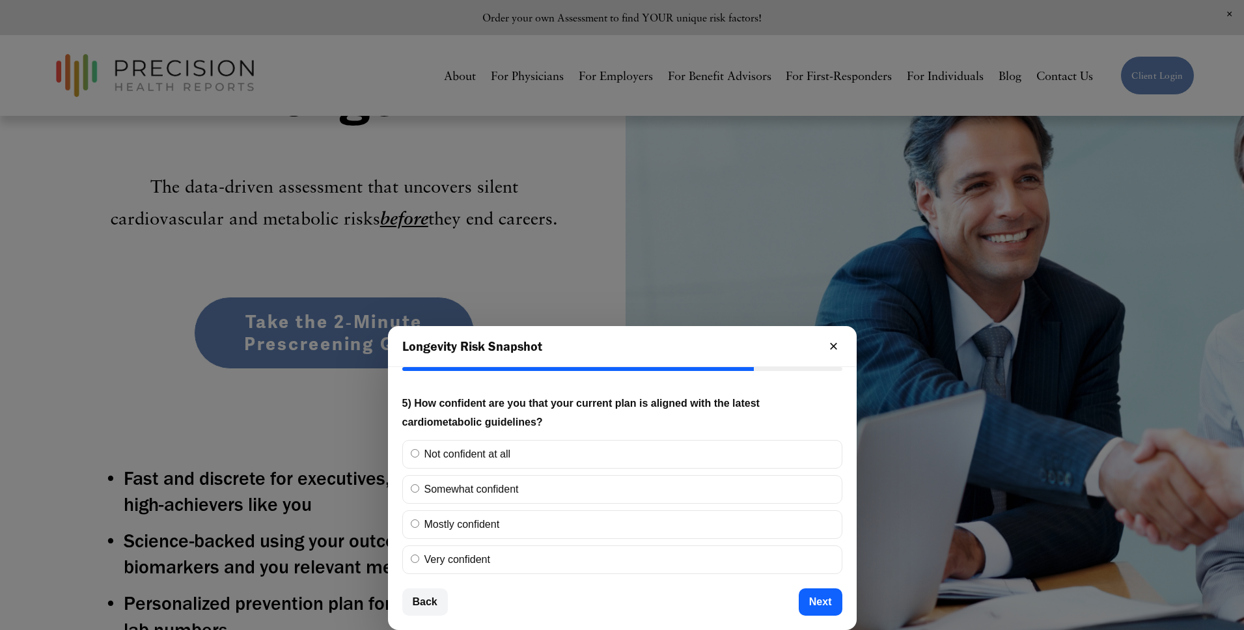
click at [429, 593] on button "Back" at bounding box center [425, 602] width 46 height 27
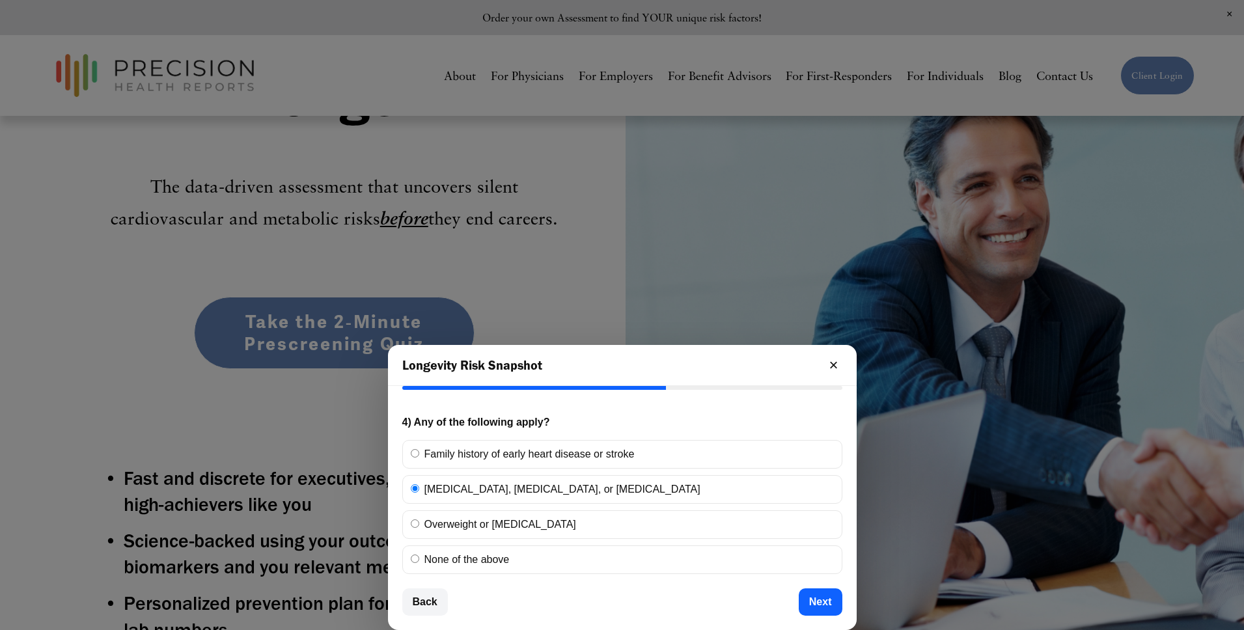
click at [474, 454] on label "Family history of early heart disease or stroke" at bounding box center [622, 454] width 440 height 29
click at [419, 454] on input "Family history of early heart disease or stroke" at bounding box center [415, 453] width 8 height 8
radio input "true"
click at [824, 601] on button "Next" at bounding box center [821, 602] width 44 height 27
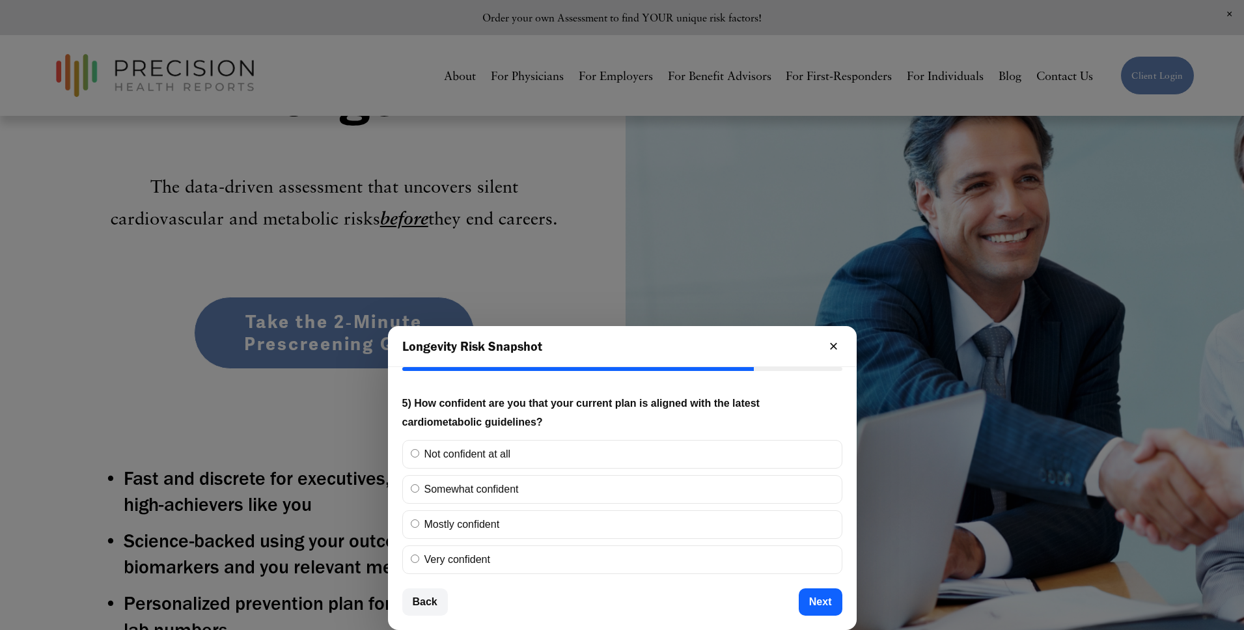
click at [464, 446] on label "Not confident at all" at bounding box center [622, 454] width 440 height 29
click at [419, 449] on input "Not confident at all" at bounding box center [415, 453] width 8 height 8
radio input "true"
click at [816, 606] on button "Next" at bounding box center [821, 602] width 44 height 27
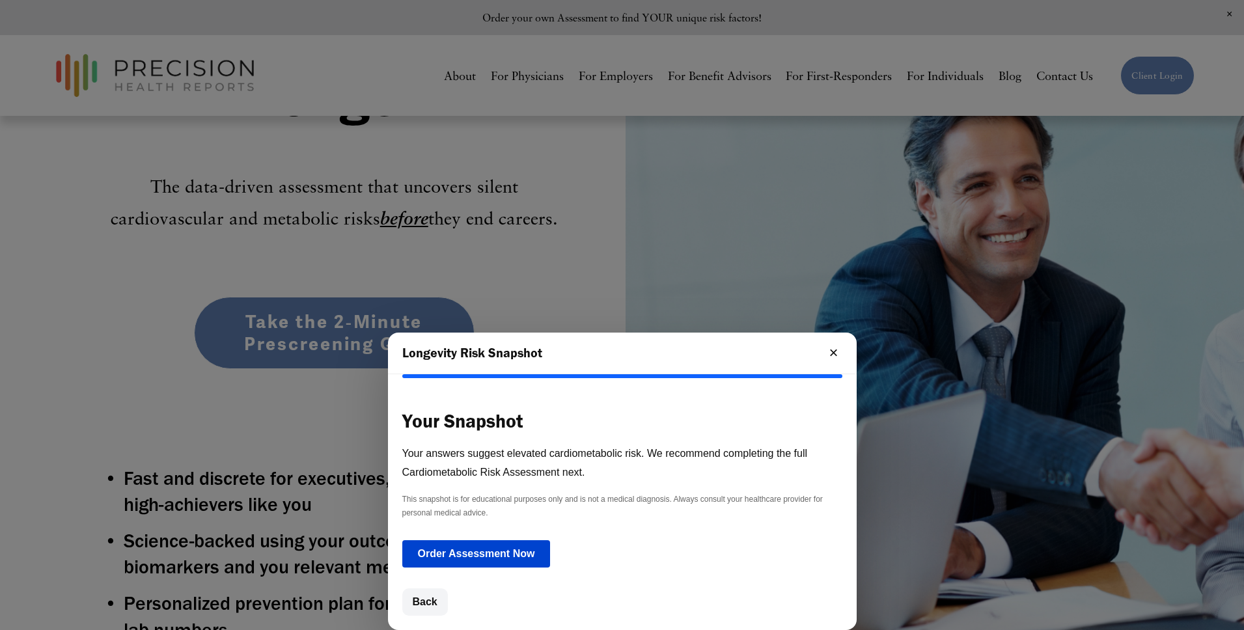
click at [486, 551] on link "Order Assessment Now" at bounding box center [476, 553] width 148 height 27
click at [415, 603] on button "Back" at bounding box center [425, 602] width 46 height 27
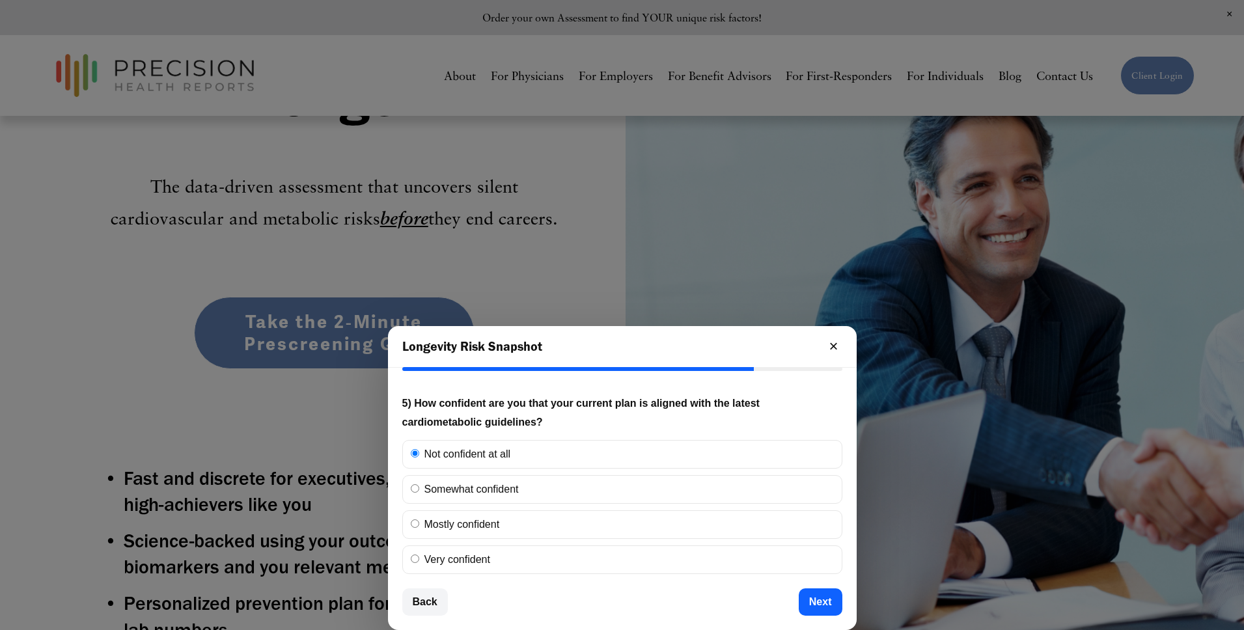
click at [423, 600] on button "Back" at bounding box center [425, 602] width 46 height 27
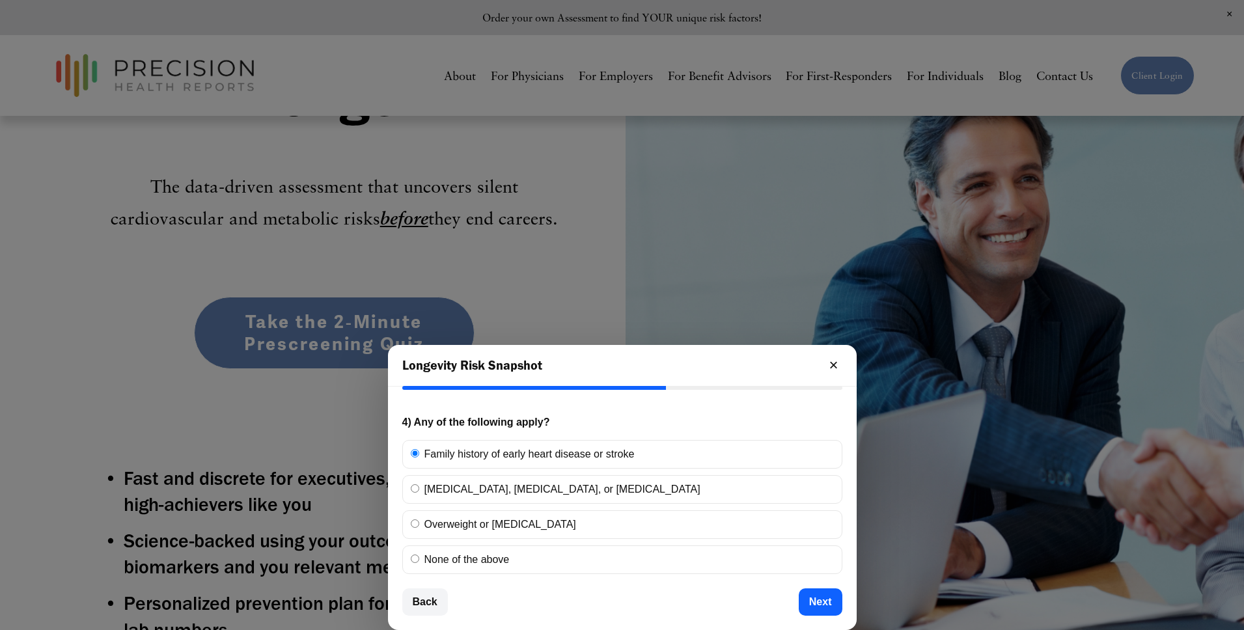
click at [423, 600] on button "Back" at bounding box center [425, 602] width 46 height 27
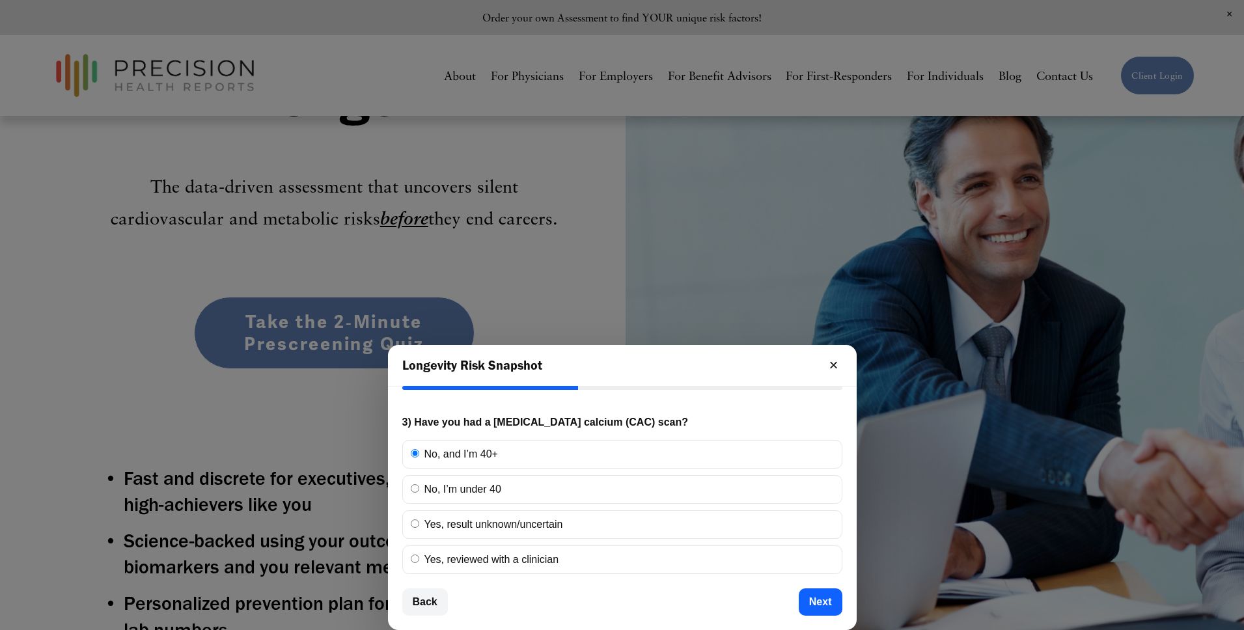
click at [423, 600] on button "Back" at bounding box center [425, 602] width 46 height 27
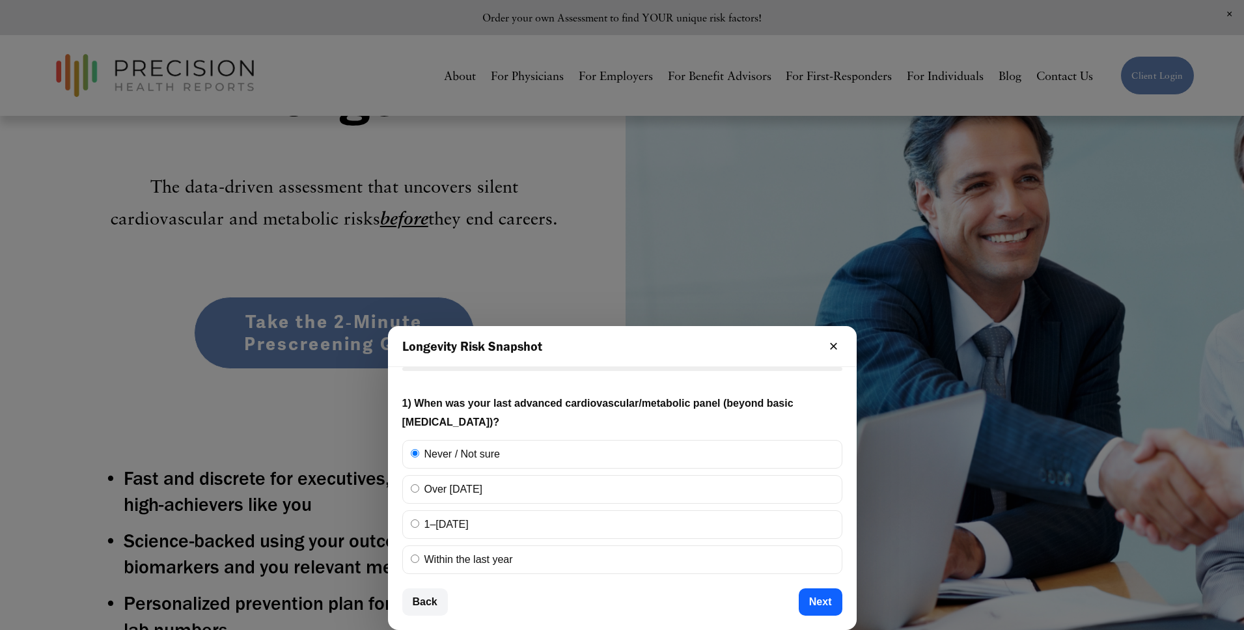
click at [833, 603] on button "Next" at bounding box center [821, 602] width 44 height 27
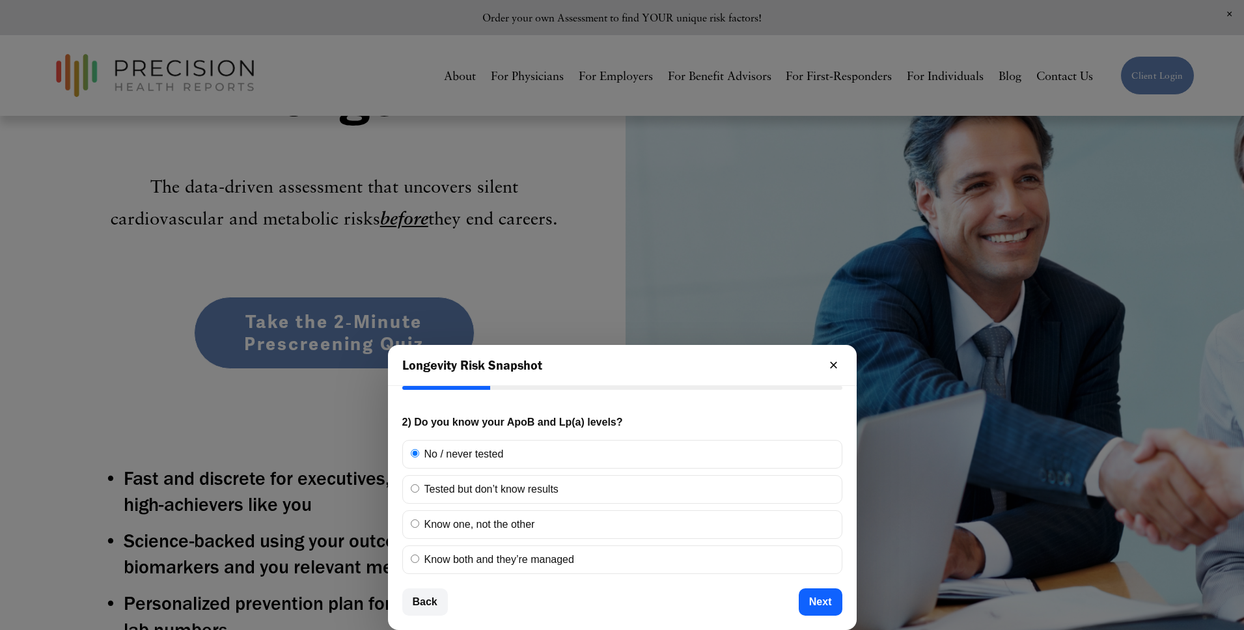
click at [829, 603] on button "Next" at bounding box center [821, 602] width 44 height 27
click at [431, 603] on button "Back" at bounding box center [425, 602] width 46 height 27
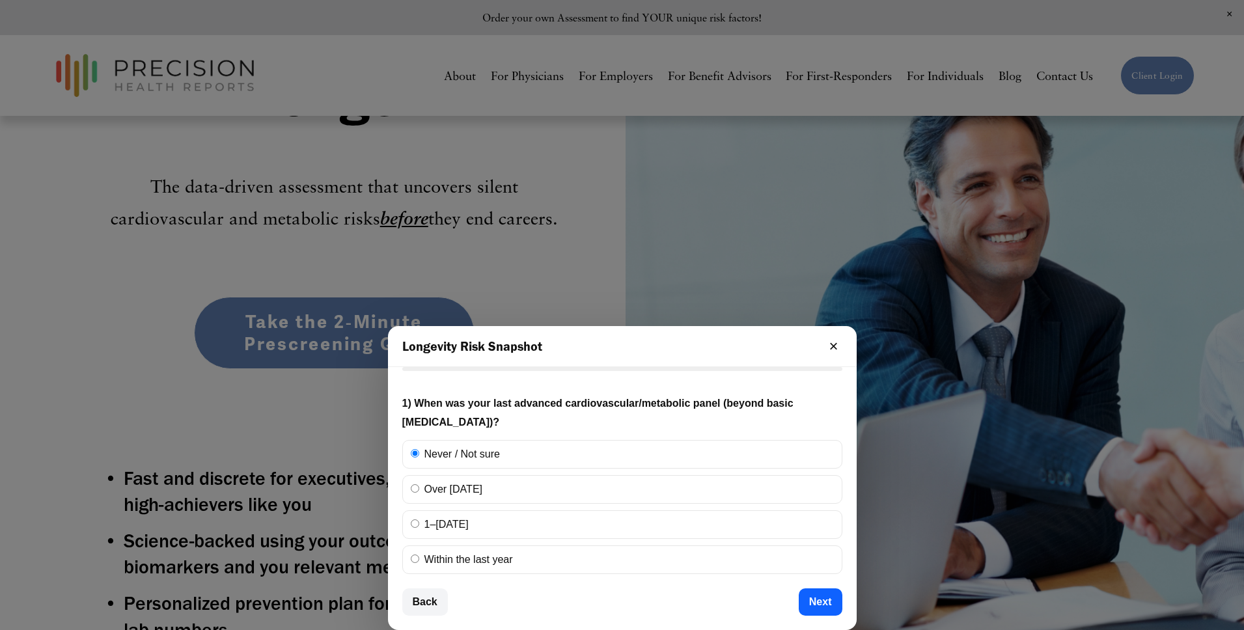
click at [814, 604] on button "Next" at bounding box center [821, 602] width 44 height 27
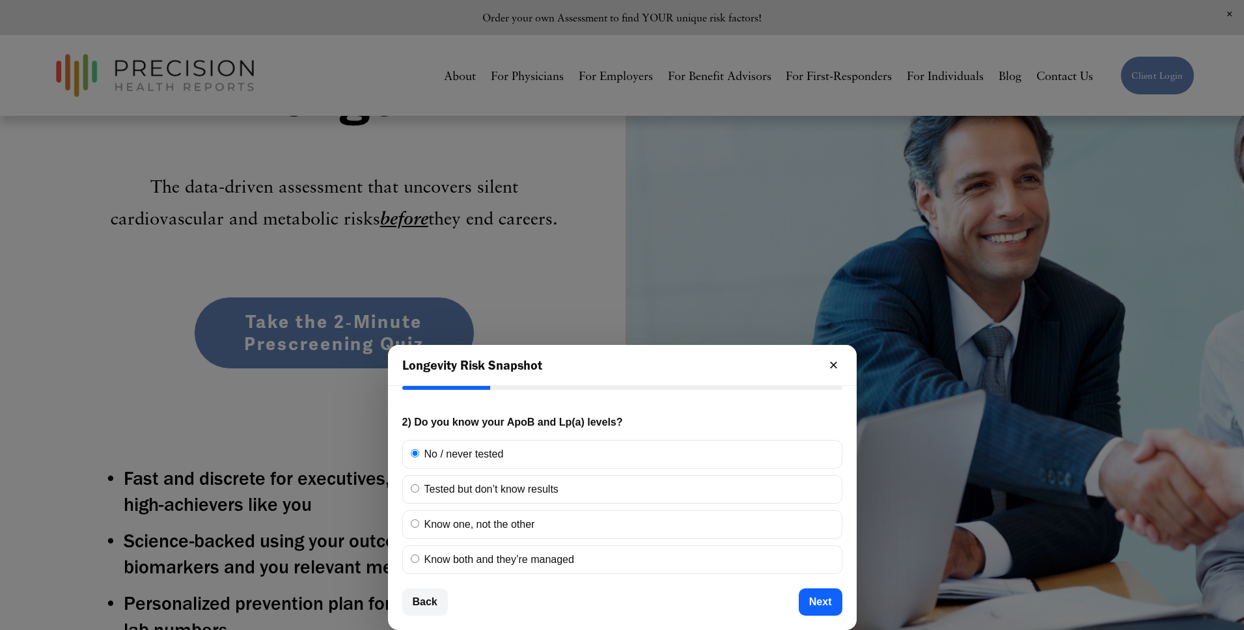
click at [818, 611] on button "Next" at bounding box center [821, 602] width 44 height 27
click at [426, 607] on button "Back" at bounding box center [425, 602] width 46 height 27
click at [819, 602] on button "Next" at bounding box center [821, 602] width 44 height 27
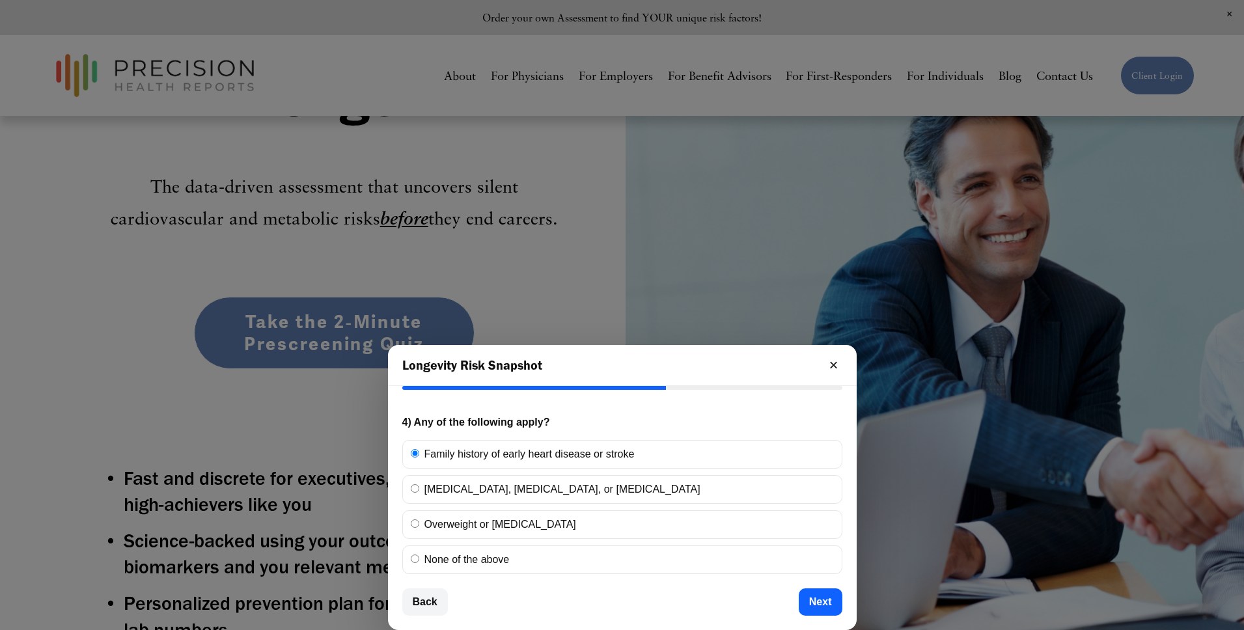
click at [509, 488] on label "[MEDICAL_DATA], [MEDICAL_DATA], or [MEDICAL_DATA]" at bounding box center [622, 489] width 440 height 29
click at [419, 488] on input "[MEDICAL_DATA], [MEDICAL_DATA], or [MEDICAL_DATA]" at bounding box center [415, 488] width 8 height 8
radio input "true"
click at [494, 528] on label "Overweight or [MEDICAL_DATA]" at bounding box center [622, 524] width 440 height 29
click at [419, 528] on input "Overweight or [MEDICAL_DATA]" at bounding box center [415, 524] width 8 height 8
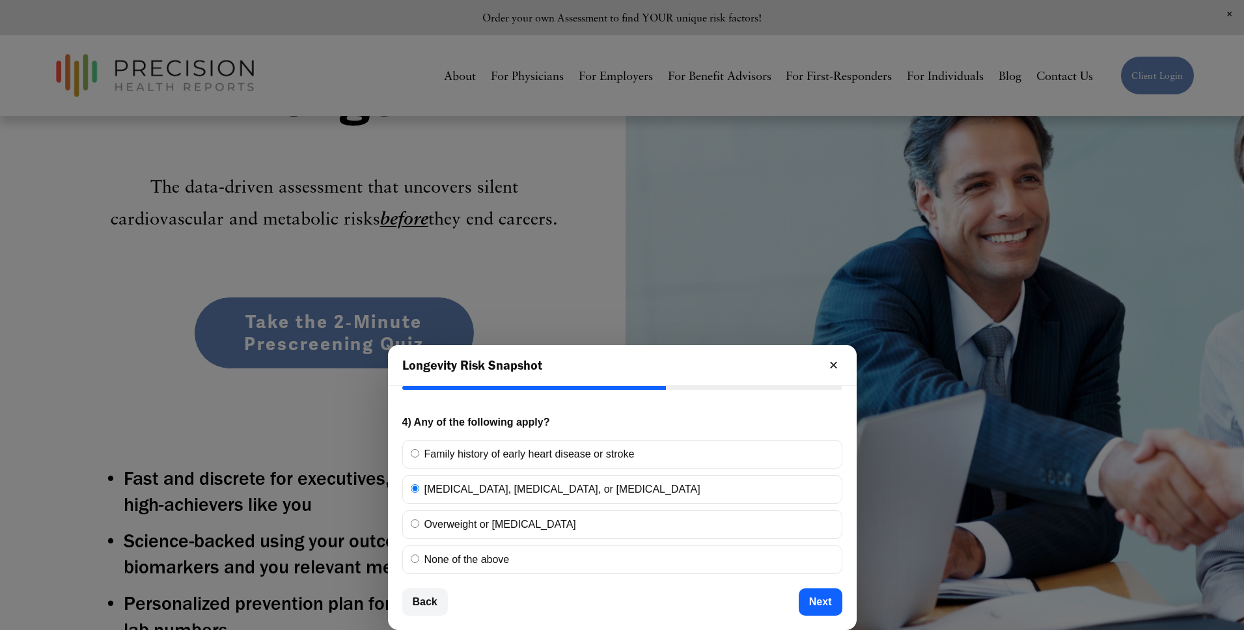
radio input "true"
click at [474, 484] on label "[MEDICAL_DATA], [MEDICAL_DATA], or [MEDICAL_DATA]" at bounding box center [622, 489] width 440 height 29
click at [419, 484] on input "[MEDICAL_DATA], [MEDICAL_DATA], or [MEDICAL_DATA]" at bounding box center [415, 488] width 8 height 8
radio input "true"
click at [462, 458] on label "Family history of early heart disease or stroke" at bounding box center [622, 454] width 440 height 29
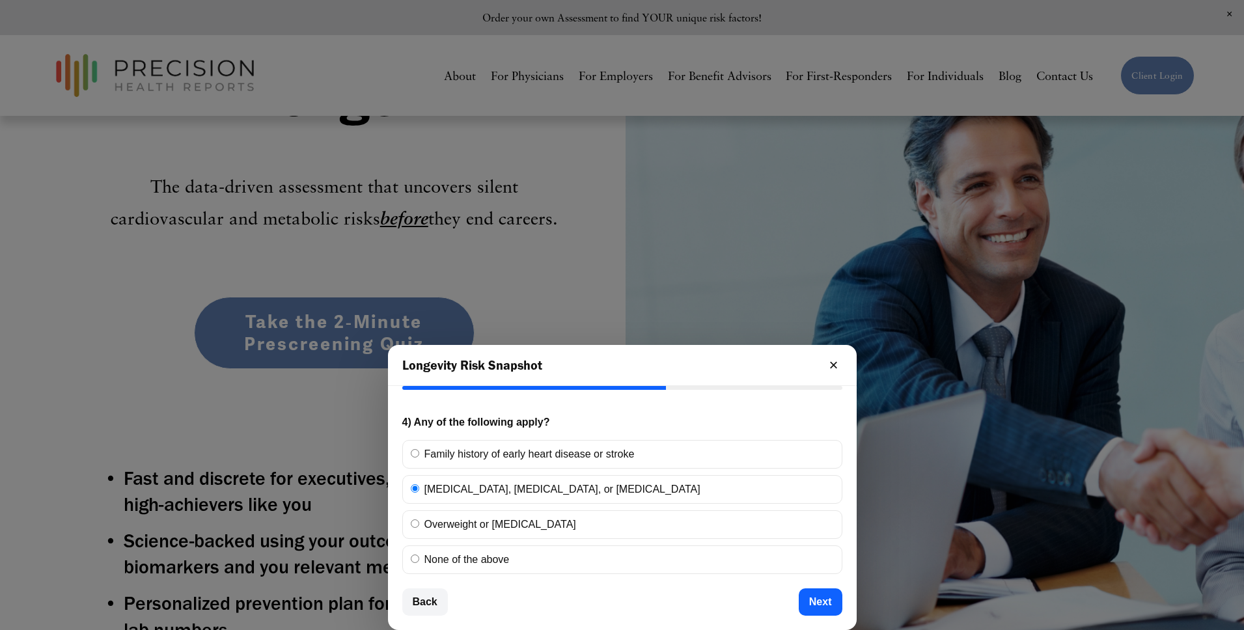
click at [419, 458] on input "Family history of early heart disease or stroke" at bounding box center [415, 453] width 8 height 8
radio input "true"
click at [460, 498] on label "[MEDICAL_DATA], [MEDICAL_DATA], or [MEDICAL_DATA]" at bounding box center [622, 489] width 440 height 29
click at [419, 493] on input "[MEDICAL_DATA], [MEDICAL_DATA], or [MEDICAL_DATA]" at bounding box center [415, 488] width 8 height 8
radio input "true"
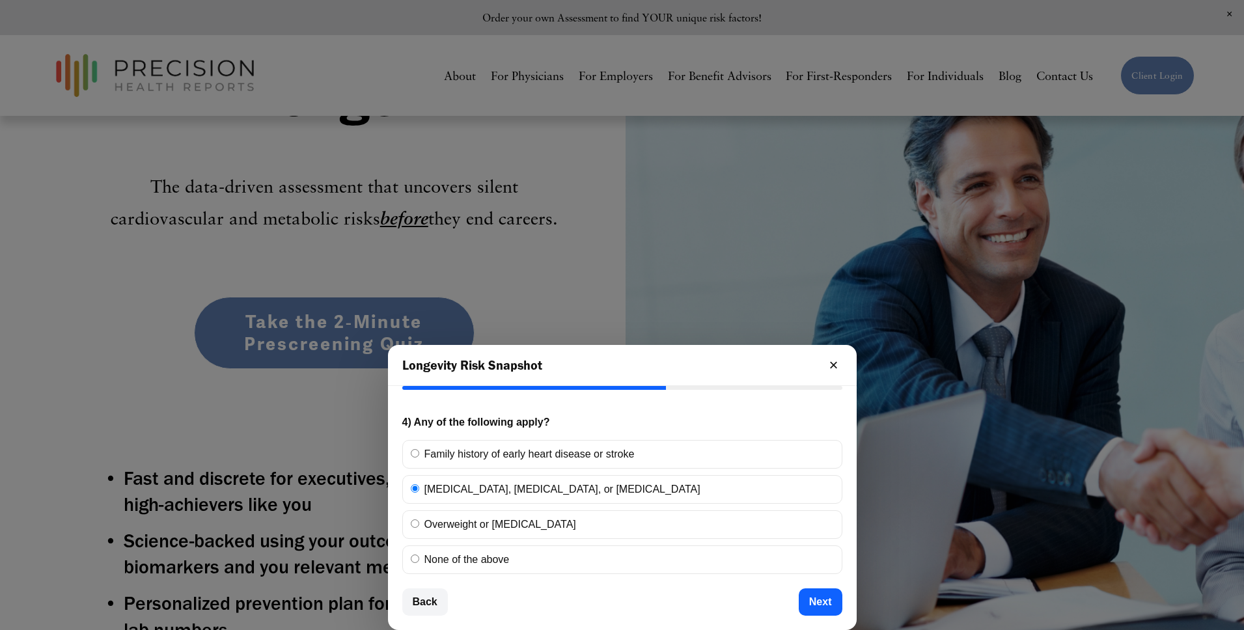
click at [462, 527] on label "Overweight or [MEDICAL_DATA]" at bounding box center [622, 524] width 440 height 29
click at [419, 527] on input "Overweight or [MEDICAL_DATA]" at bounding box center [415, 524] width 8 height 8
radio input "true"
click at [463, 454] on label "Family history of early heart disease or stroke" at bounding box center [622, 454] width 440 height 29
click at [419, 454] on input "Family history of early heart disease or stroke" at bounding box center [415, 453] width 8 height 8
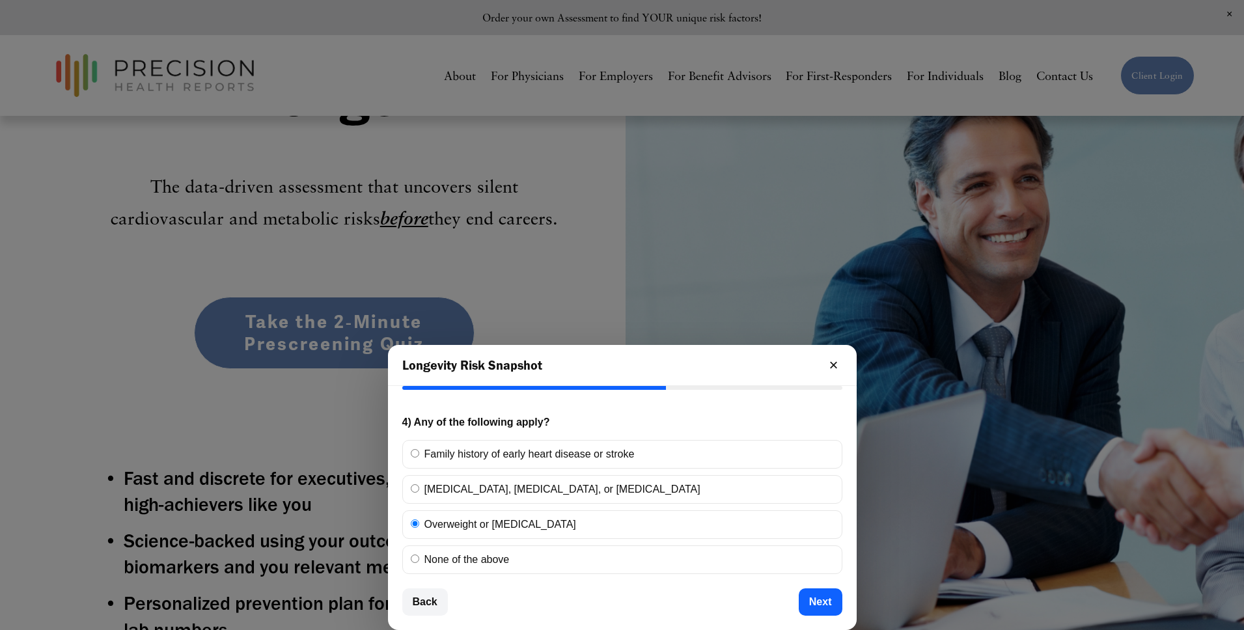
radio input "true"
drag, startPoint x: 465, startPoint y: 531, endPoint x: 465, endPoint y: 484, distance: 46.9
click at [465, 531] on label "Overweight or [MEDICAL_DATA]" at bounding box center [622, 524] width 440 height 29
click at [419, 528] on input "Overweight or [MEDICAL_DATA]" at bounding box center [415, 524] width 8 height 8
radio input "true"
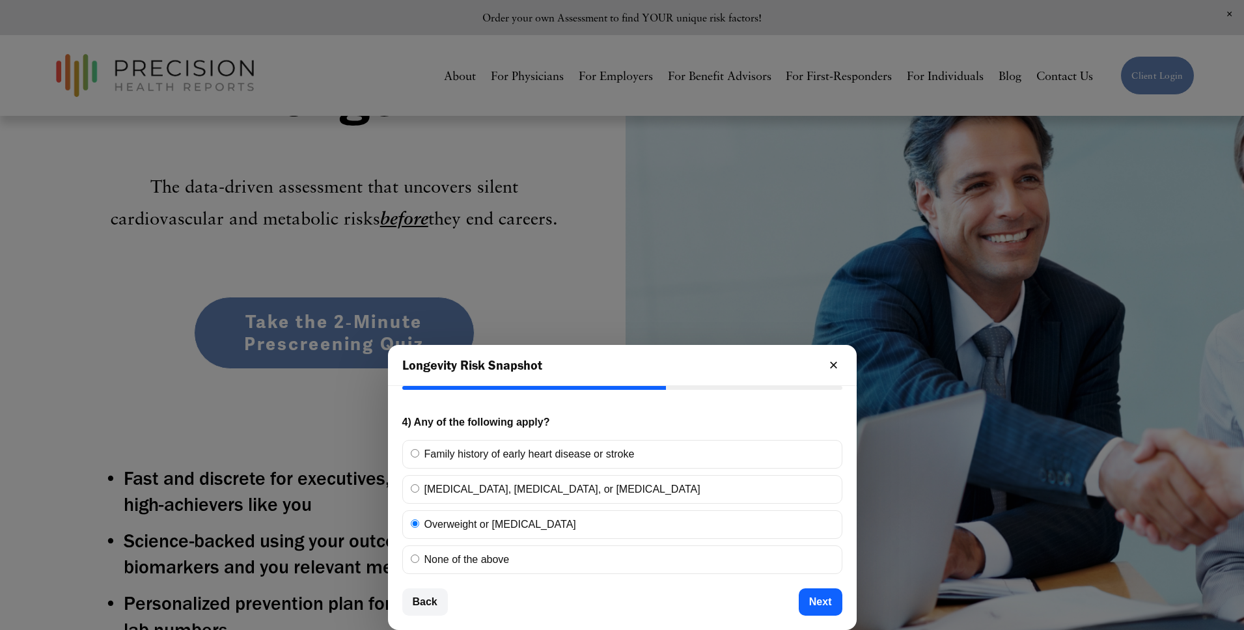
click at [465, 484] on label "[MEDICAL_DATA], [MEDICAL_DATA], or [MEDICAL_DATA]" at bounding box center [622, 489] width 440 height 29
click at [419, 484] on input "[MEDICAL_DATA], [MEDICAL_DATA], or [MEDICAL_DATA]" at bounding box center [415, 488] width 8 height 8
radio input "true"
click at [466, 447] on label "Family history of early heart disease or stroke" at bounding box center [622, 454] width 440 height 29
click at [419, 449] on input "Family history of early heart disease or stroke" at bounding box center [415, 453] width 8 height 8
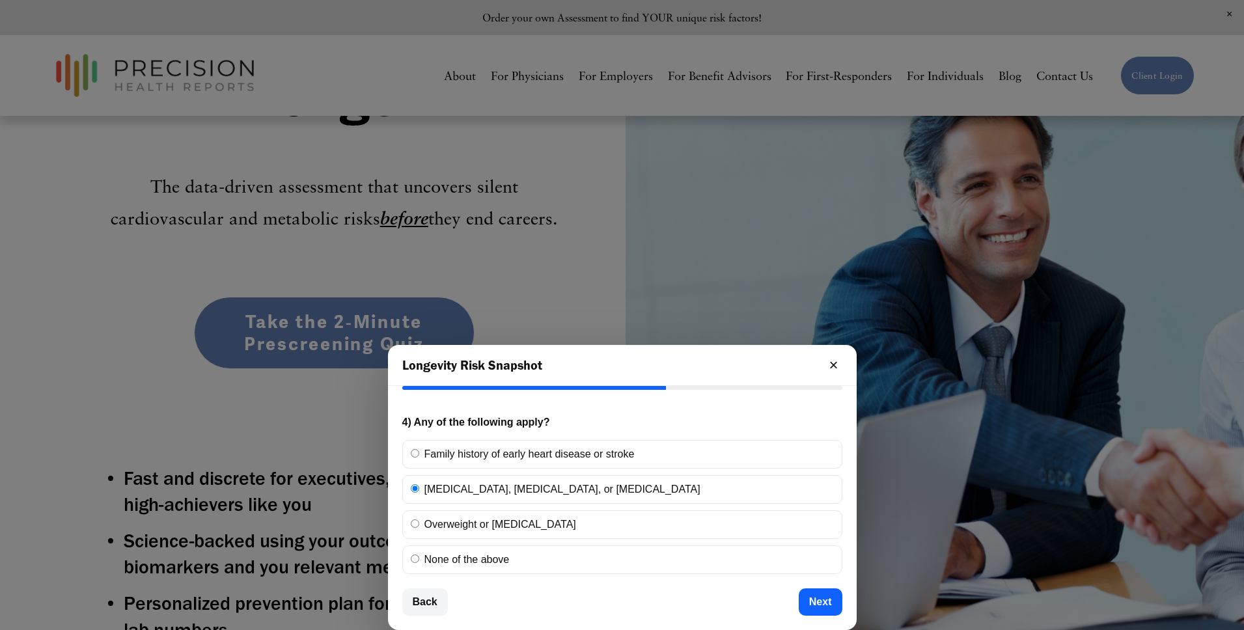
radio input "true"
click at [475, 501] on label "[MEDICAL_DATA], [MEDICAL_DATA], or [MEDICAL_DATA]" at bounding box center [622, 489] width 440 height 29
click at [419, 493] on input "[MEDICAL_DATA], [MEDICAL_DATA], or [MEDICAL_DATA]" at bounding box center [415, 488] width 8 height 8
radio input "true"
click at [471, 529] on label "Overweight or [MEDICAL_DATA]" at bounding box center [622, 524] width 440 height 29
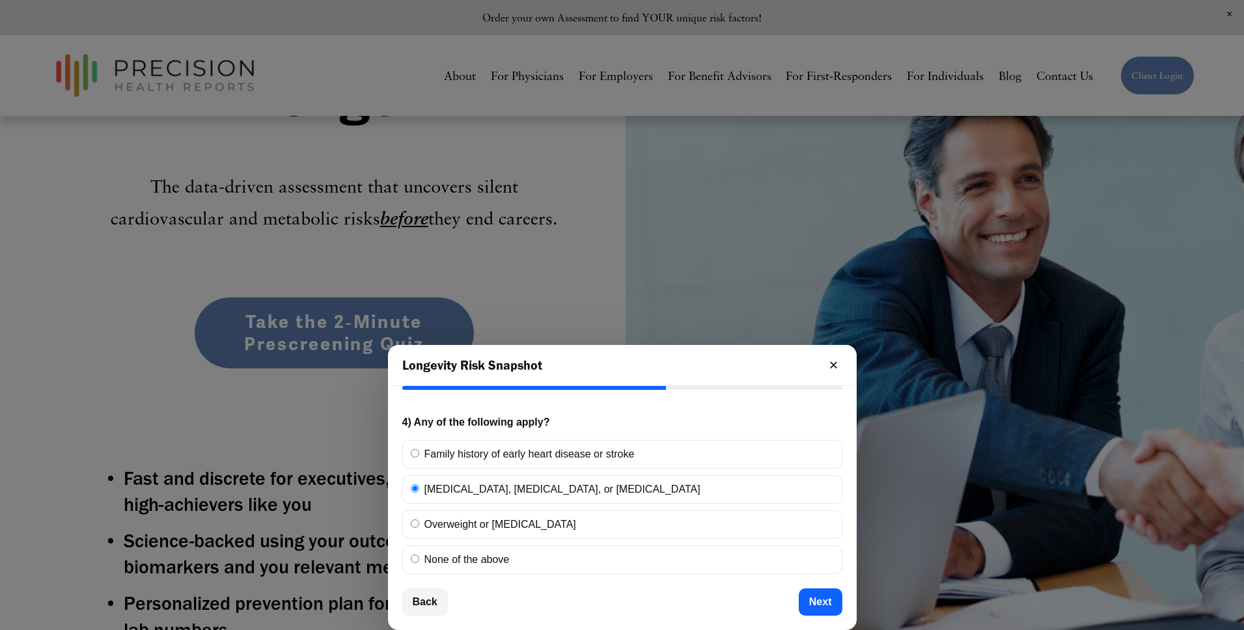
click at [419, 528] on input "Overweight or [MEDICAL_DATA]" at bounding box center [415, 524] width 8 height 8
radio input "true"
click at [486, 458] on label "Family history of early heart disease or stroke" at bounding box center [622, 454] width 440 height 29
click at [419, 458] on input "Family history of early heart disease or stroke" at bounding box center [415, 453] width 8 height 8
radio input "true"
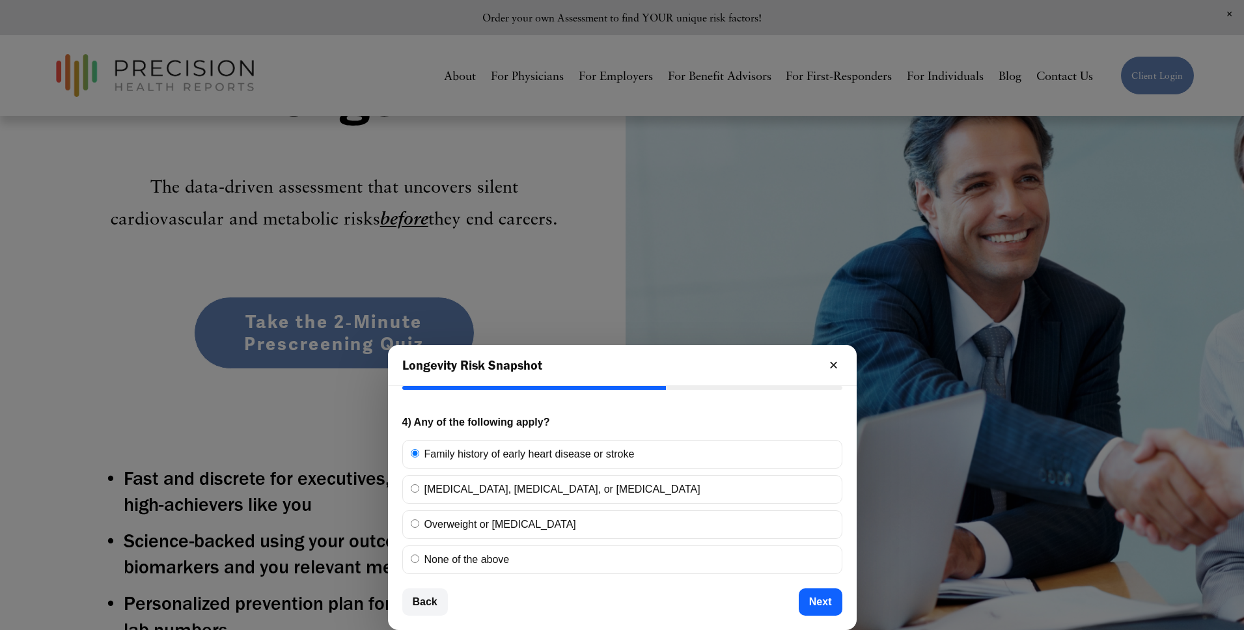
click at [481, 486] on label "[MEDICAL_DATA], [MEDICAL_DATA], or [MEDICAL_DATA]" at bounding box center [622, 489] width 440 height 29
click at [419, 486] on input "[MEDICAL_DATA], [MEDICAL_DATA], or [MEDICAL_DATA]" at bounding box center [415, 488] width 8 height 8
radio input "true"
click at [486, 450] on label "Family history of early heart disease or stroke" at bounding box center [622, 454] width 440 height 29
click at [419, 450] on input "Family history of early heart disease or stroke" at bounding box center [415, 453] width 8 height 8
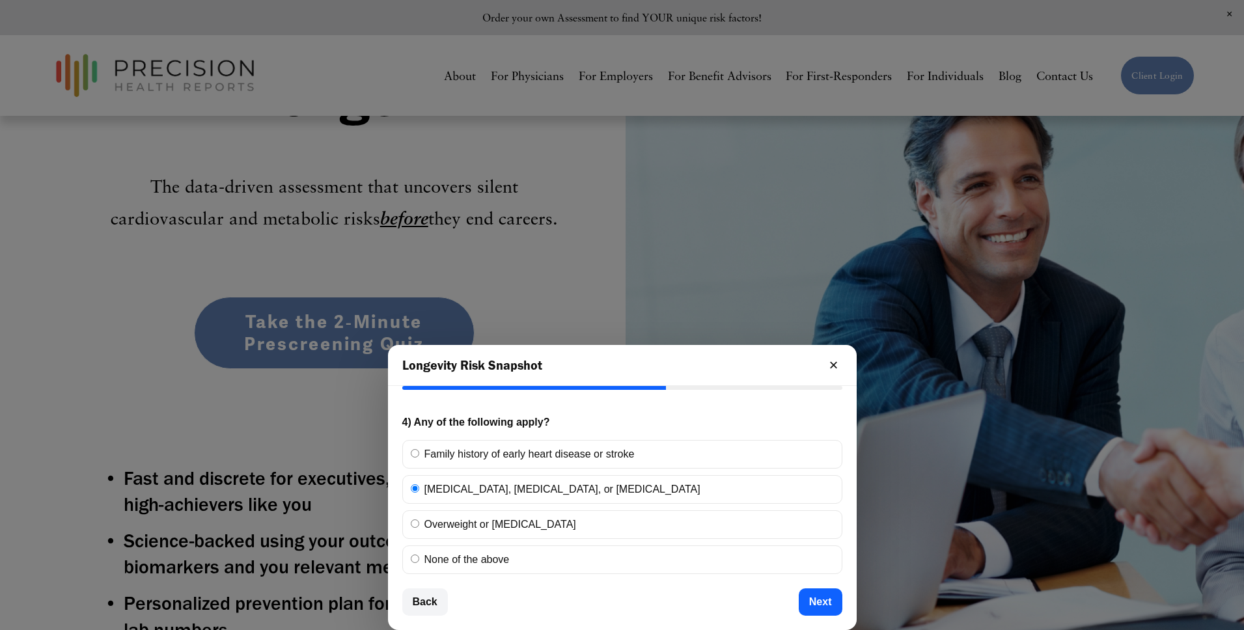
radio input "true"
click at [483, 487] on label "[MEDICAL_DATA], [MEDICAL_DATA], or [MEDICAL_DATA]" at bounding box center [622, 489] width 440 height 29
click at [419, 487] on input "[MEDICAL_DATA], [MEDICAL_DATA], or [MEDICAL_DATA]" at bounding box center [415, 488] width 8 height 8
radio input "true"
click at [418, 606] on button "Back" at bounding box center [425, 602] width 46 height 27
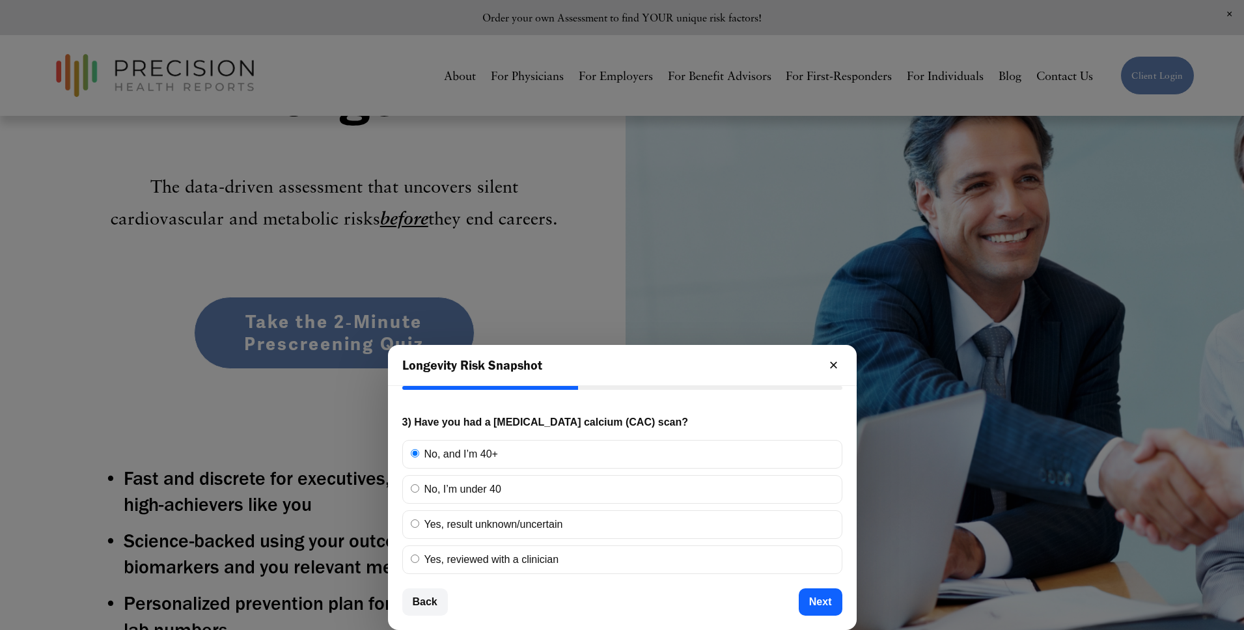
click at [833, 367] on button "×" at bounding box center [833, 365] width 17 height 17
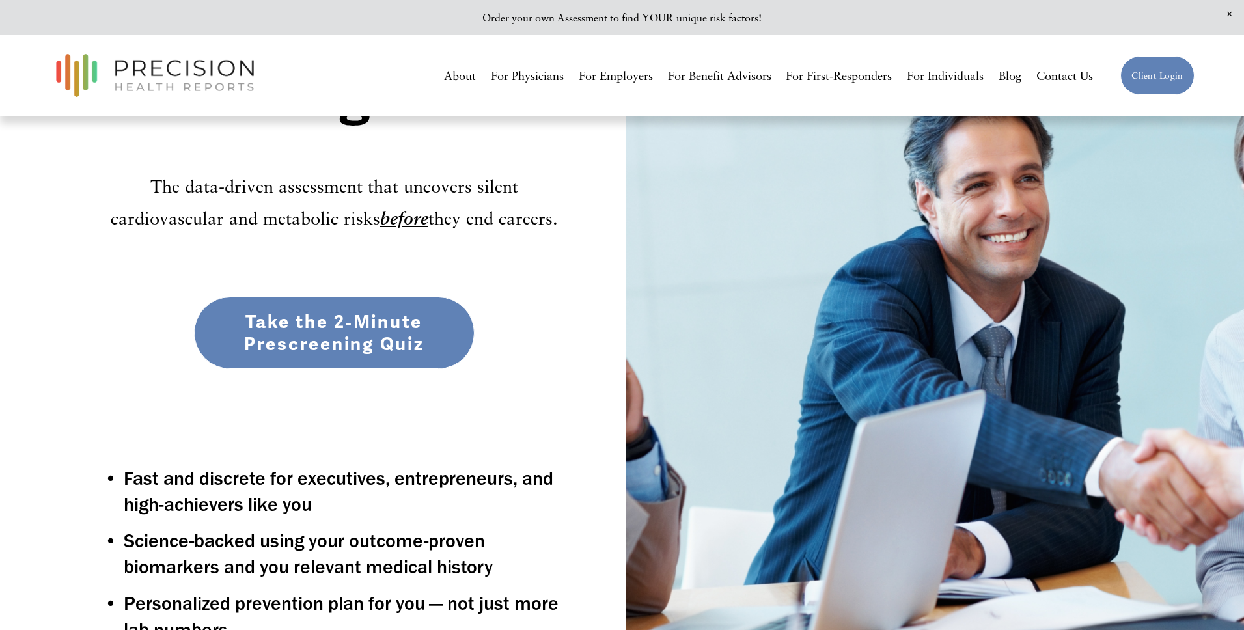
click at [314, 329] on link "Take the 2‑Minute Prescreening Quiz" at bounding box center [334, 333] width 281 height 73
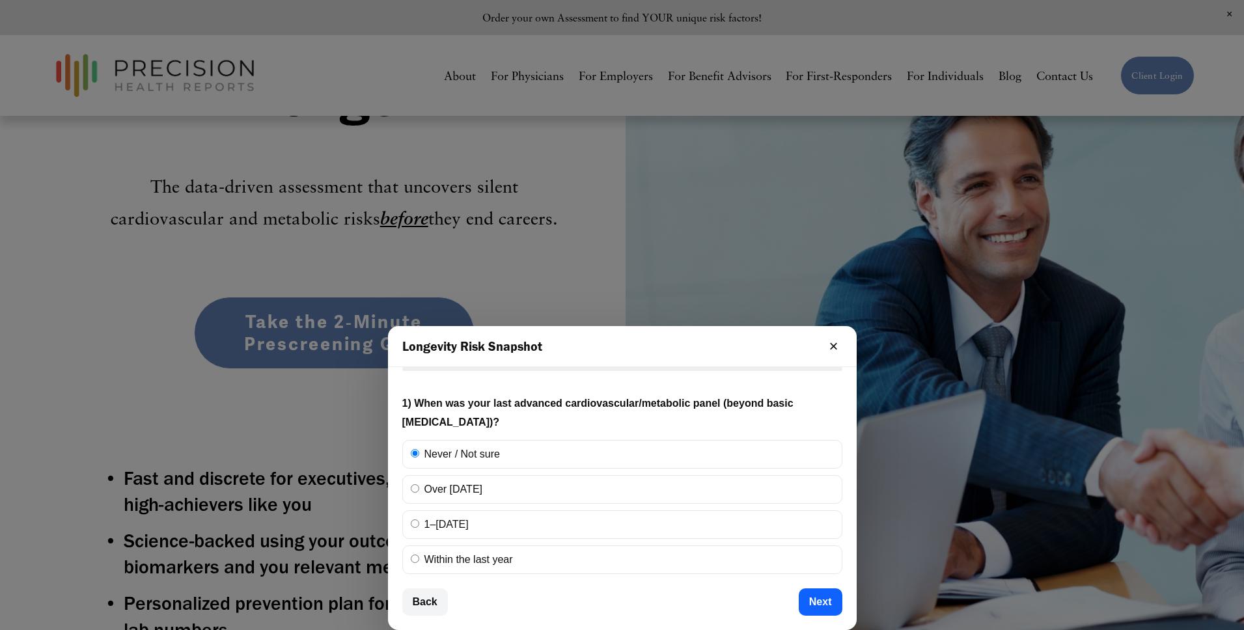
drag, startPoint x: 827, startPoint y: 609, endPoint x: 820, endPoint y: 603, distance: 8.8
click at [826, 608] on button "Next" at bounding box center [821, 602] width 44 height 27
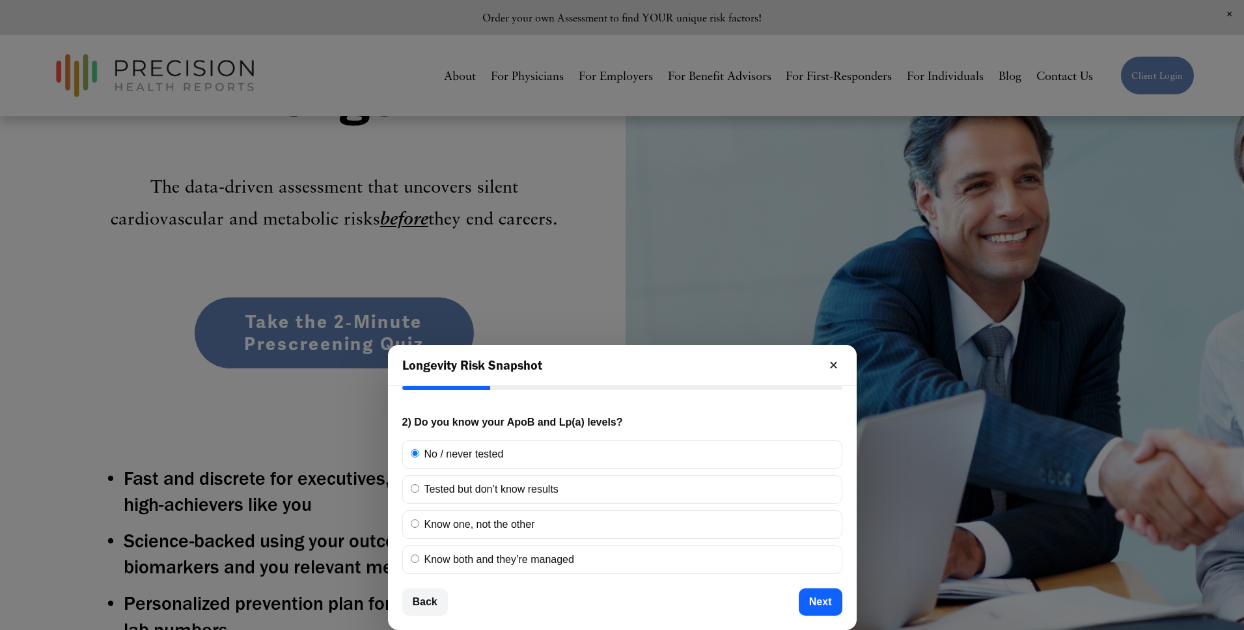
click at [820, 603] on button "Next" at bounding box center [821, 602] width 44 height 27
click at [820, 602] on button "Next" at bounding box center [821, 602] width 44 height 27
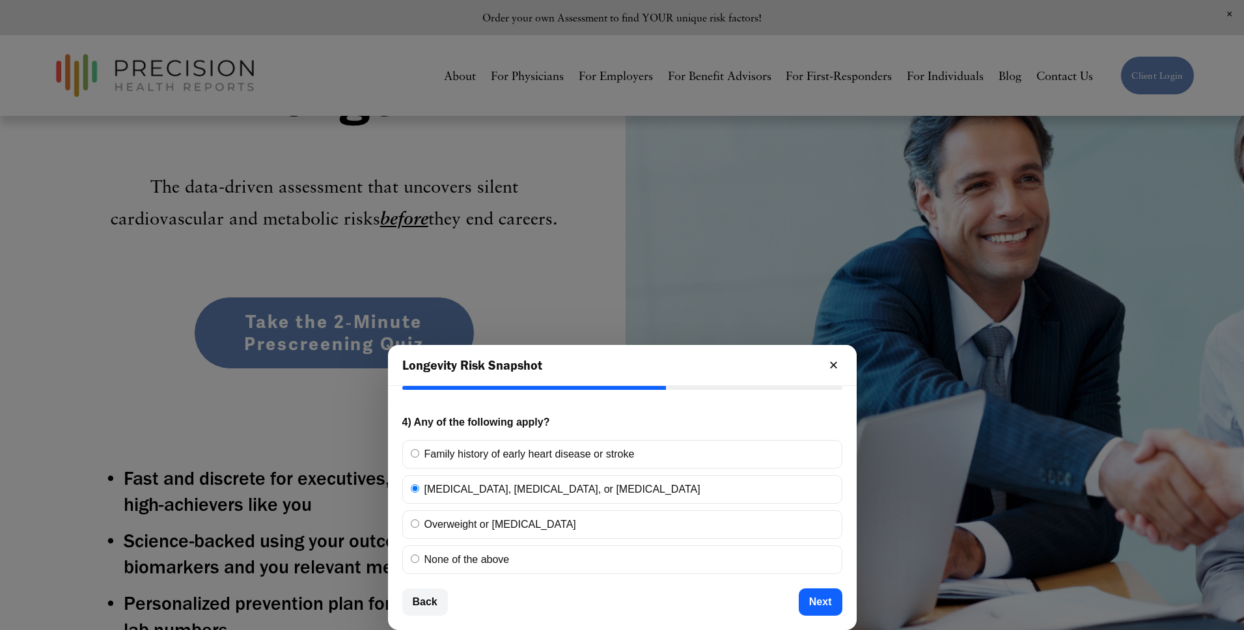
click at [820, 602] on button "Next" at bounding box center [821, 602] width 44 height 27
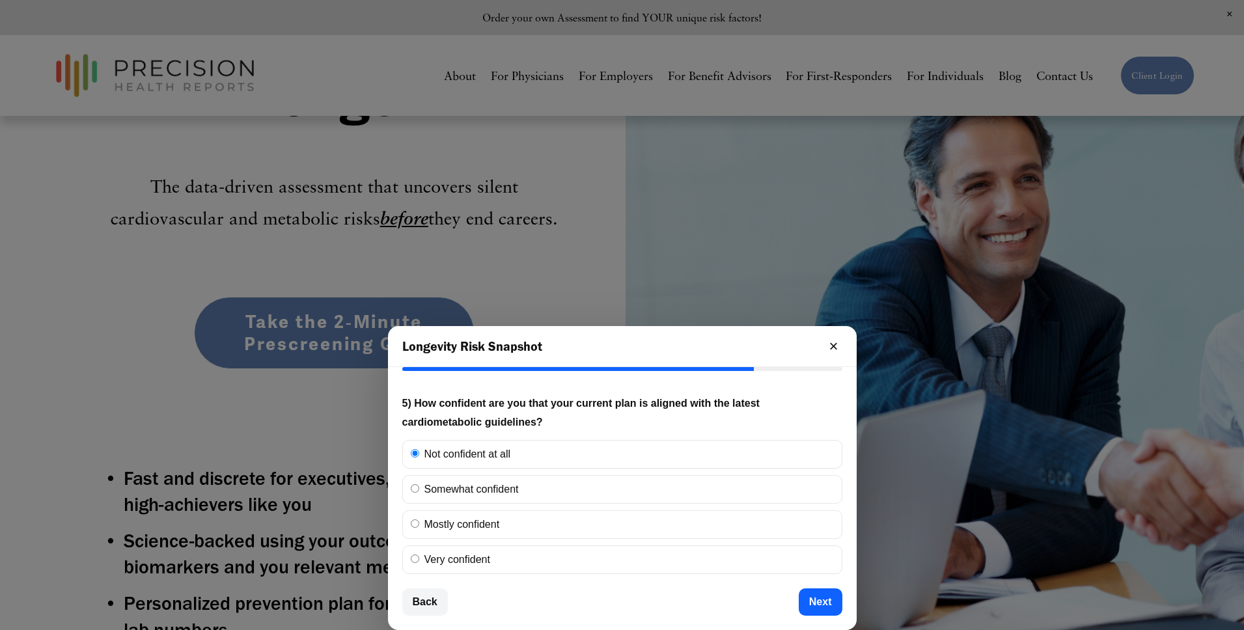
click at [820, 602] on button "Next" at bounding box center [821, 602] width 44 height 27
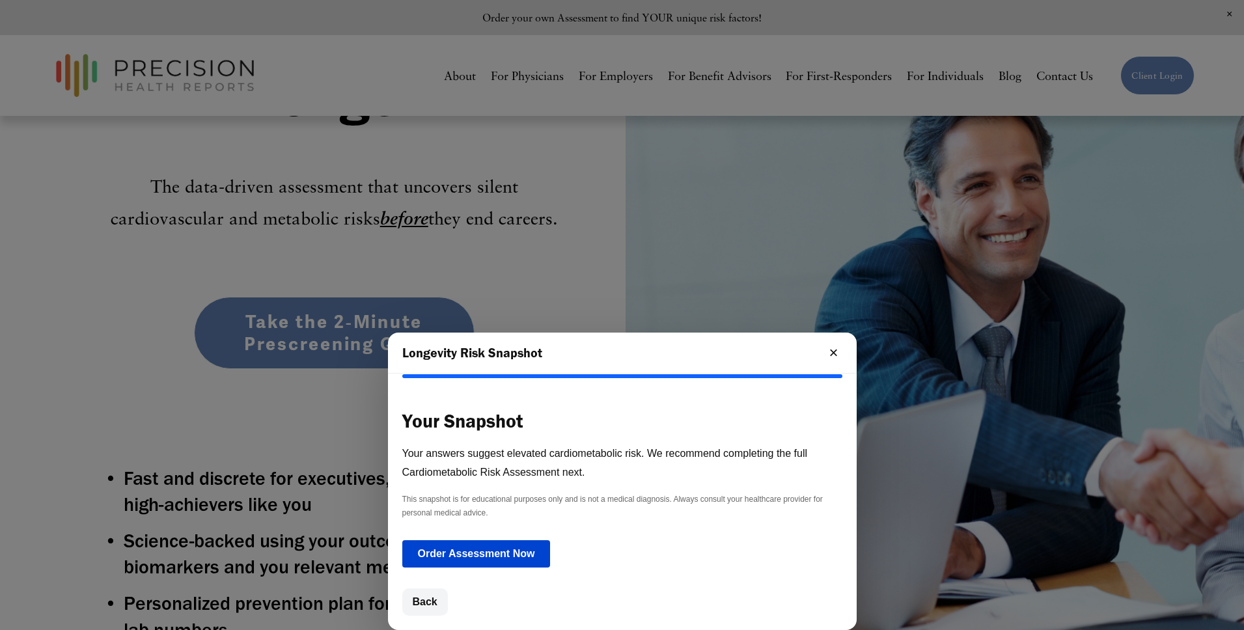
click at [457, 557] on link "Order Assessment Now" at bounding box center [476, 553] width 148 height 27
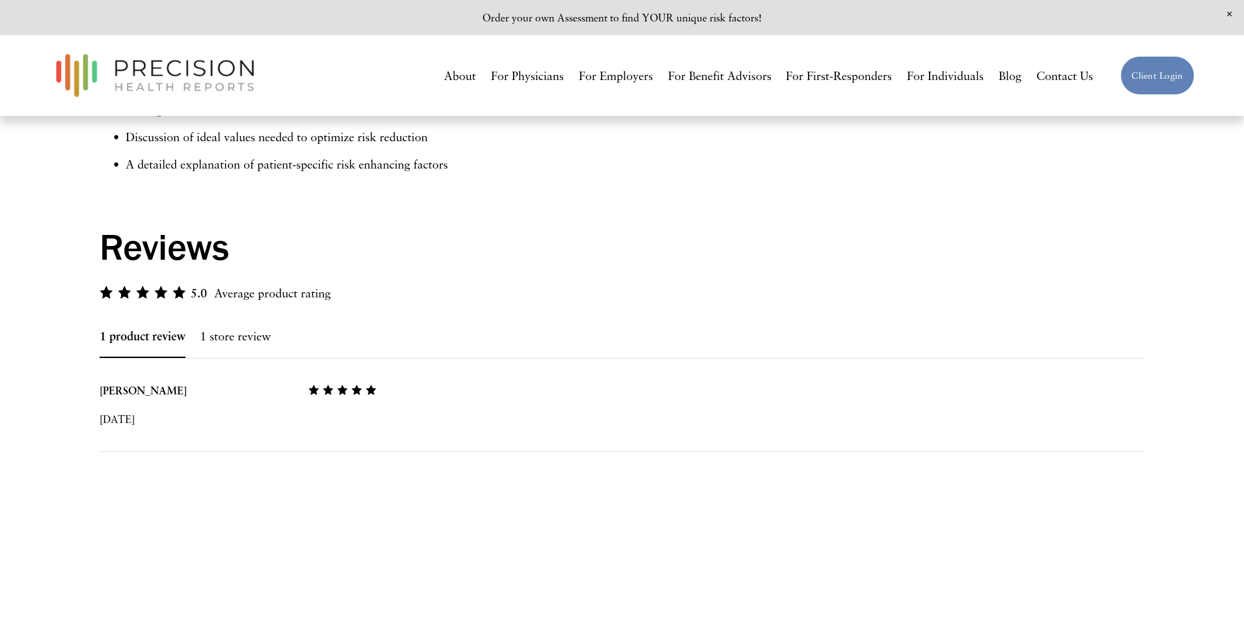
scroll to position [1008, 0]
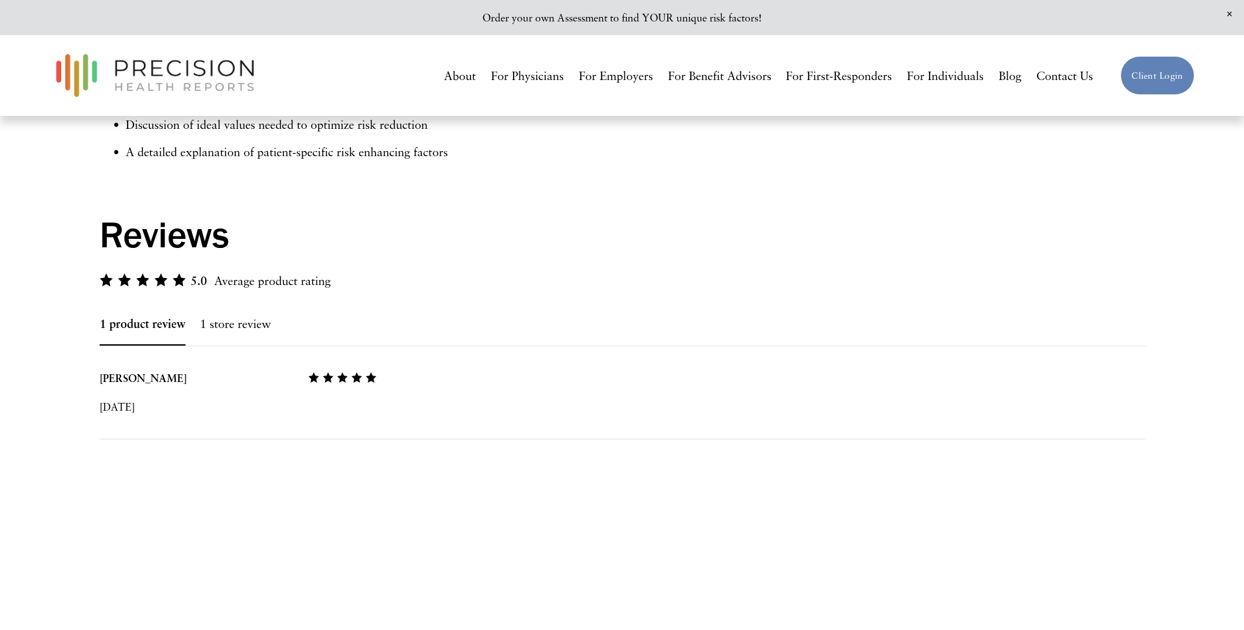
click at [249, 336] on div "1 store review" at bounding box center [235, 324] width 71 height 41
click at [250, 331] on button "1 store review" at bounding box center [235, 324] width 71 height 16
click at [169, 331] on div "1 product review" at bounding box center [143, 324] width 86 height 41
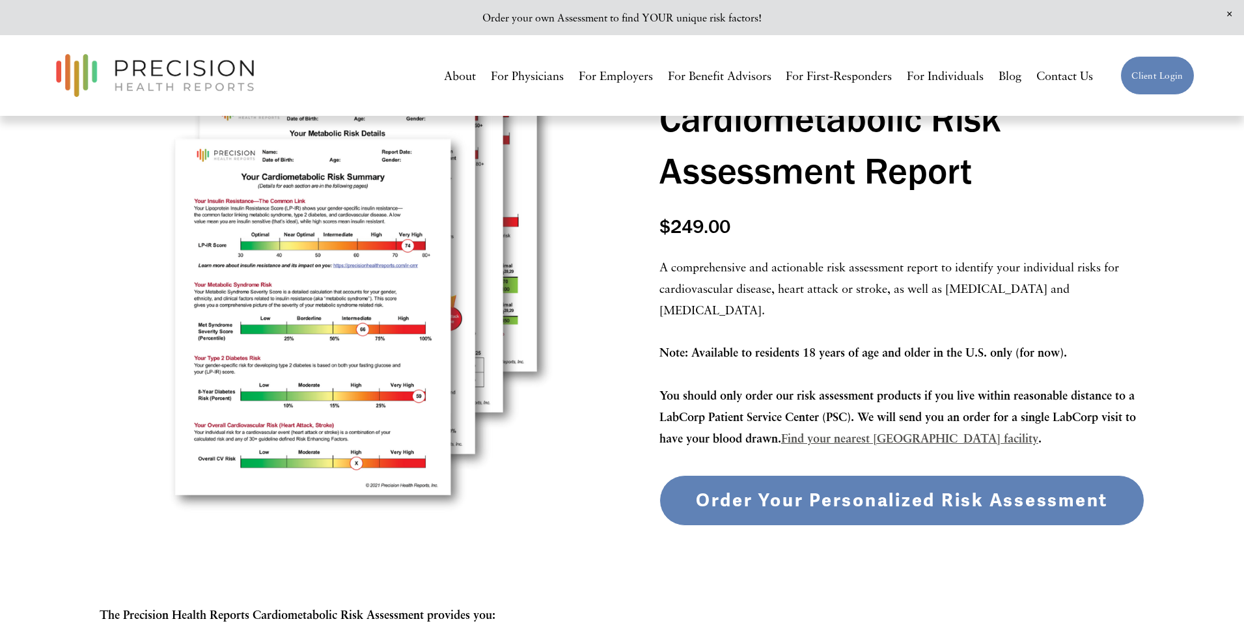
scroll to position [0, 0]
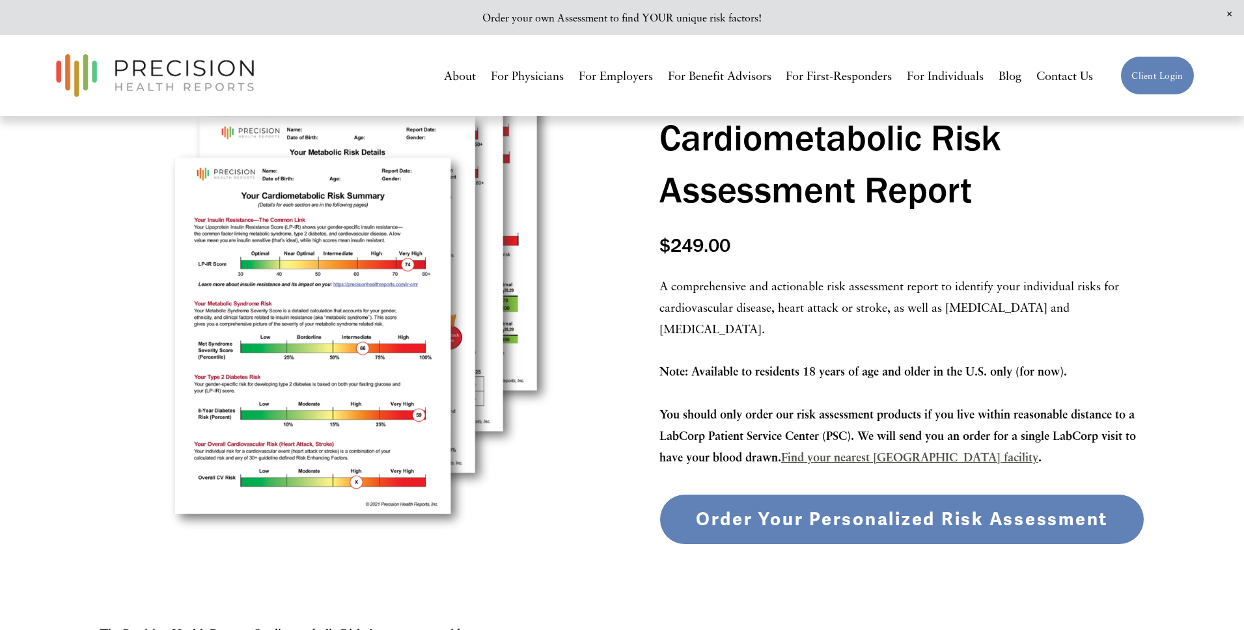
scroll to position [298, 0]
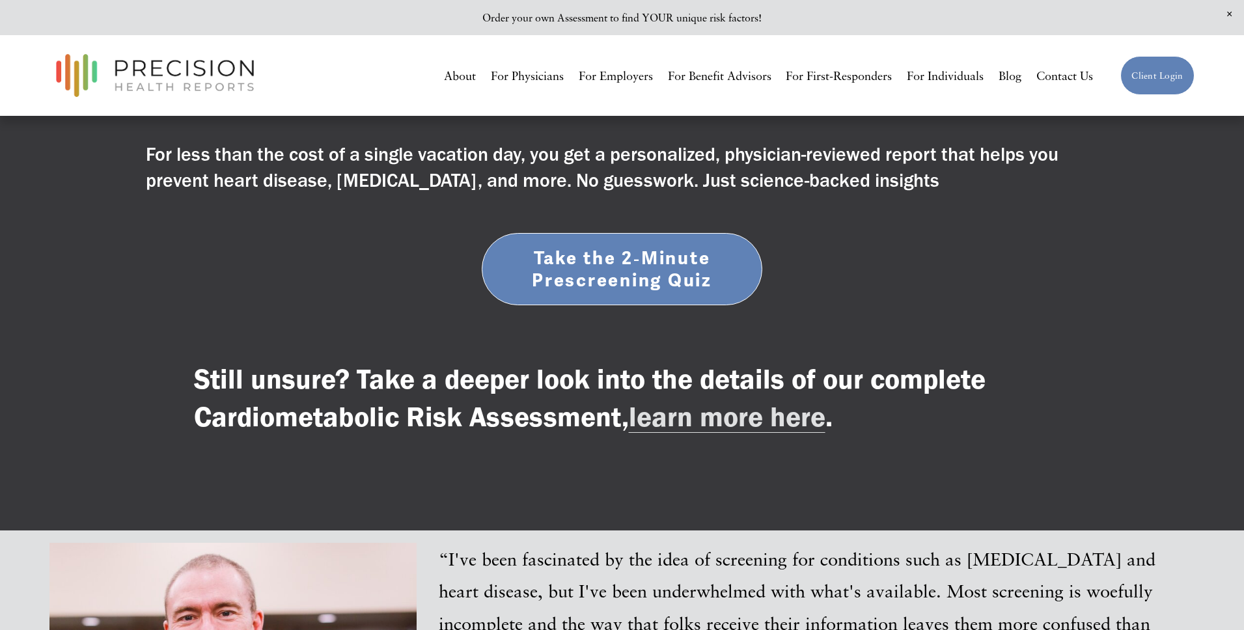
click at [591, 243] on link "Take the 2‑Minute Prescreening Quiz" at bounding box center [622, 269] width 281 height 73
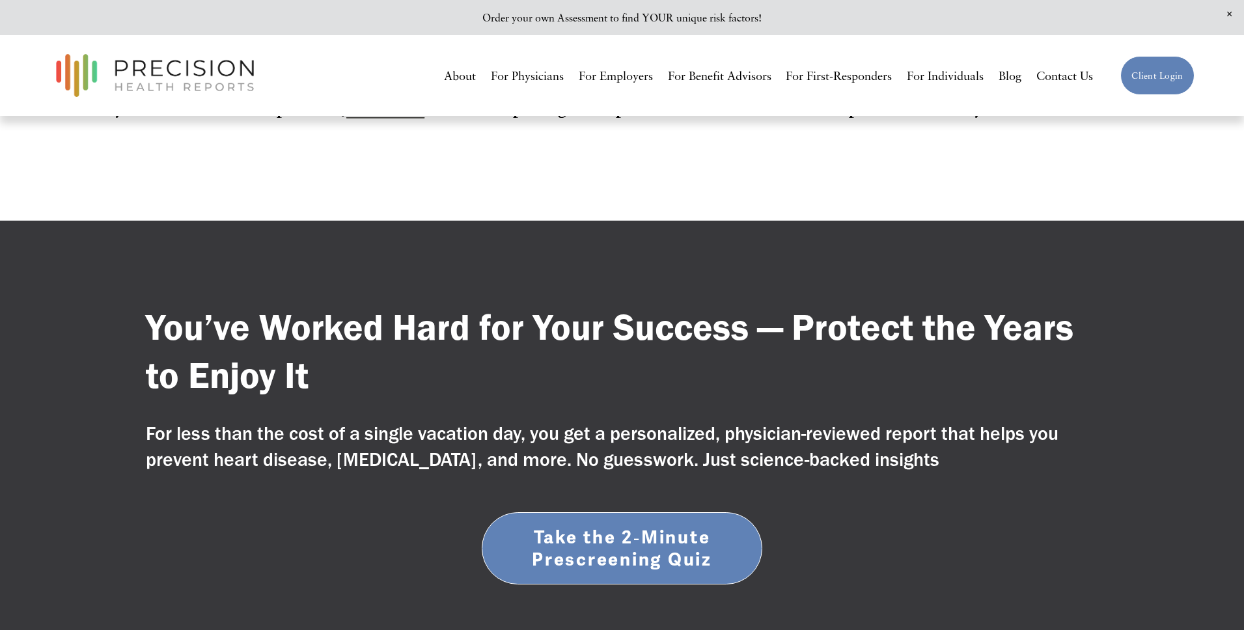
scroll to position [4628, 0]
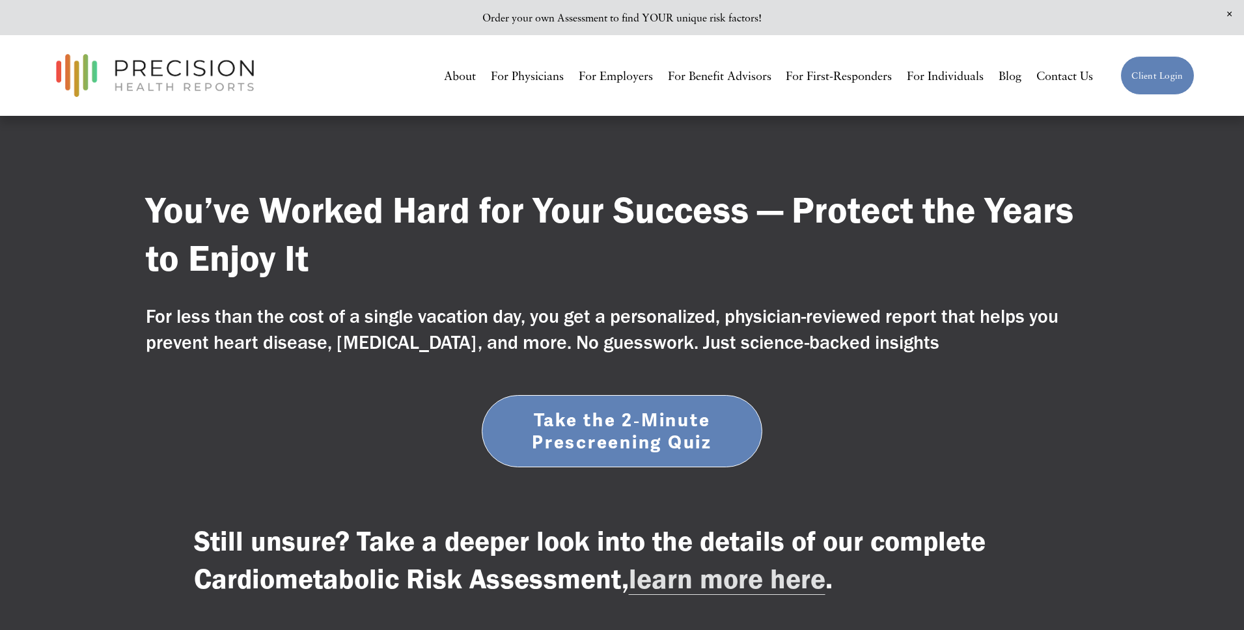
click at [598, 395] on link "Take the 2‑Minute Prescreening Quiz" at bounding box center [622, 431] width 281 height 73
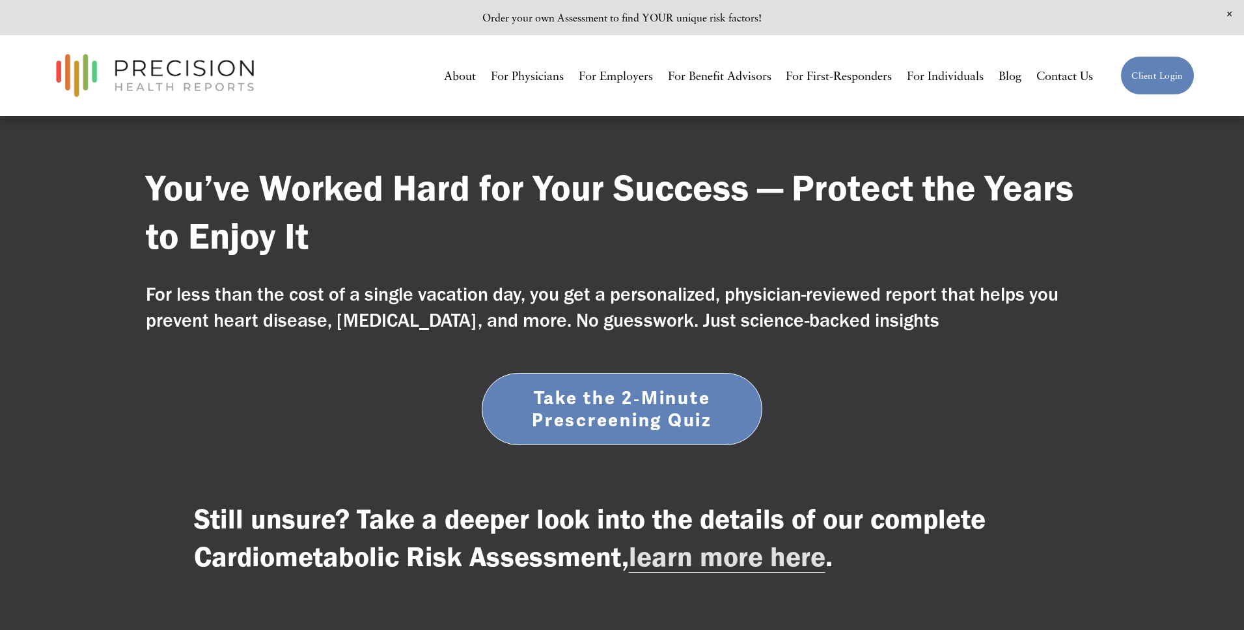
scroll to position [4628, 0]
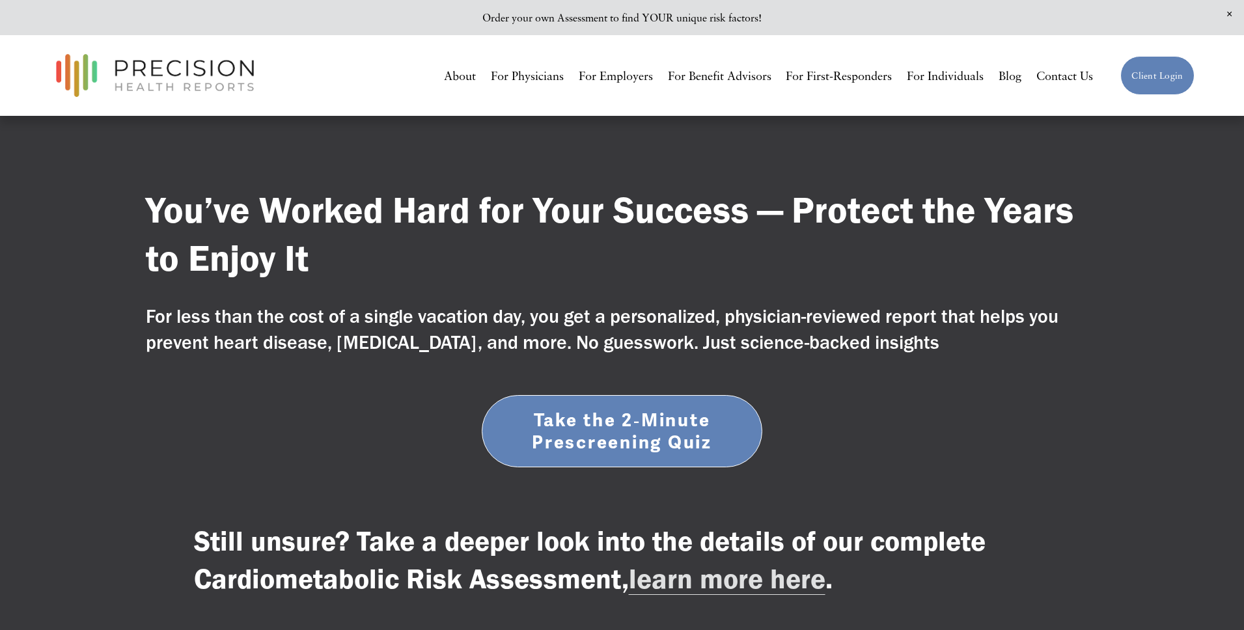
click at [570, 395] on link "Take the 2‑Minute Prescreening Quiz" at bounding box center [622, 431] width 281 height 73
click at [589, 395] on link "Take the 2‑Minute Prescreening Quiz" at bounding box center [622, 431] width 281 height 73
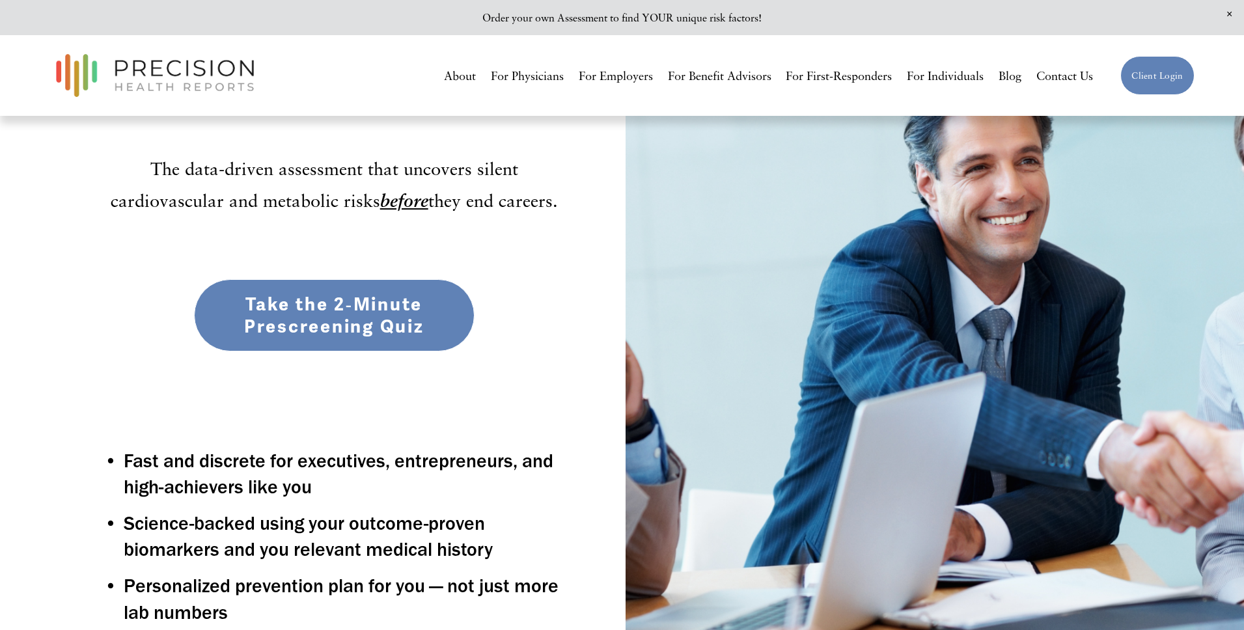
scroll to position [0, 0]
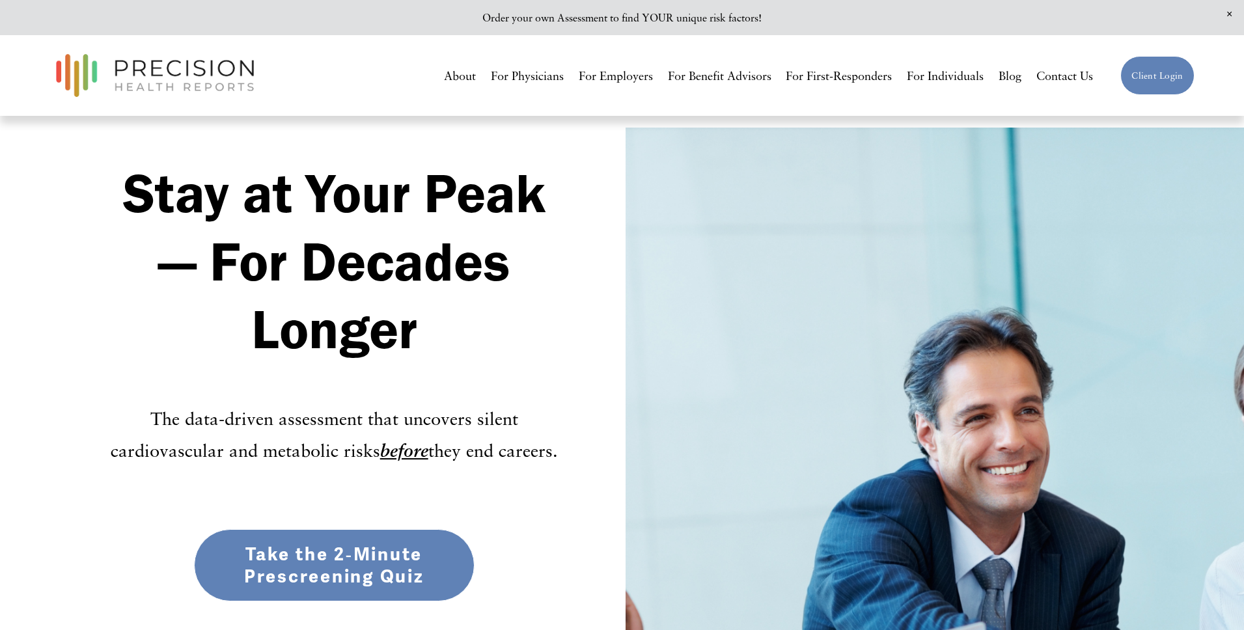
click at [335, 566] on link "Take the 2‑Minute Prescreening Quiz" at bounding box center [334, 565] width 281 height 73
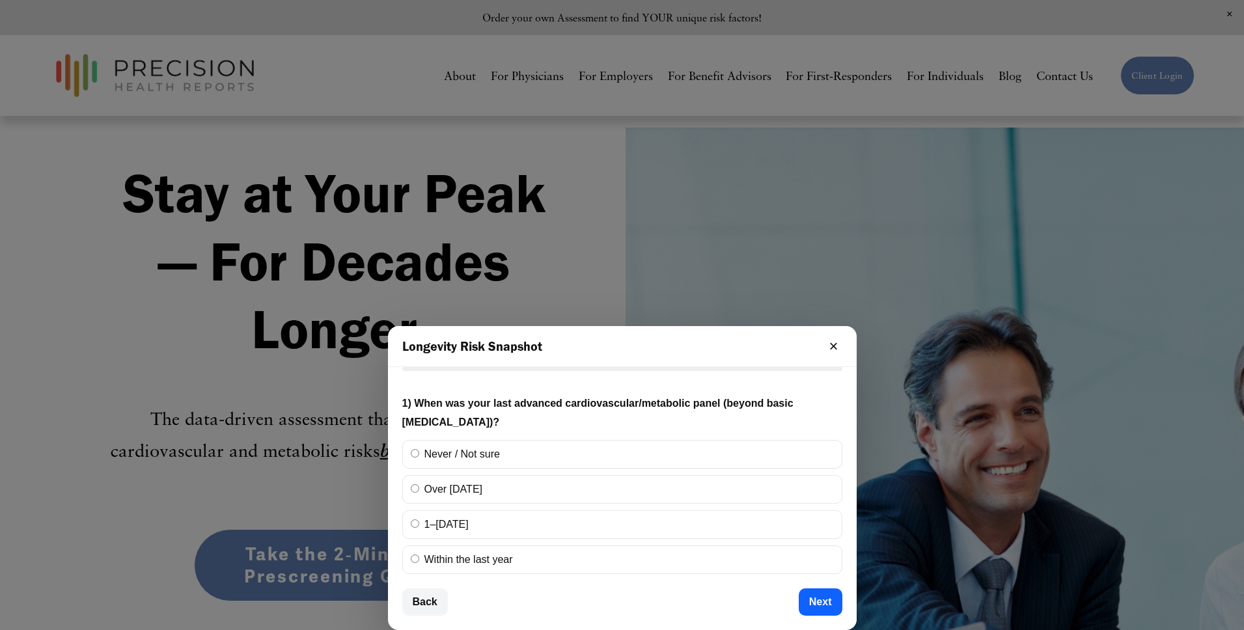
click at [256, 458] on div at bounding box center [622, 315] width 1244 height 630
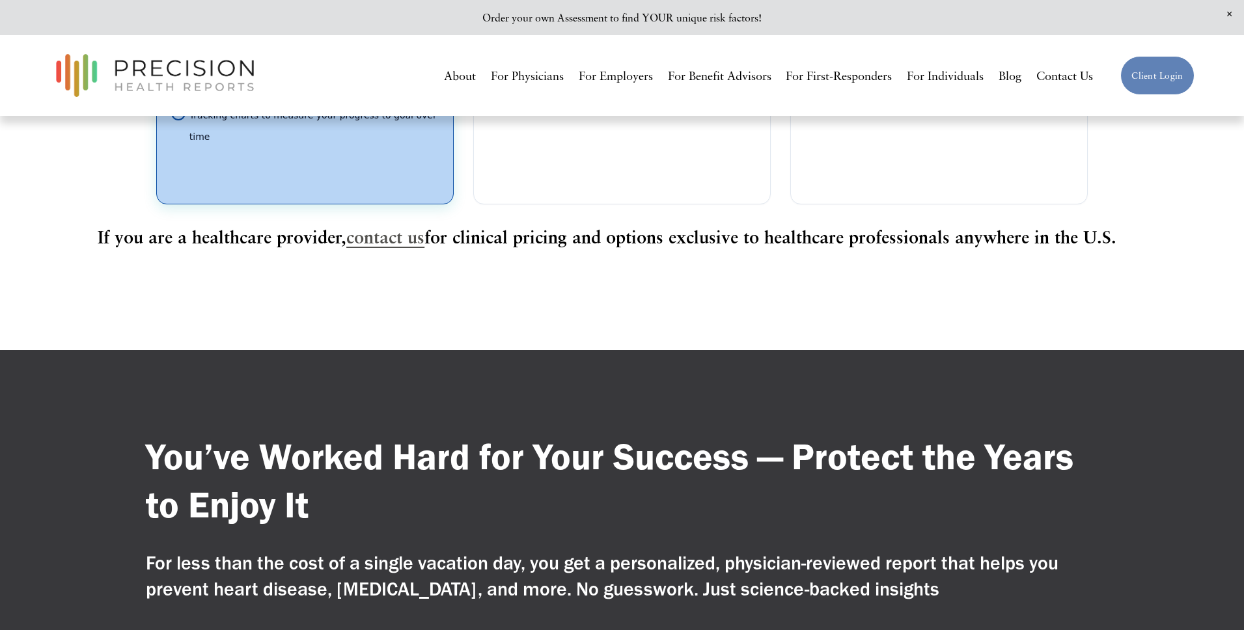
scroll to position [4477, 0]
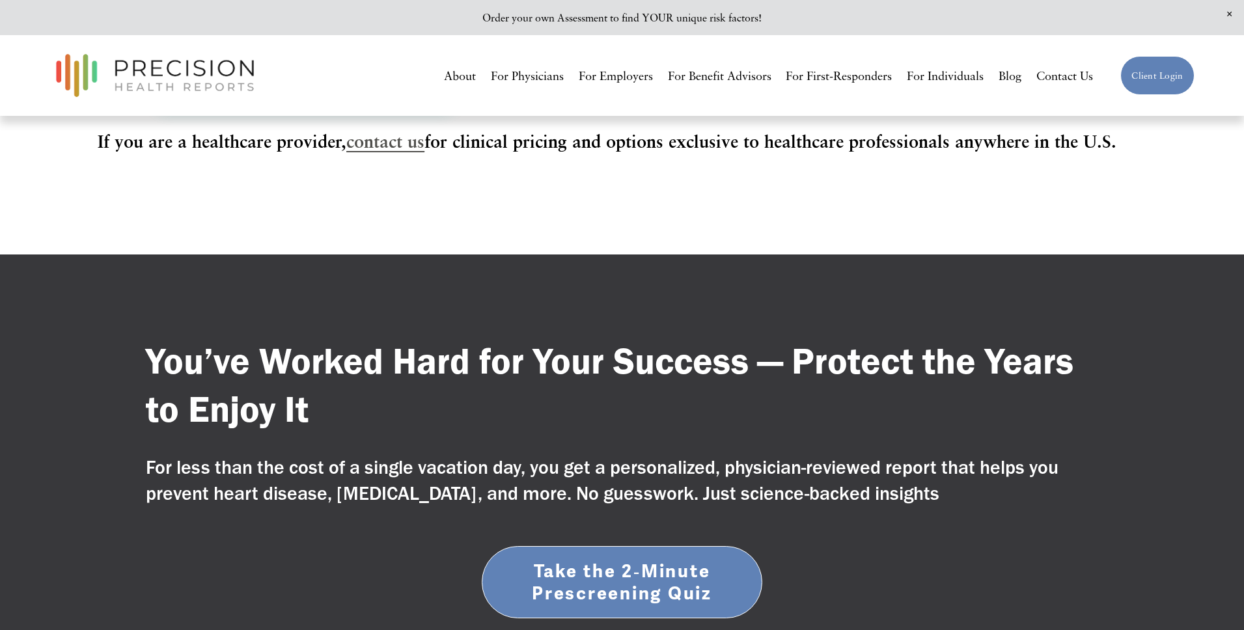
click at [616, 546] on link "Take the 2‑Minute Prescreening Quiz" at bounding box center [622, 582] width 281 height 73
click at [552, 497] on div "You’ve Worked Hard for Your Success — Protect the Years to Enjoy It For less th…" at bounding box center [622, 549] width 1244 height 425
click at [553, 546] on link "Take the 2‑Minute Prescreening Quiz" at bounding box center [622, 582] width 281 height 73
click at [550, 546] on link "Take the 2‑Minute Prescreening Quiz" at bounding box center [622, 582] width 281 height 73
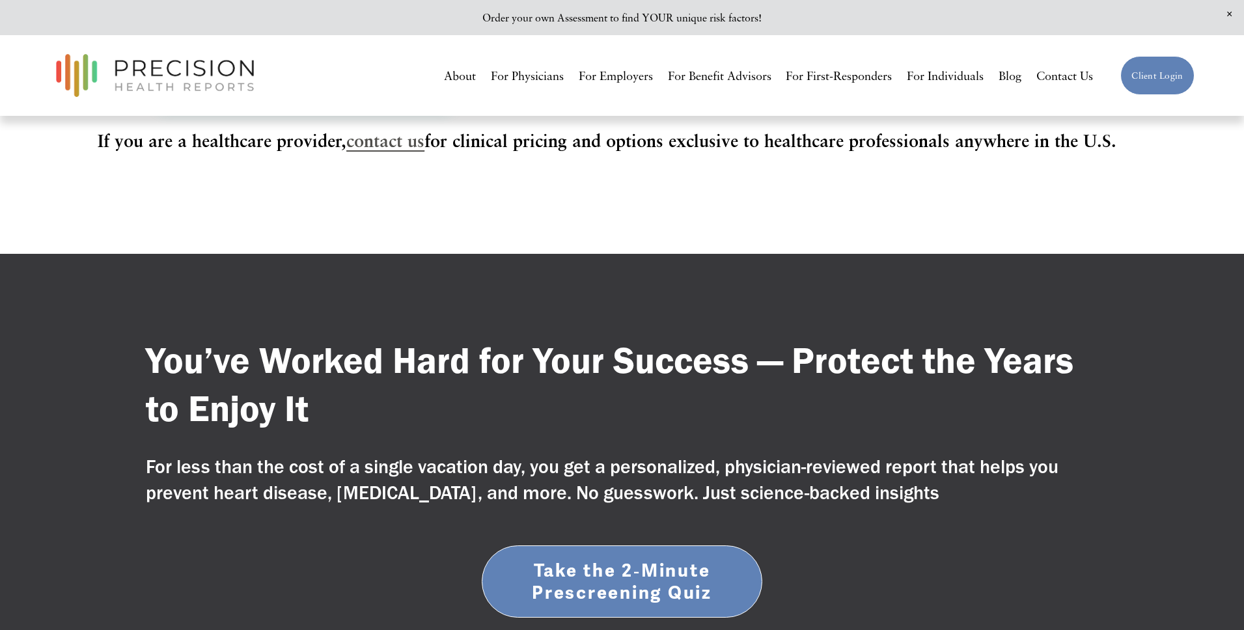
click at [505, 546] on link "Take the 2‑Minute Prescreening Quiz" at bounding box center [622, 582] width 281 height 73
click at [521, 546] on link "Take the 2‑Minute Prescreening Quiz" at bounding box center [622, 582] width 281 height 73
click at [603, 546] on link "Take the 2‑Minute Prescreening Quiz" at bounding box center [622, 582] width 281 height 73
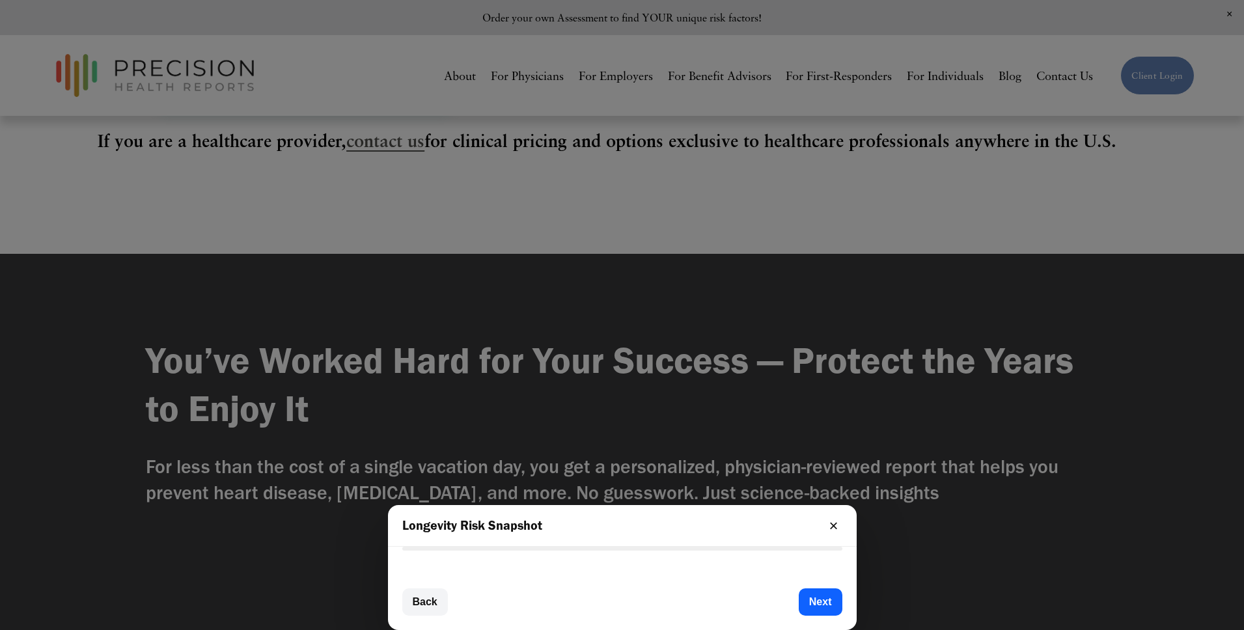
click at [807, 606] on button "Next" at bounding box center [821, 602] width 44 height 27
click at [814, 605] on button "Next" at bounding box center [821, 602] width 44 height 27
click at [346, 553] on div at bounding box center [622, 315] width 1244 height 630
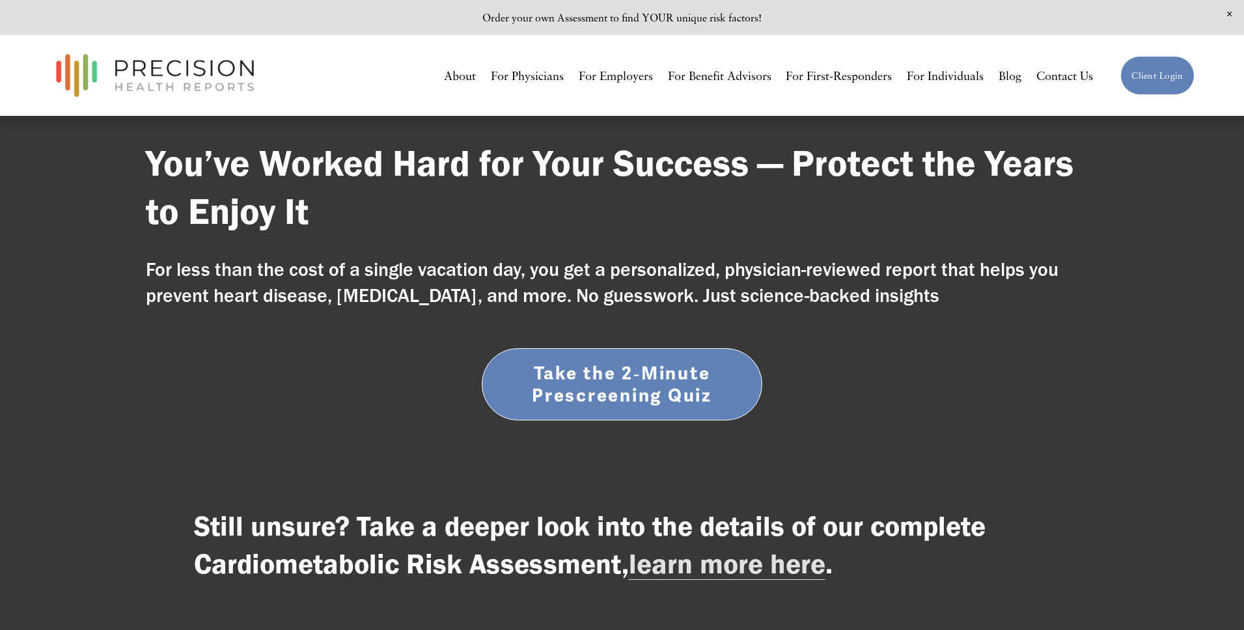
scroll to position [4685, 0]
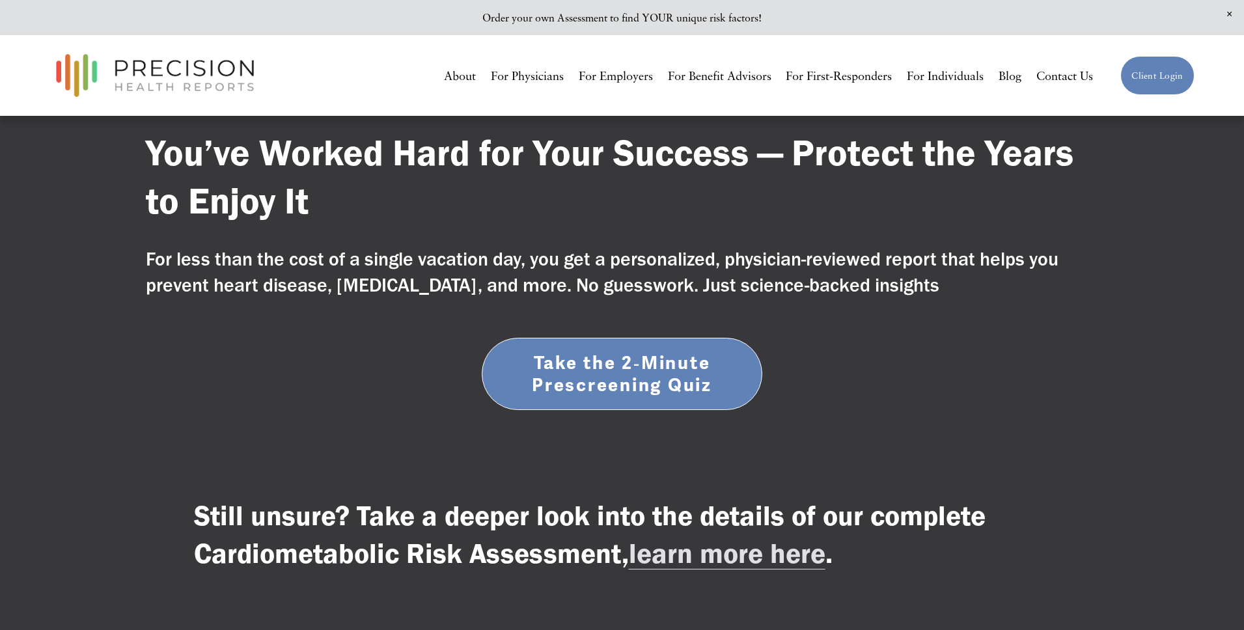
click at [613, 340] on link "Take the 2‑Minute Prescreening Quiz" at bounding box center [622, 374] width 281 height 73
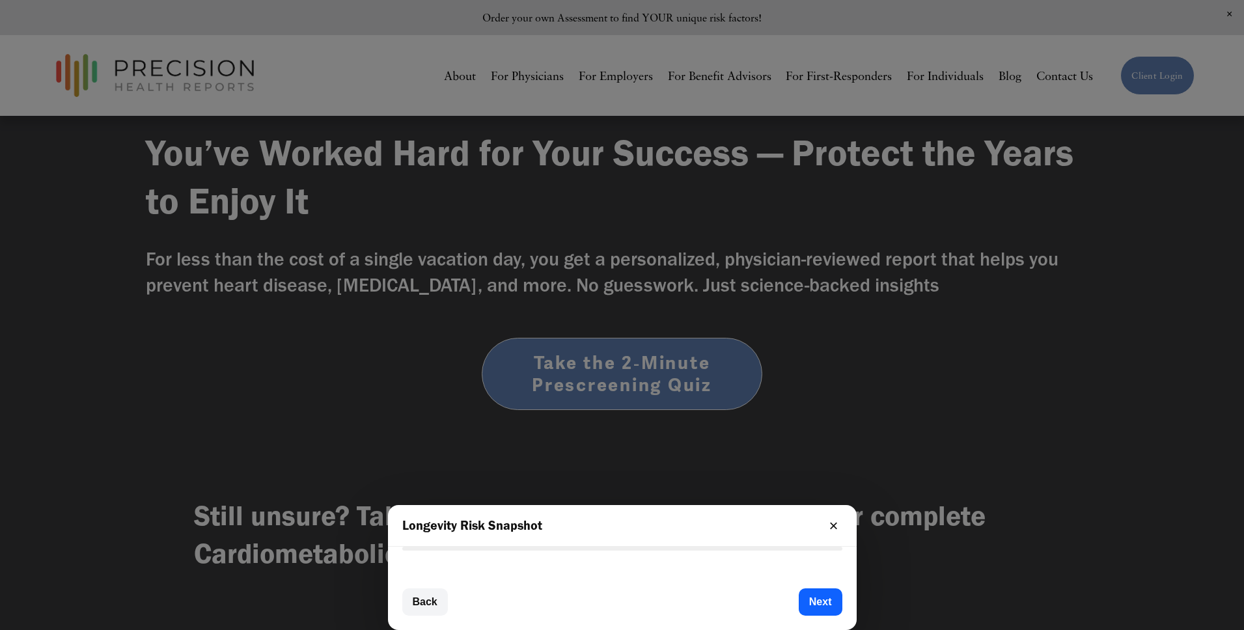
click at [832, 527] on button "×" at bounding box center [833, 526] width 17 height 17
click at [833, 529] on button "×" at bounding box center [833, 526] width 17 height 17
click at [611, 479] on div at bounding box center [622, 315] width 1244 height 630
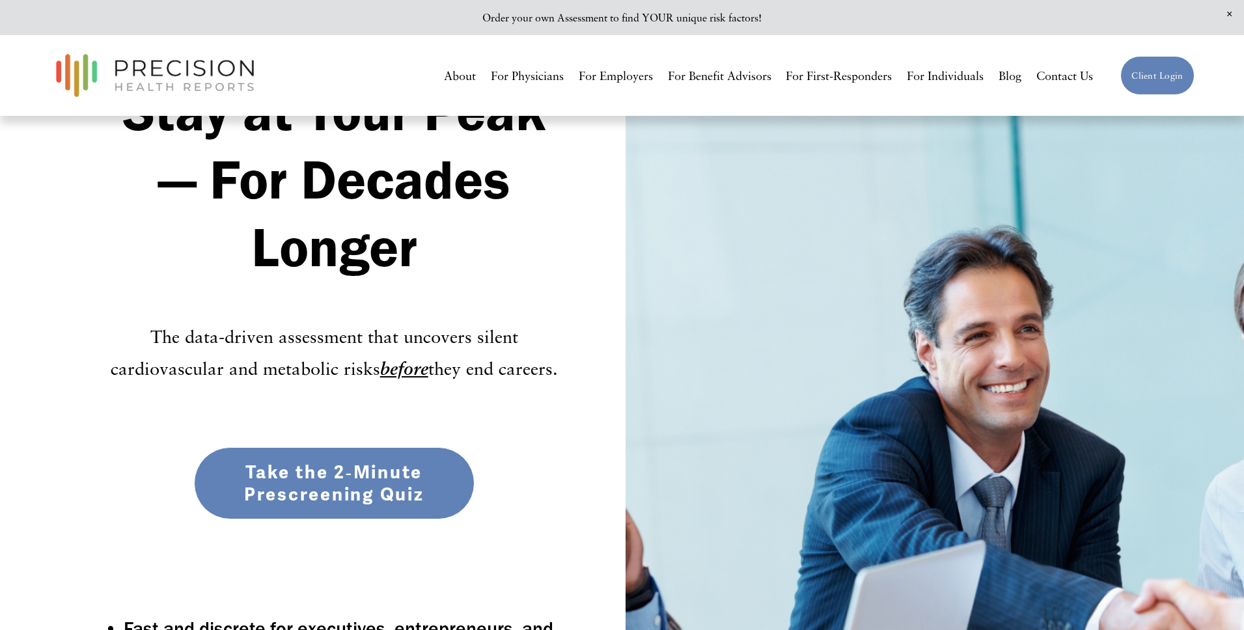
scroll to position [0, 0]
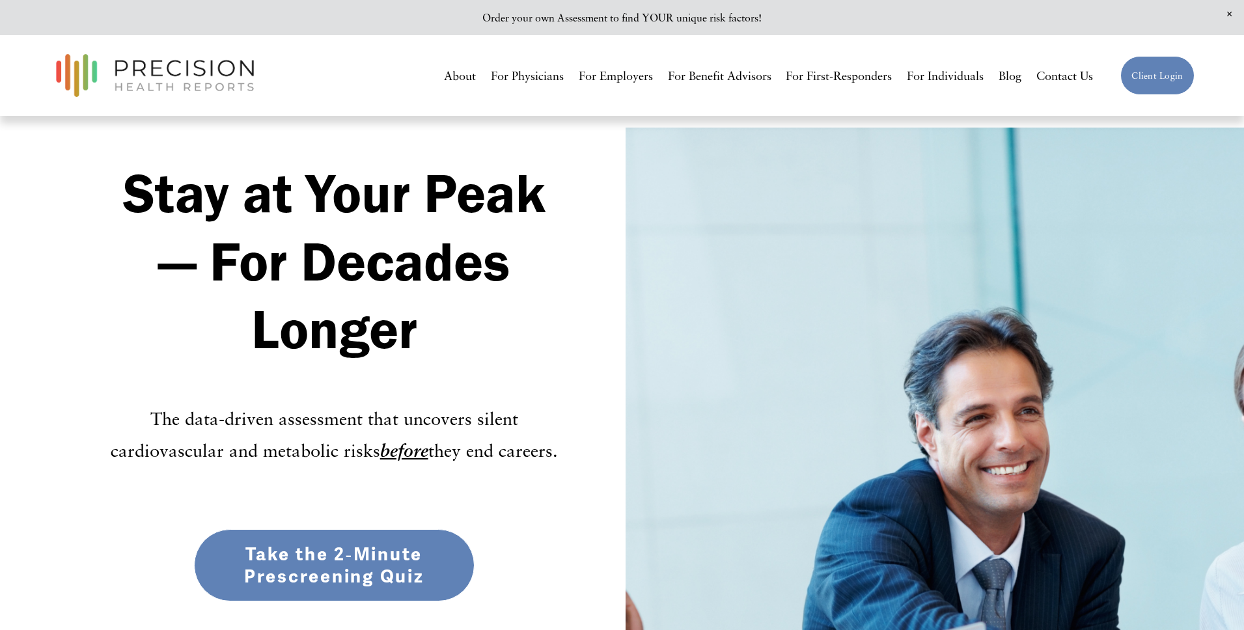
click at [347, 553] on link "Take the 2‑Minute Prescreening Quiz" at bounding box center [334, 565] width 281 height 73
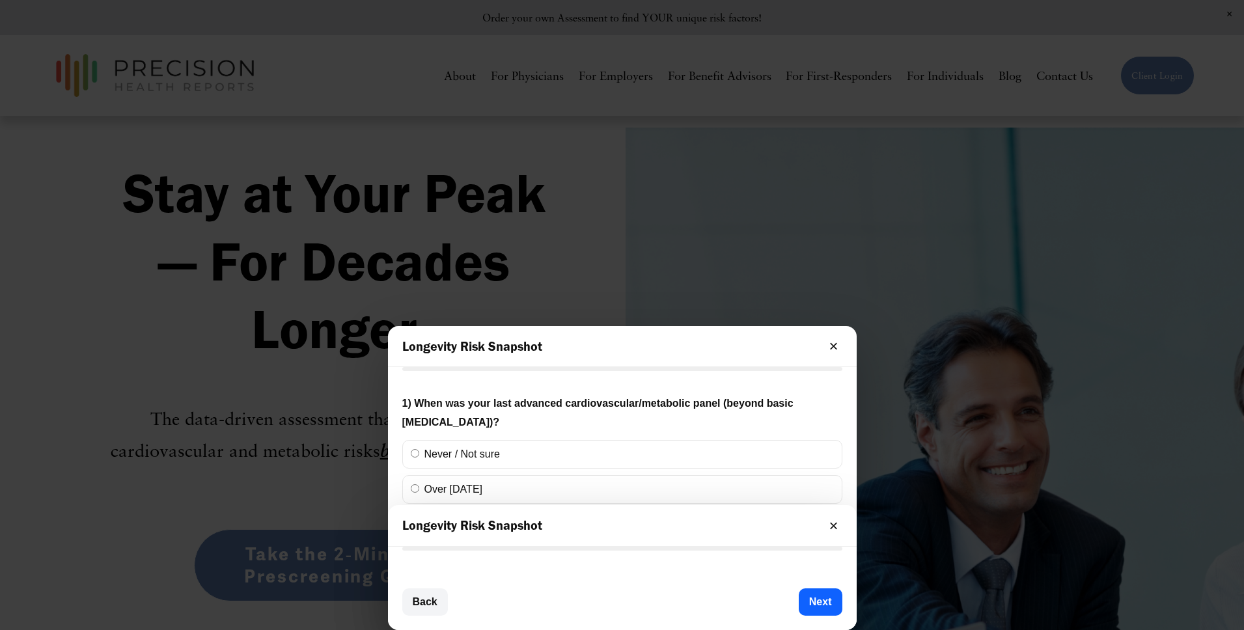
click at [415, 454] on input "Never / Not sure" at bounding box center [415, 453] width 8 height 8
radio input "true"
click at [822, 602] on button "Next" at bounding box center [821, 602] width 44 height 27
drag, startPoint x: 835, startPoint y: 608, endPoint x: 824, endPoint y: 605, distance: 11.4
click at [827, 606] on button "Next" at bounding box center [821, 602] width 44 height 27
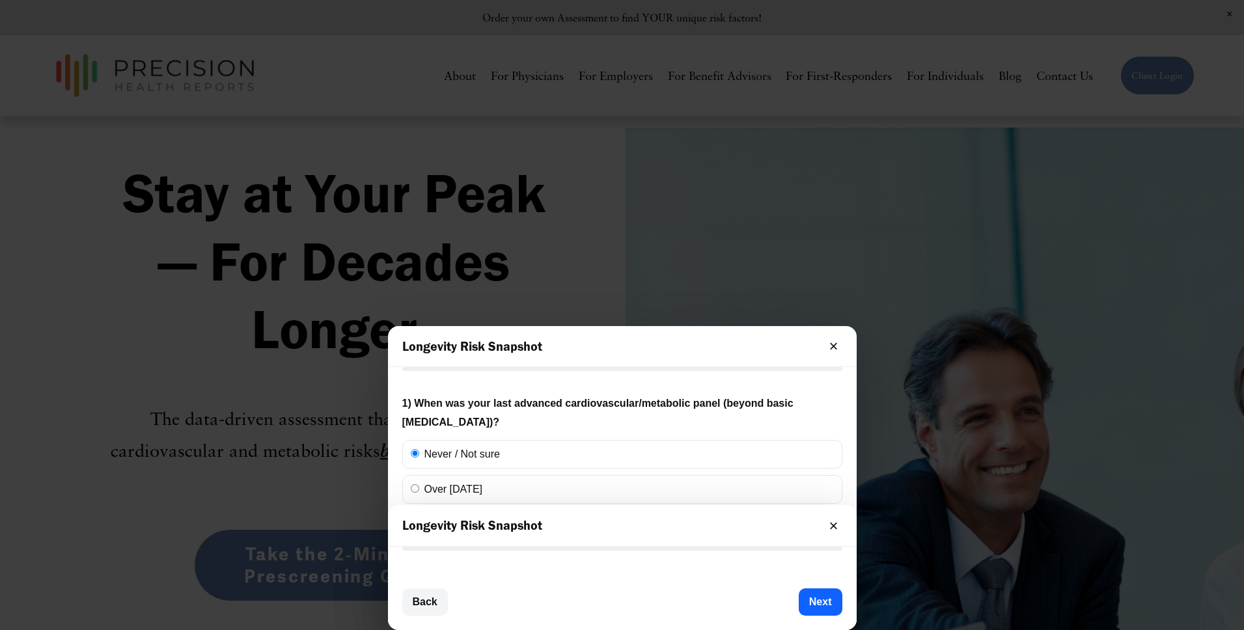
click at [824, 605] on button "Next" at bounding box center [821, 602] width 44 height 27
click at [830, 346] on button "×" at bounding box center [833, 346] width 17 height 17
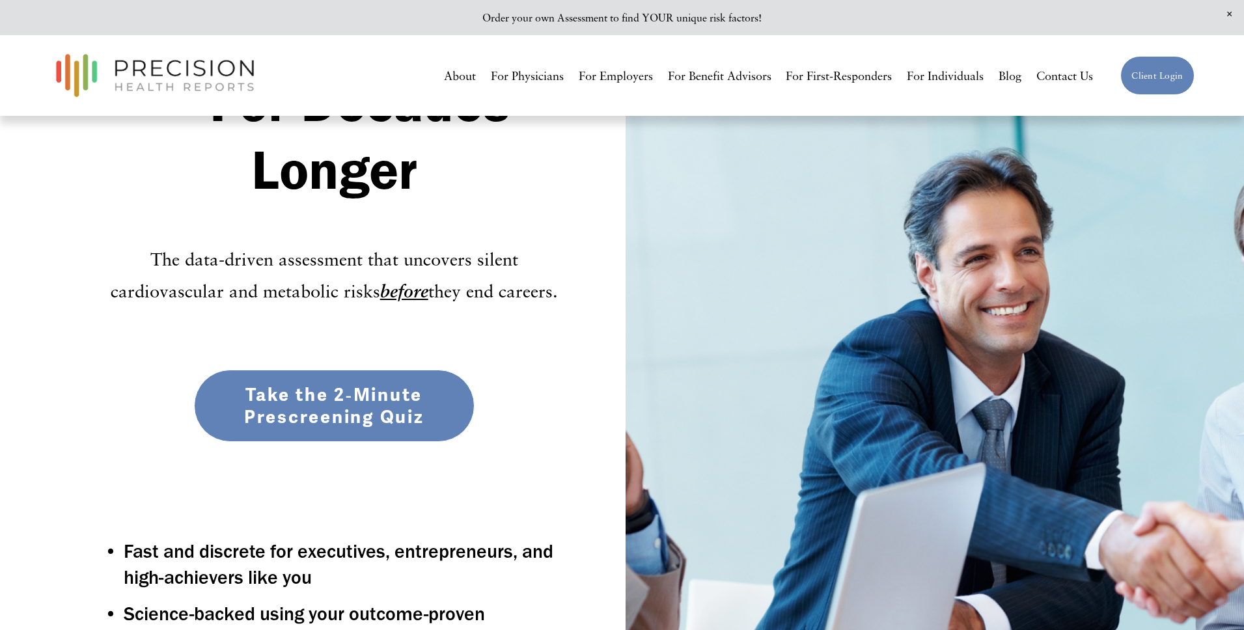
scroll to position [168, 0]
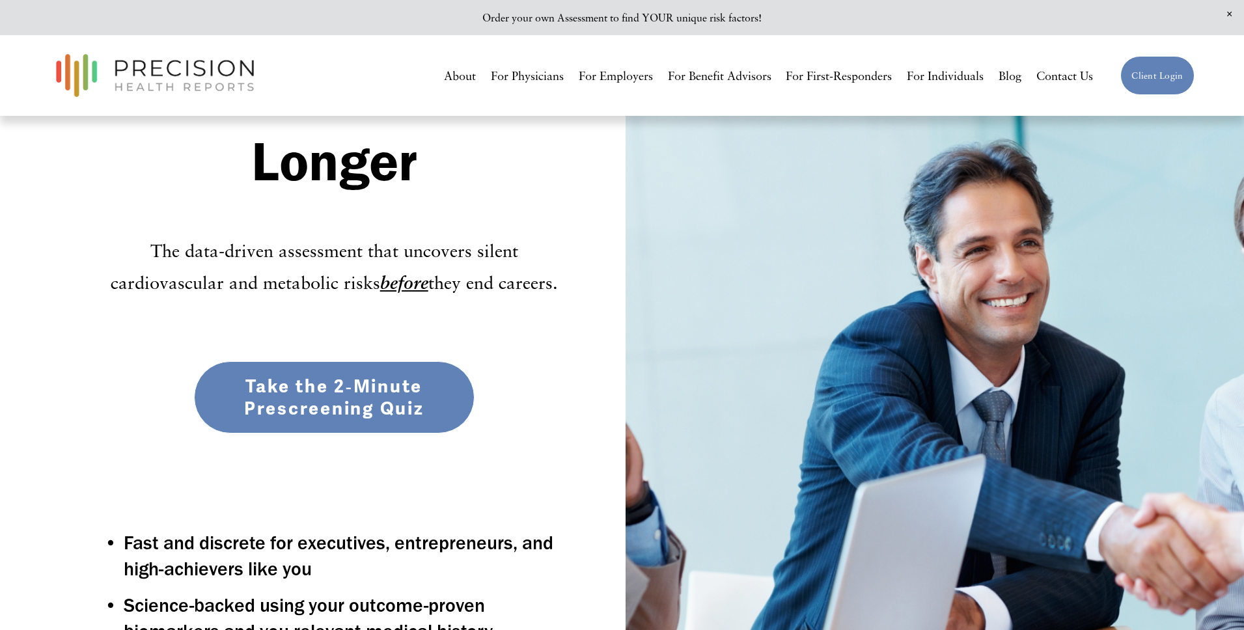
click at [374, 409] on link "Take the 2‑Minute Prescreening Quiz" at bounding box center [334, 397] width 281 height 73
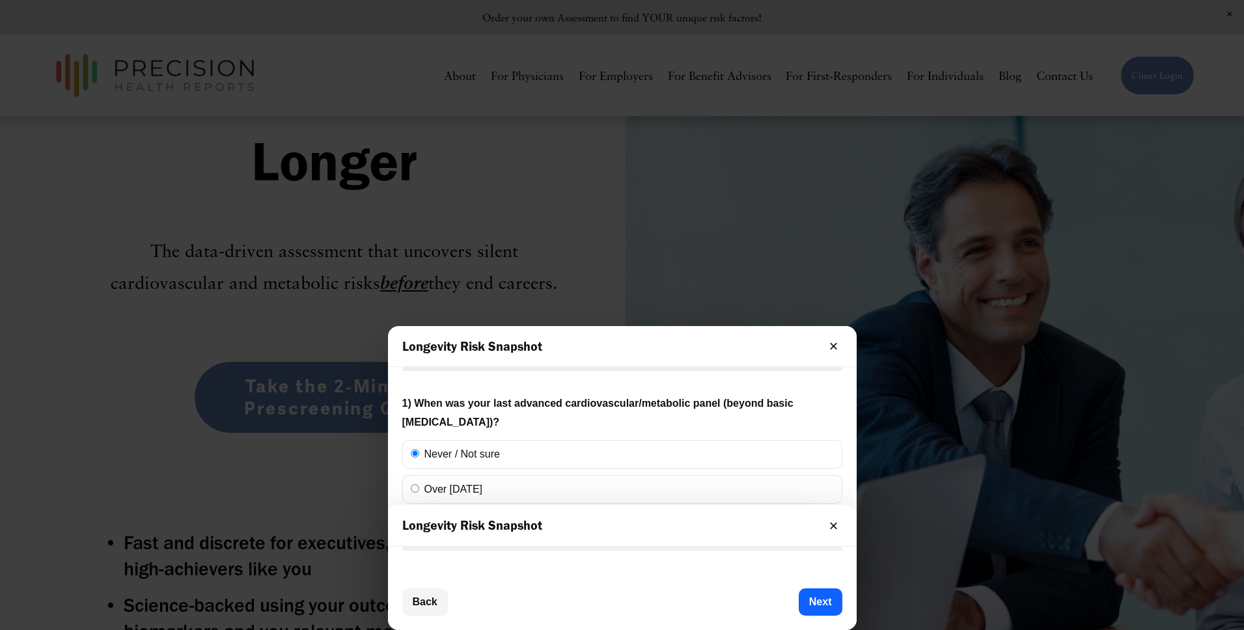
click at [836, 348] on button "×" at bounding box center [833, 346] width 17 height 17
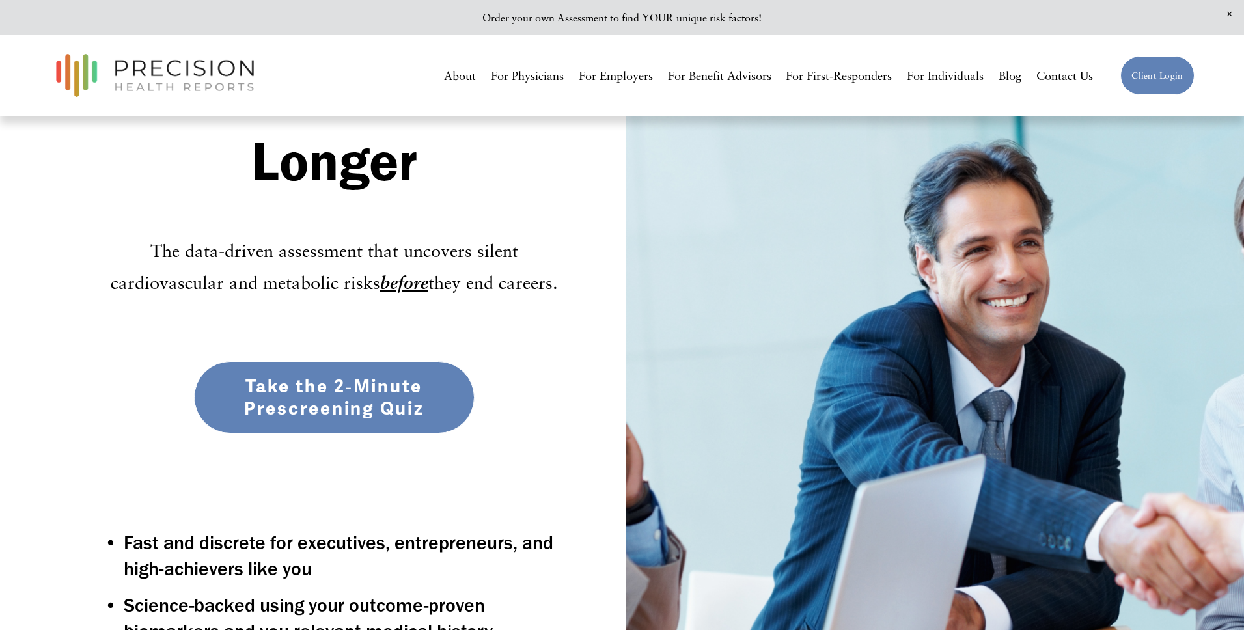
click at [286, 393] on link "Take the 2‑Minute Prescreening Quiz" at bounding box center [334, 397] width 281 height 73
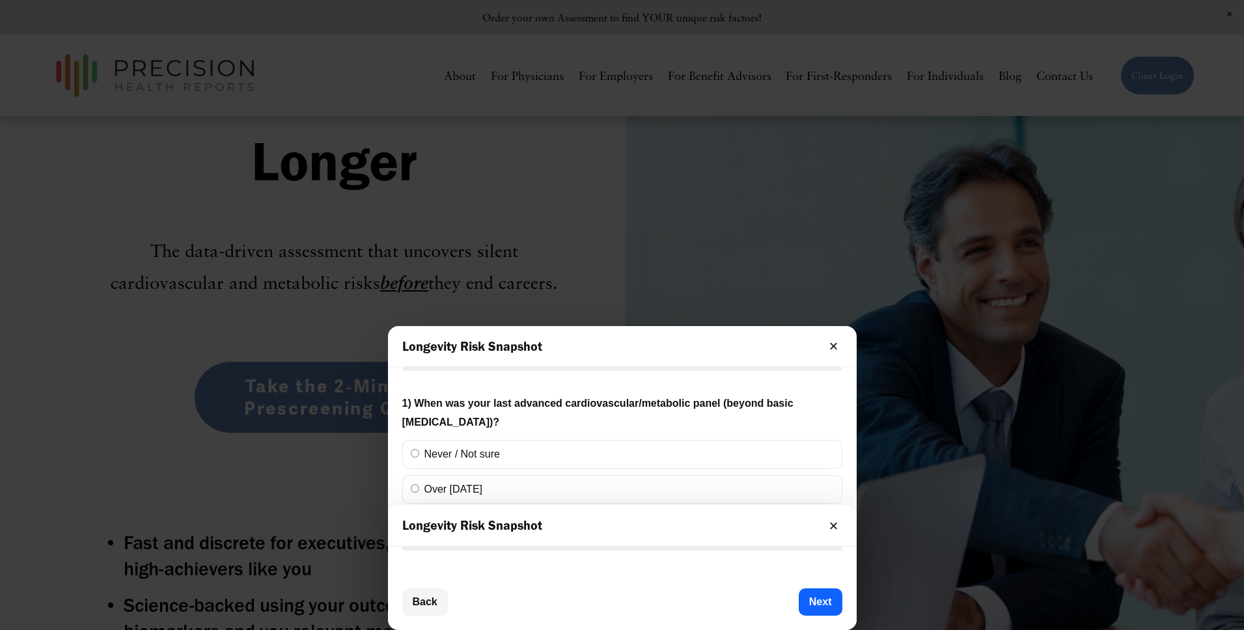
click at [286, 393] on div at bounding box center [622, 315] width 1244 height 630
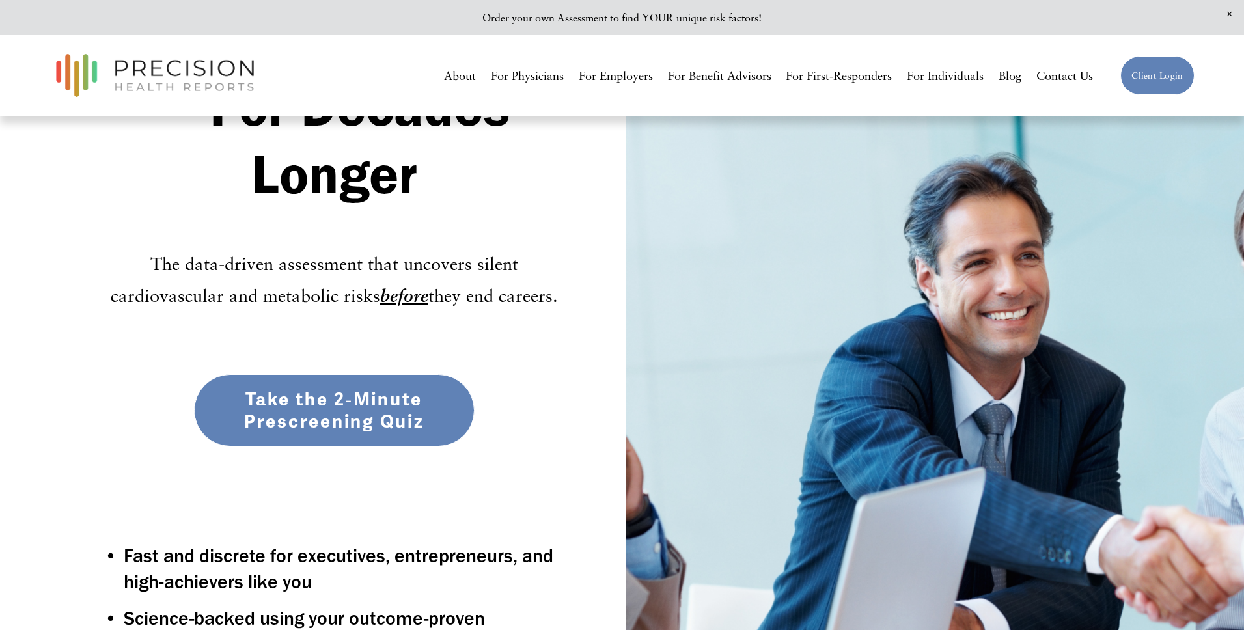
scroll to position [168, 0]
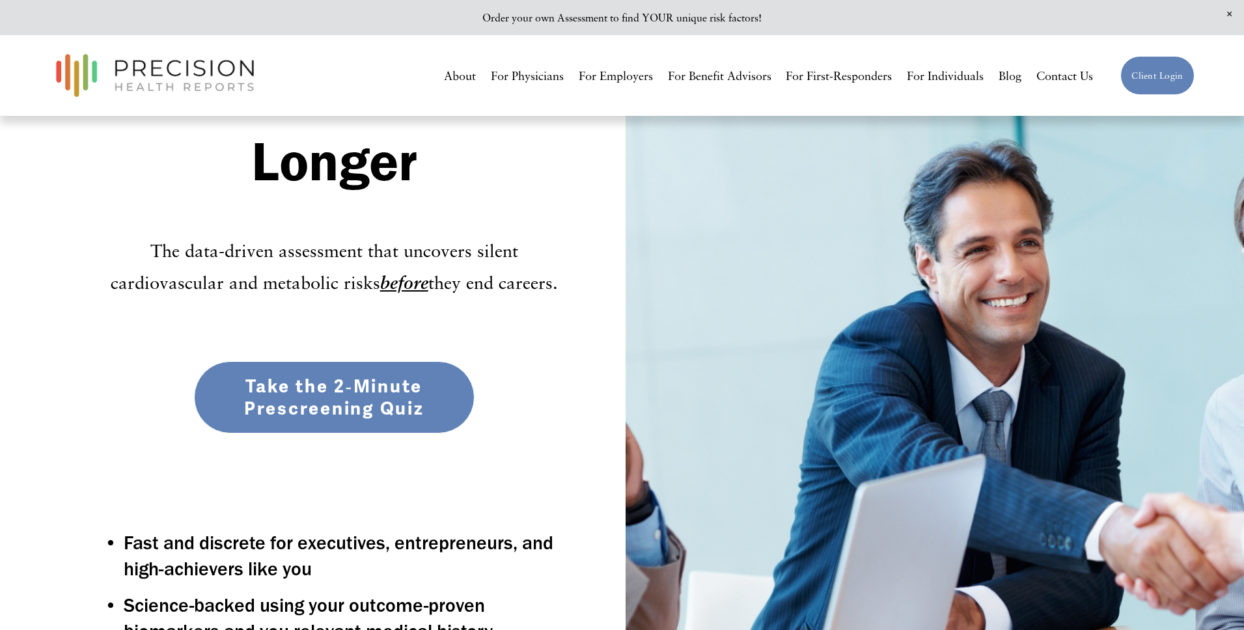
drag, startPoint x: 327, startPoint y: 398, endPoint x: 315, endPoint y: 388, distance: 15.8
click at [327, 398] on link "Take the 2‑Minute Prescreening Quiz" at bounding box center [334, 397] width 281 height 73
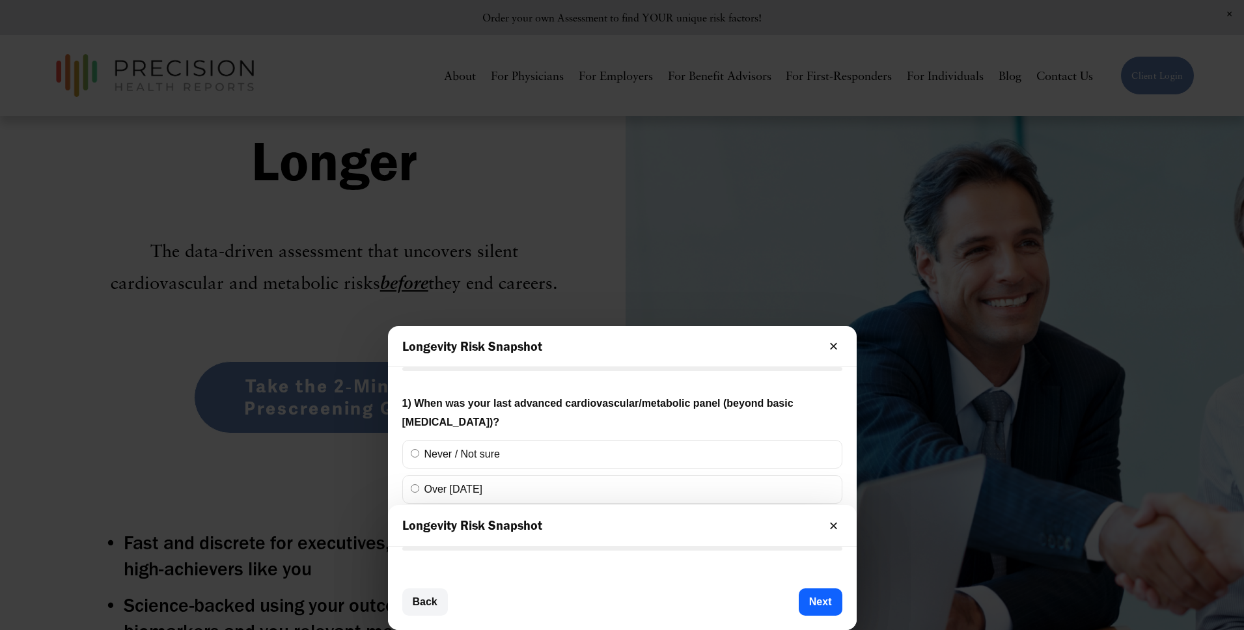
click at [833, 344] on button "×" at bounding box center [833, 346] width 17 height 17
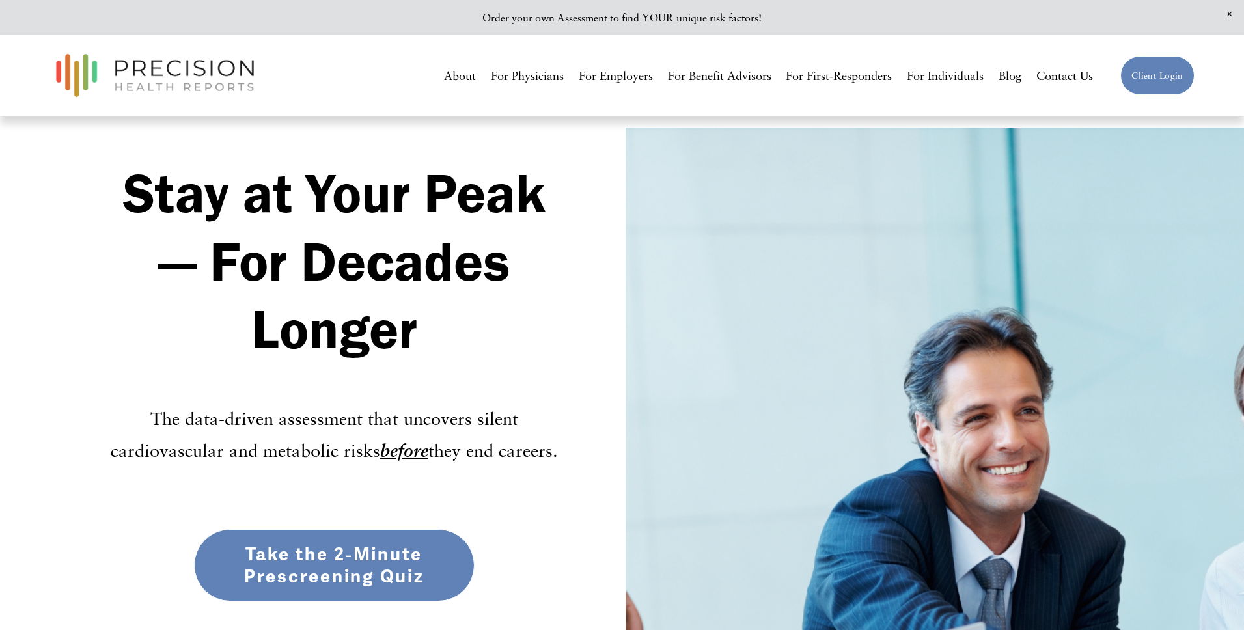
click at [353, 533] on link "Take the 2‑Minute Prescreening Quiz" at bounding box center [334, 565] width 281 height 73
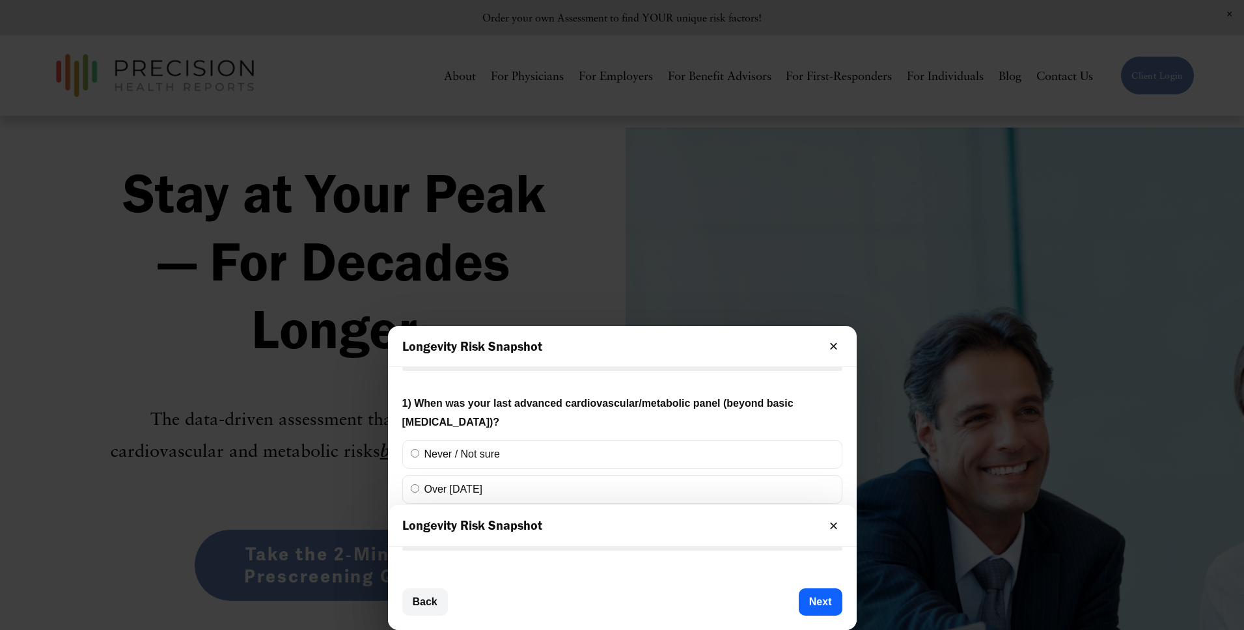
click at [434, 453] on label "Never / Not sure" at bounding box center [622, 454] width 440 height 29
click at [419, 453] on input "Never / Not sure" at bounding box center [415, 453] width 8 height 8
radio input "true"
click at [421, 493] on label "Over [DATE]" at bounding box center [622, 489] width 440 height 29
click at [419, 493] on input "Over [DATE]" at bounding box center [415, 488] width 8 height 8
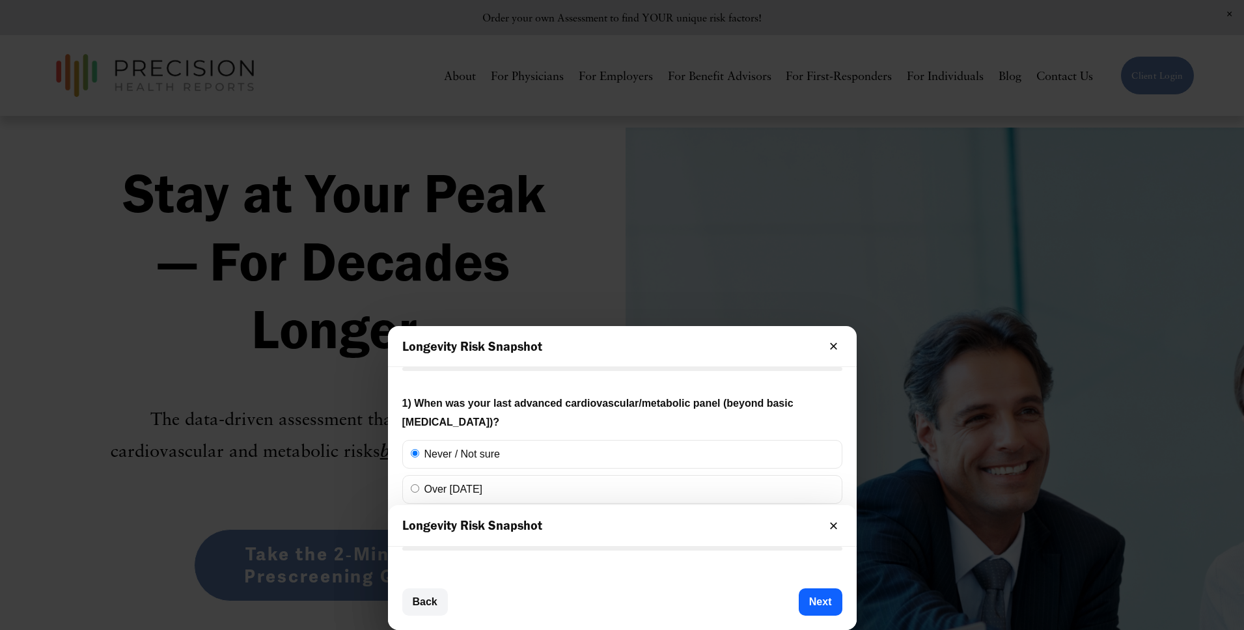
radio input "true"
click at [835, 523] on button "×" at bounding box center [833, 526] width 17 height 17
click at [827, 529] on button "×" at bounding box center [833, 526] width 17 height 17
click at [829, 526] on button "×" at bounding box center [833, 526] width 17 height 17
click at [829, 523] on button "×" at bounding box center [833, 526] width 17 height 17
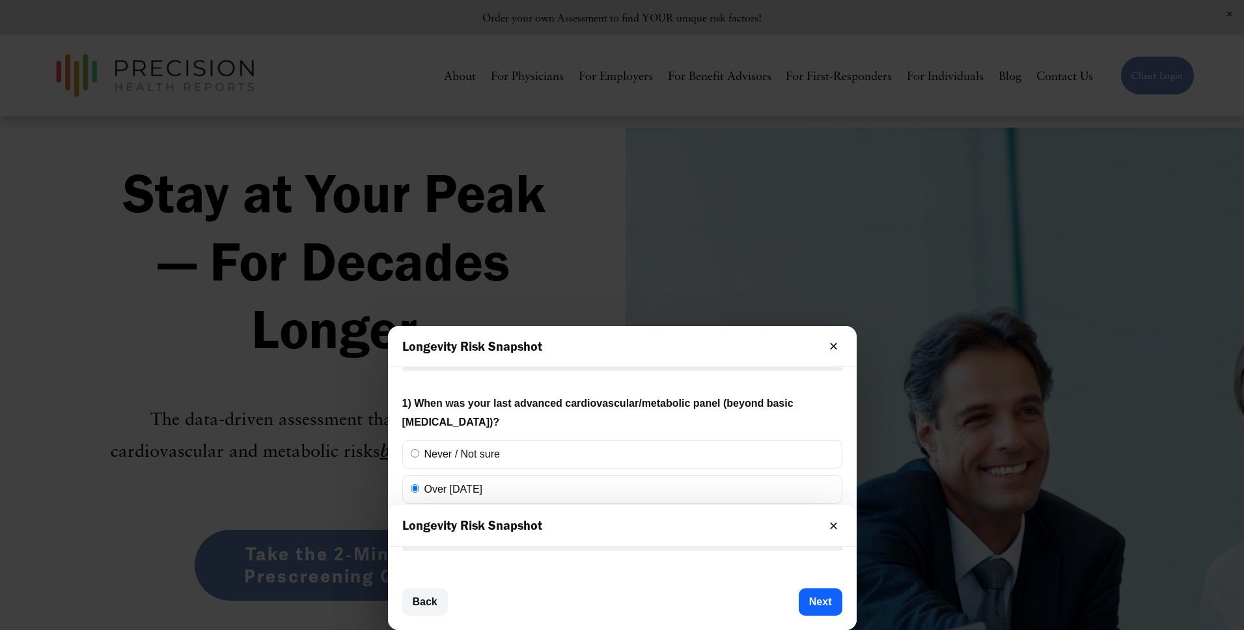
drag, startPoint x: 828, startPoint y: 521, endPoint x: 833, endPoint y: 491, distance: 30.9
click at [828, 521] on button "×" at bounding box center [833, 526] width 17 height 17
click at [807, 372] on div "Longevity Risk Snapshot × 1) When was your last advanced cardiovascular/metabol…" at bounding box center [622, 478] width 469 height 304
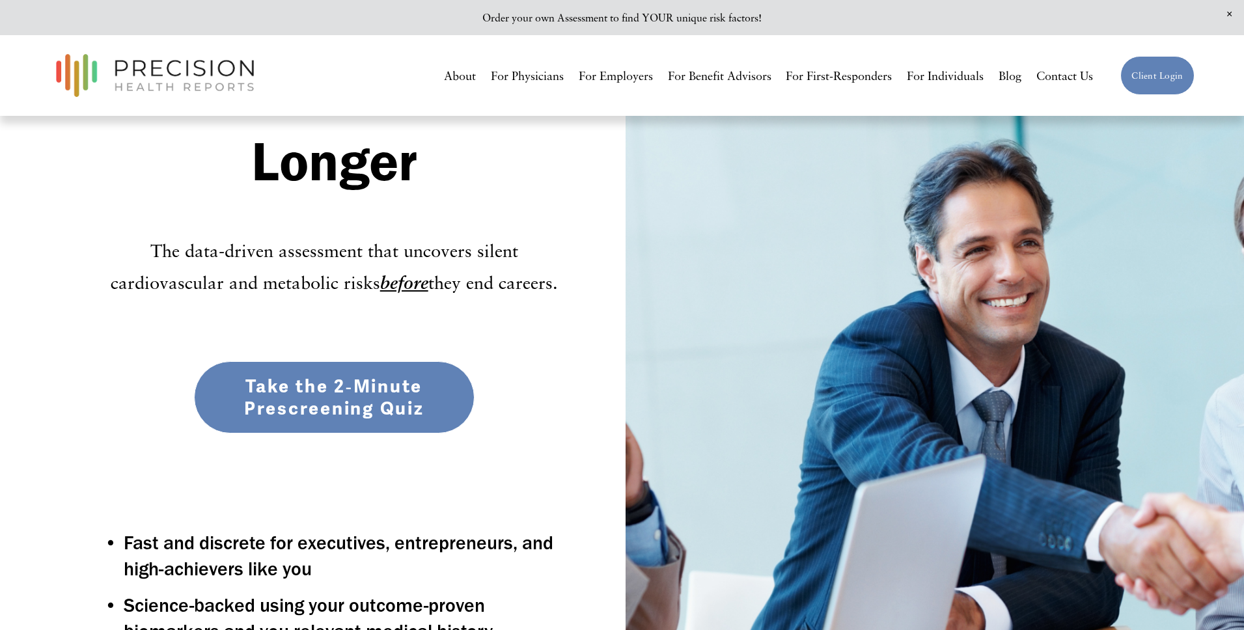
click at [272, 403] on link "Take the 2‑Minute Prescreening Quiz" at bounding box center [334, 397] width 281 height 73
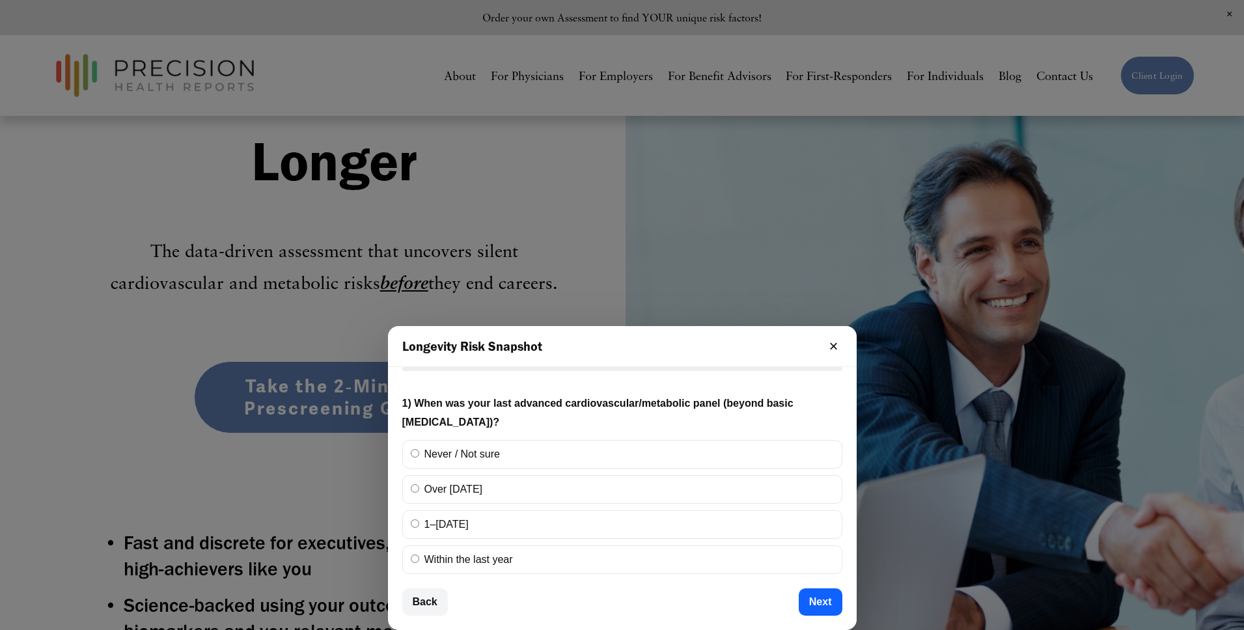
click at [835, 350] on button "×" at bounding box center [833, 346] width 17 height 17
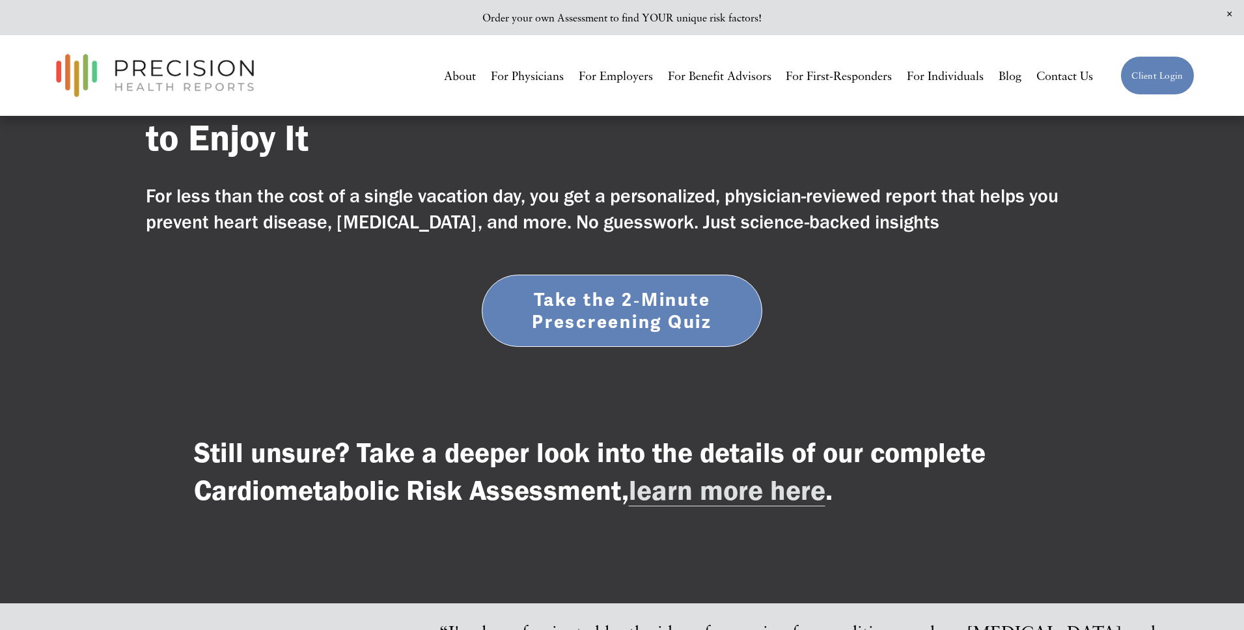
scroll to position [4633, 0]
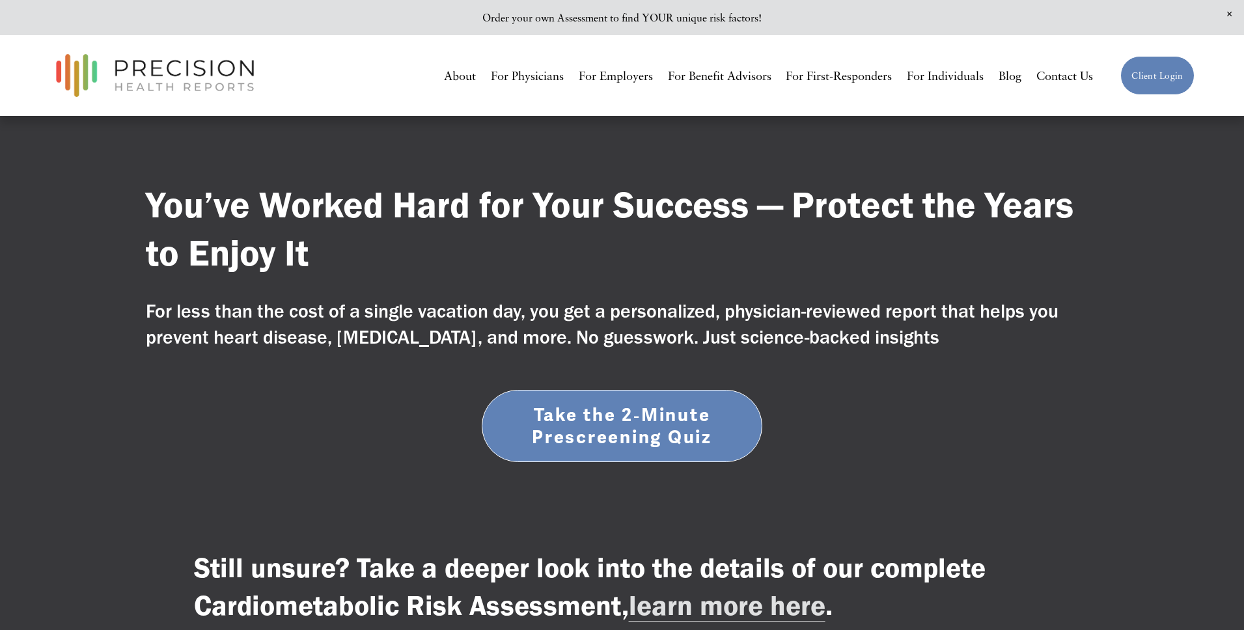
click at [620, 390] on link "Take the 2‑Minute Prescreening Quiz" at bounding box center [622, 426] width 281 height 73
click at [543, 390] on link "Take the 2‑Minute Prescreening Quiz" at bounding box center [622, 426] width 281 height 73
click at [557, 390] on link "Take the 2‑Minute Prescreening Quiz" at bounding box center [622, 426] width 281 height 73
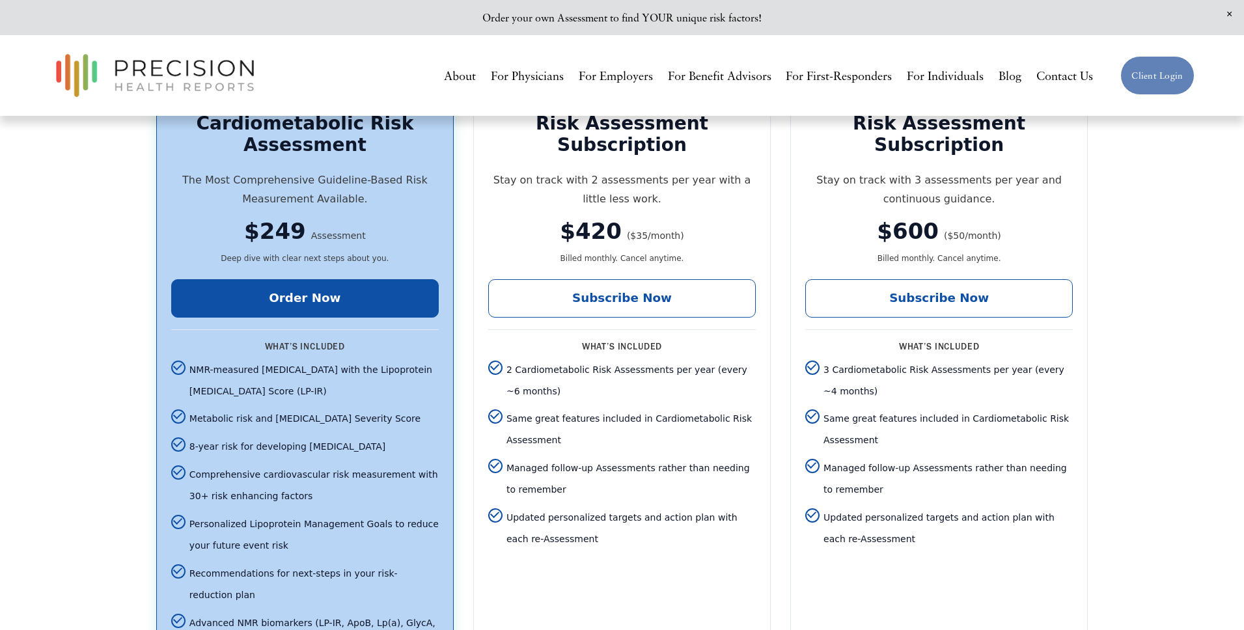
scroll to position [3775, 0]
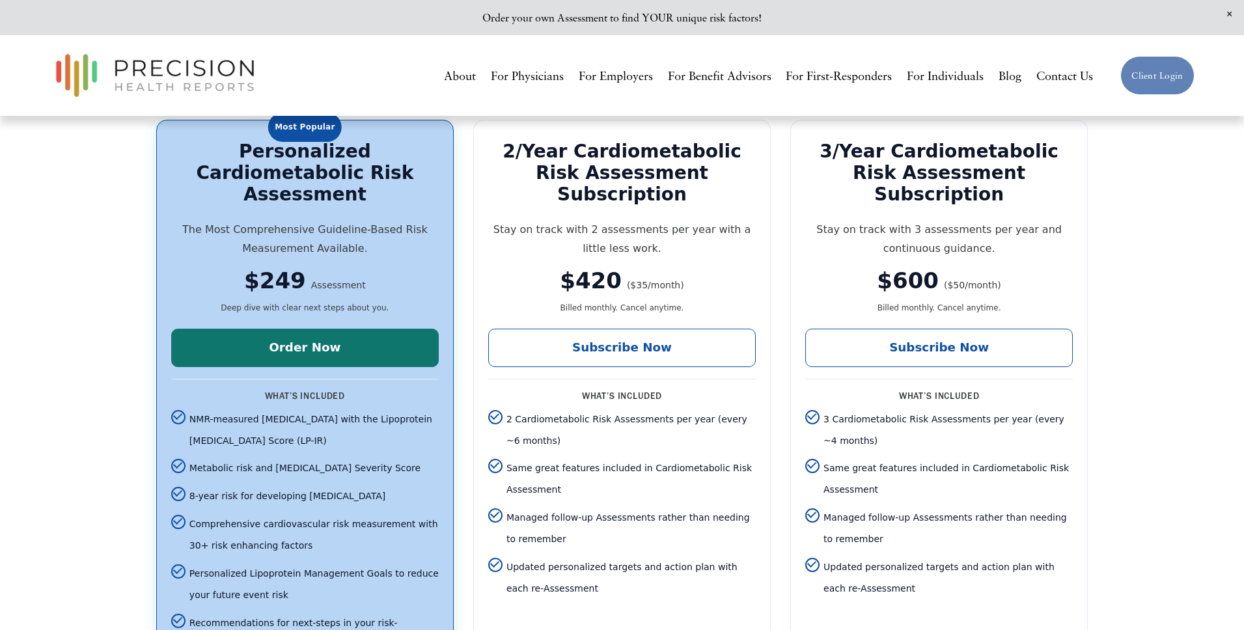
click at [313, 329] on link "Order Now" at bounding box center [305, 348] width 268 height 38
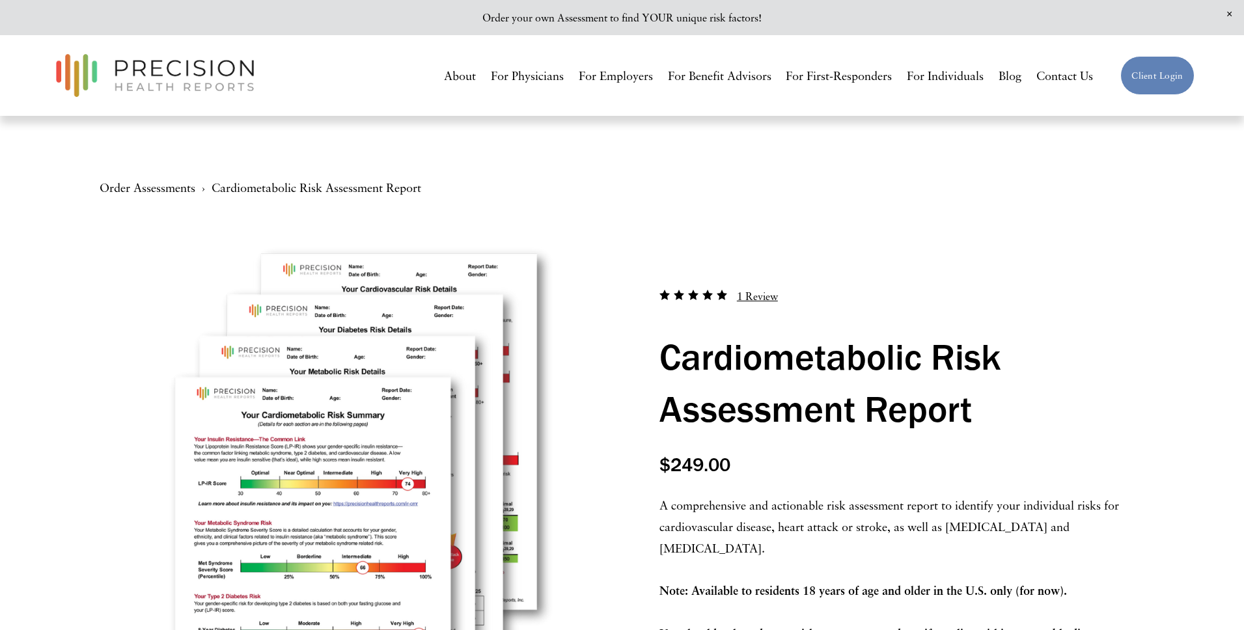
click at [228, 195] on div "Order Assessments Cardiometabolic Risk Assessment Report" at bounding box center [261, 187] width 322 height 21
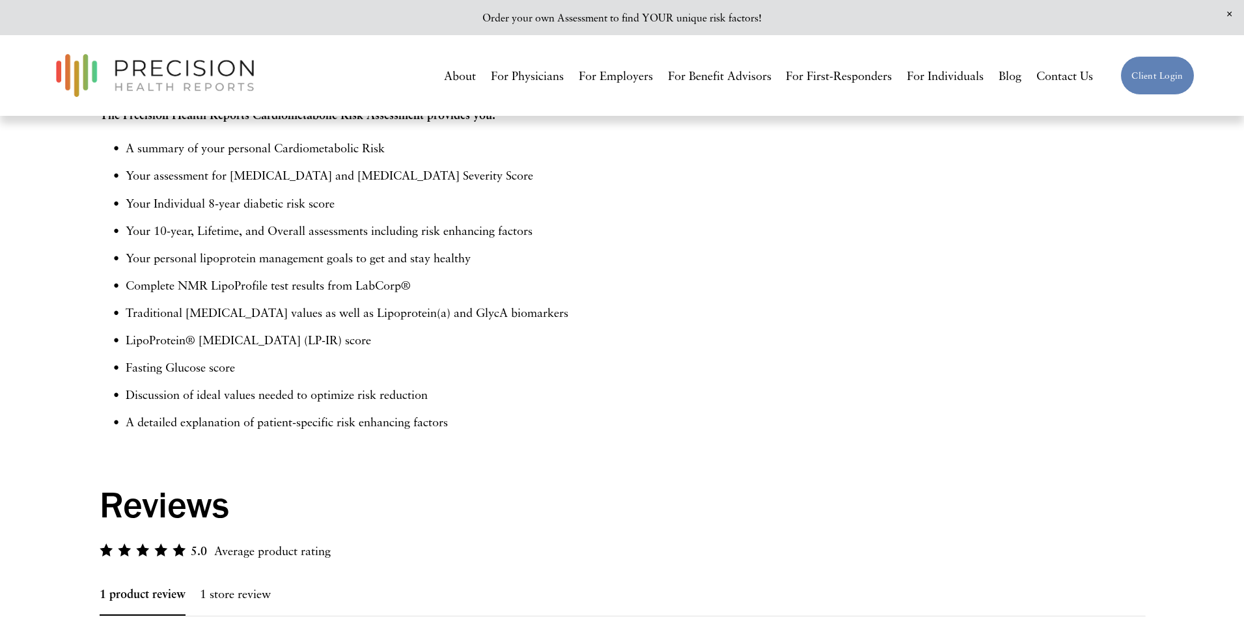
scroll to position [451, 0]
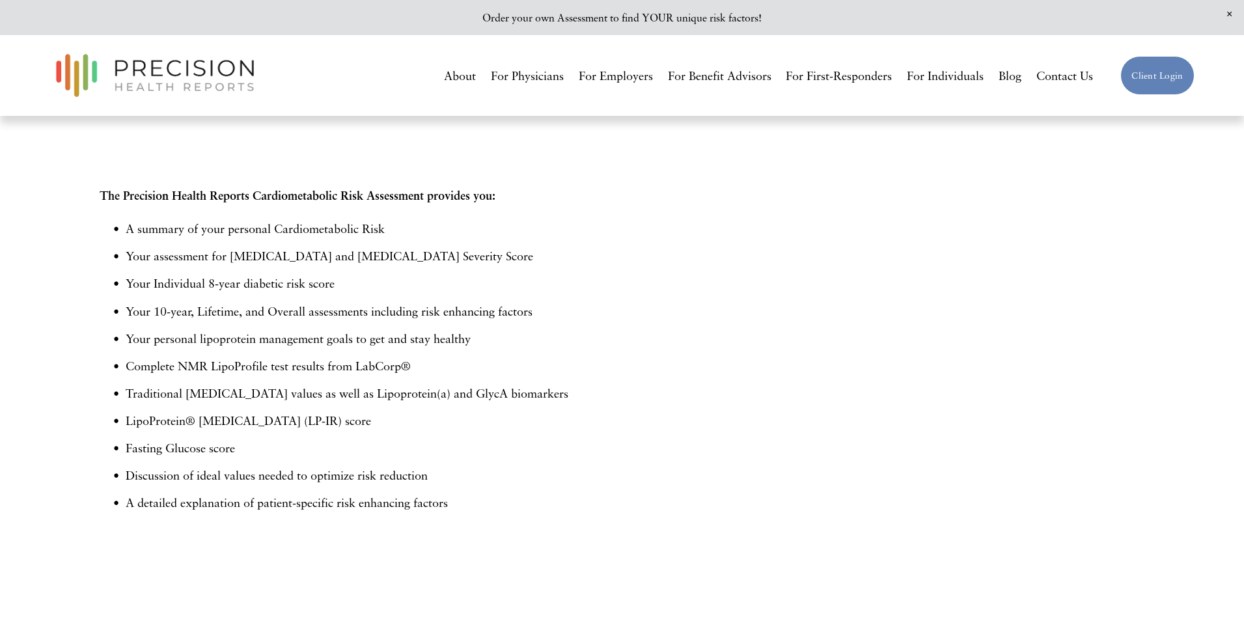
scroll to position [437, 0]
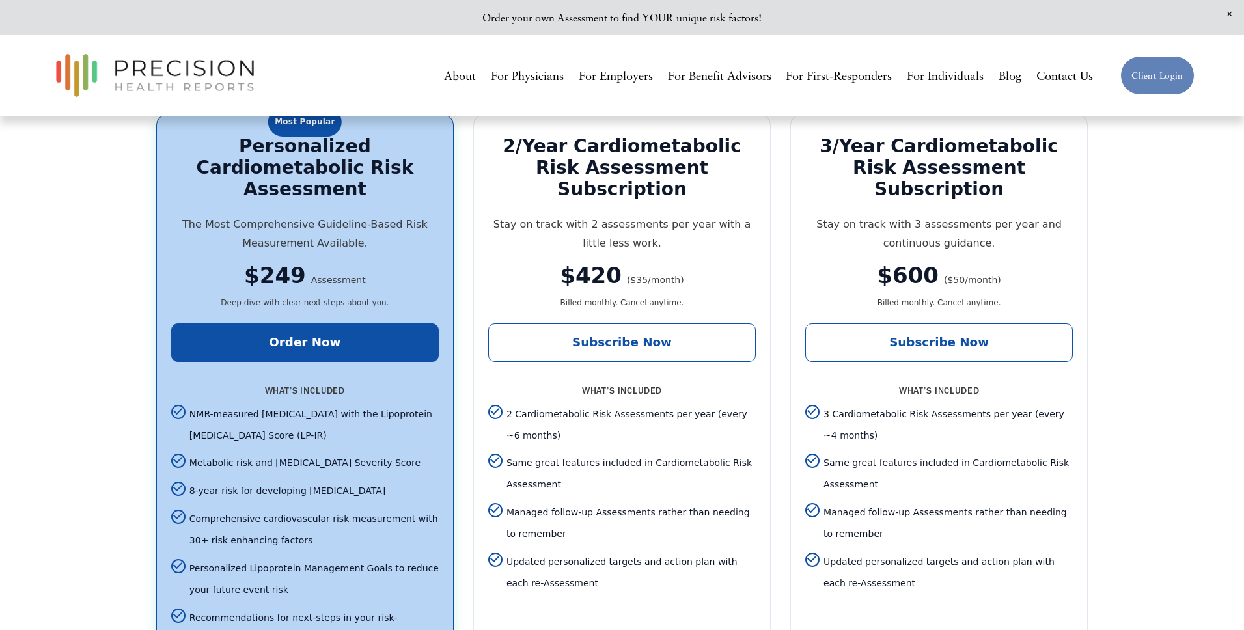
scroll to position [3775, 0]
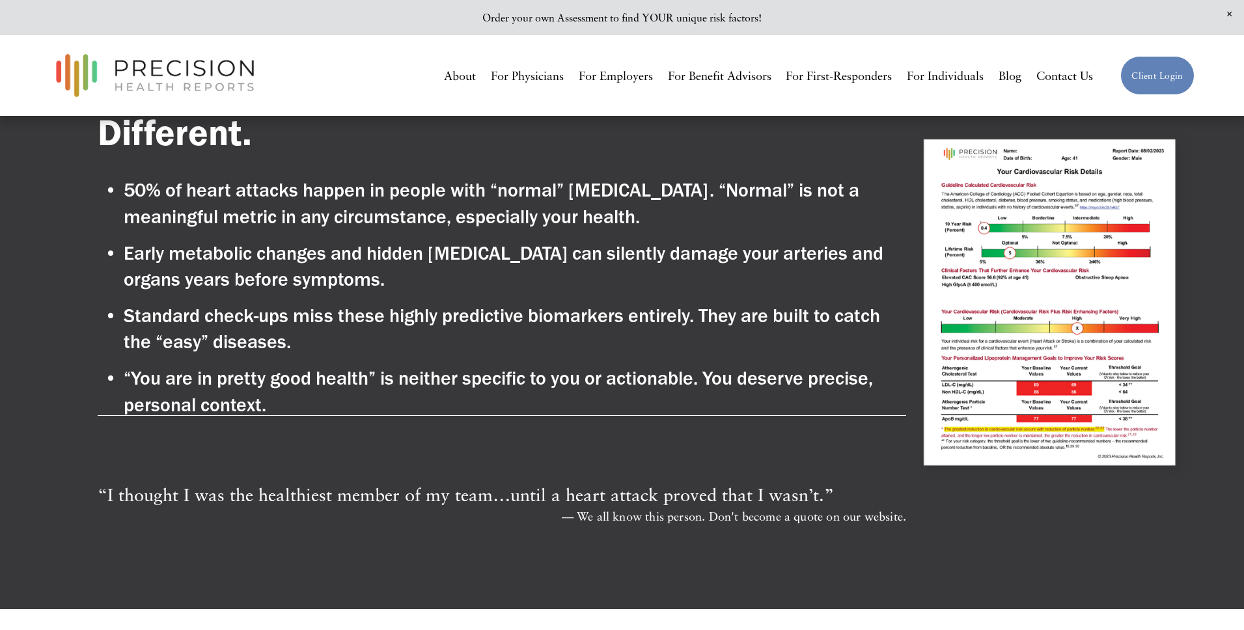
scroll to position [1058, 0]
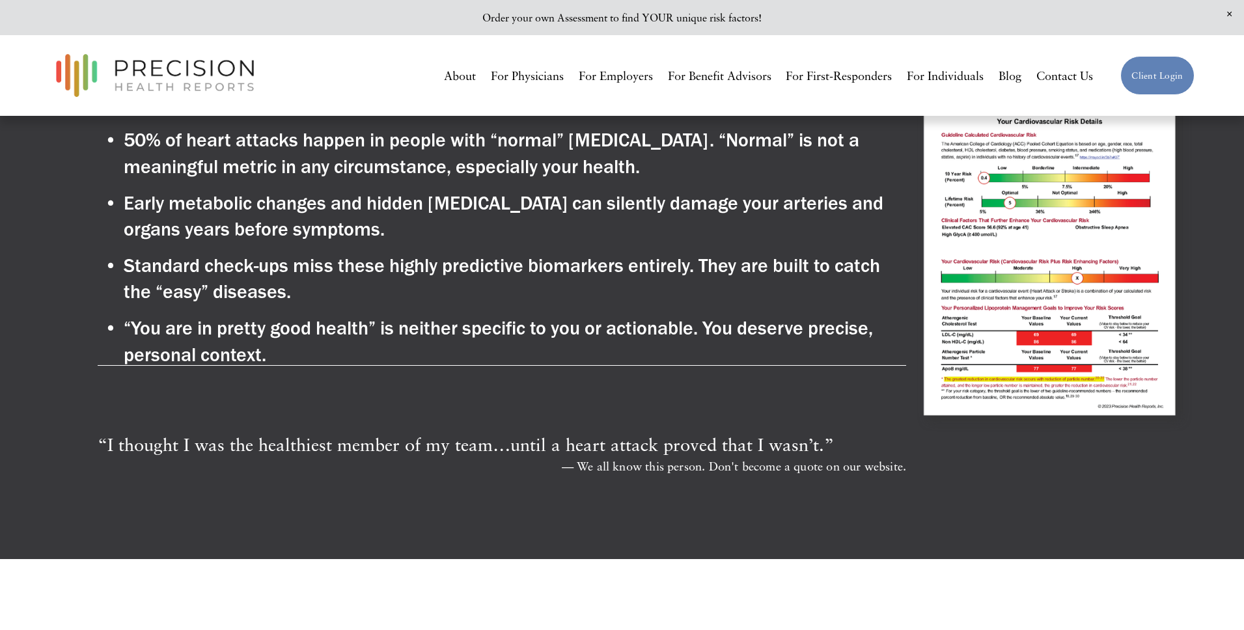
click at [1006, 271] on div at bounding box center [1053, 256] width 281 height 355
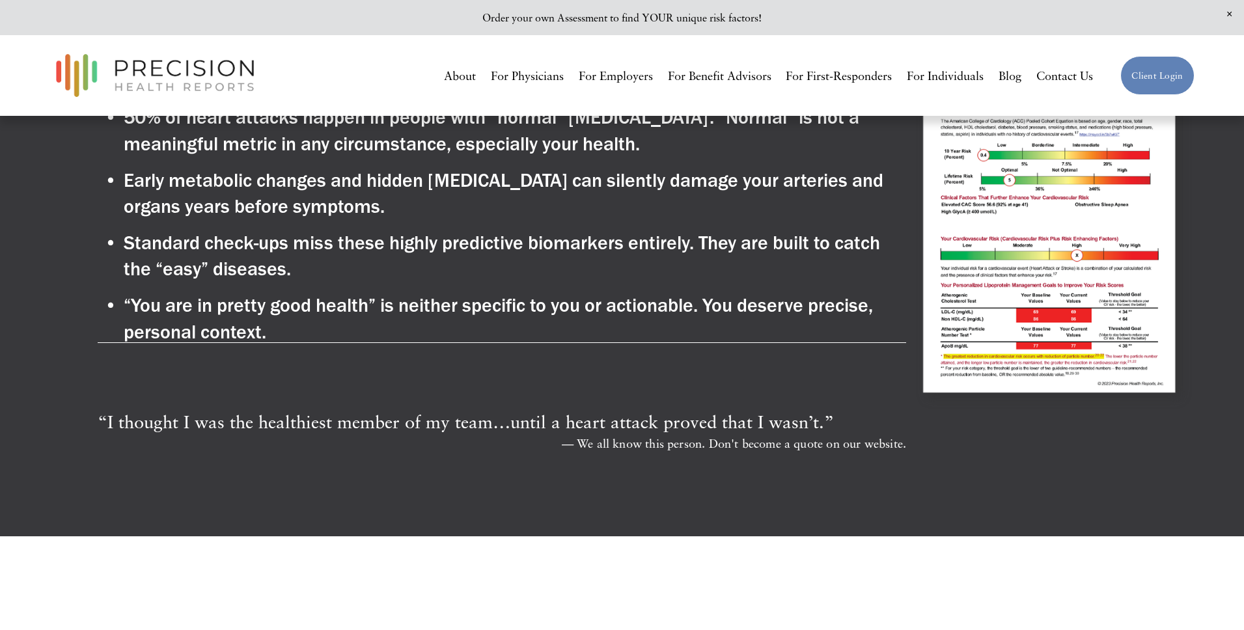
click at [1027, 256] on div at bounding box center [1053, 234] width 281 height 355
